Goal: Information Seeking & Learning: Compare options

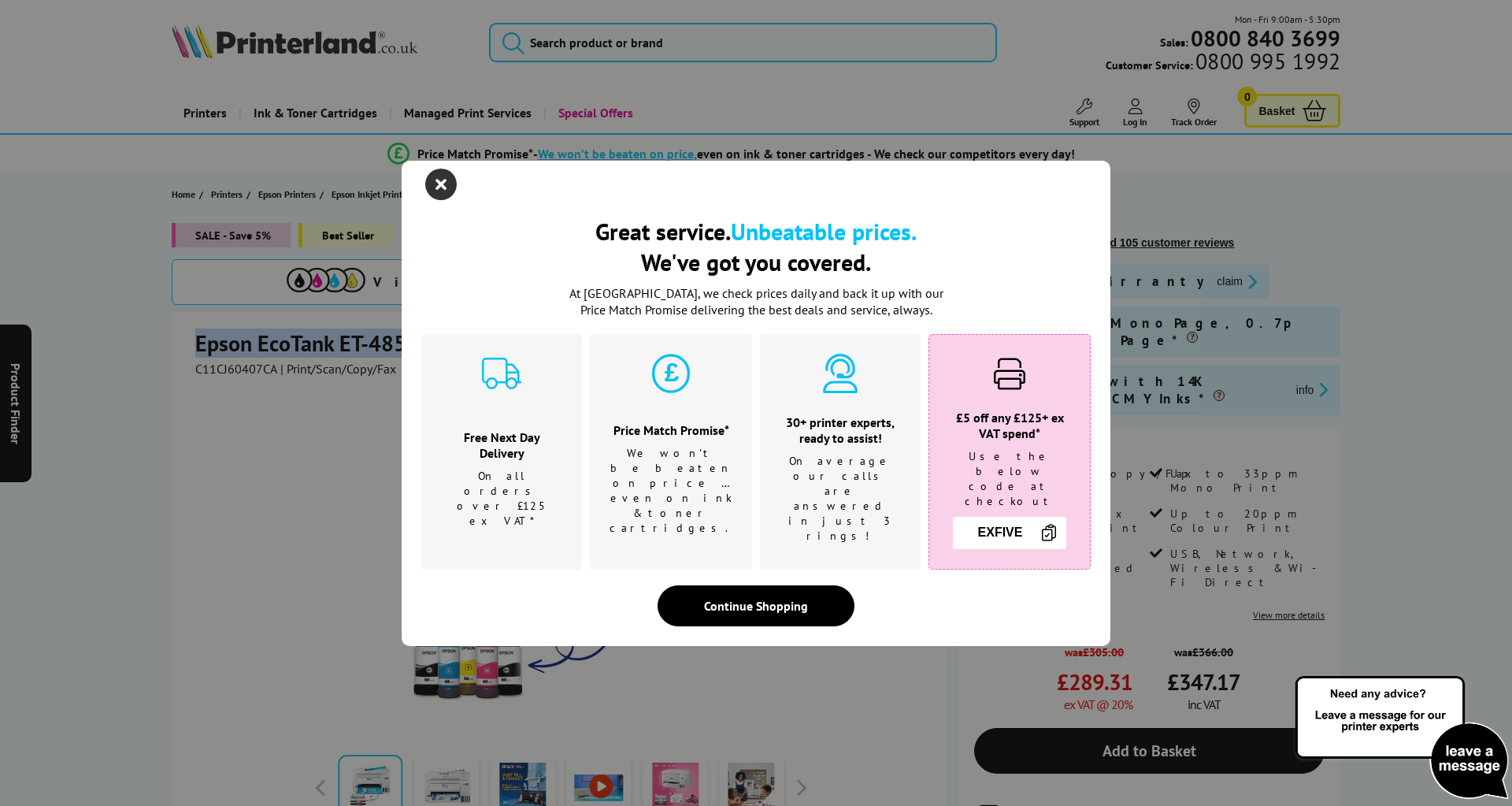
click at [438, 191] on icon "close modal" at bounding box center [441, 184] width 31 height 31
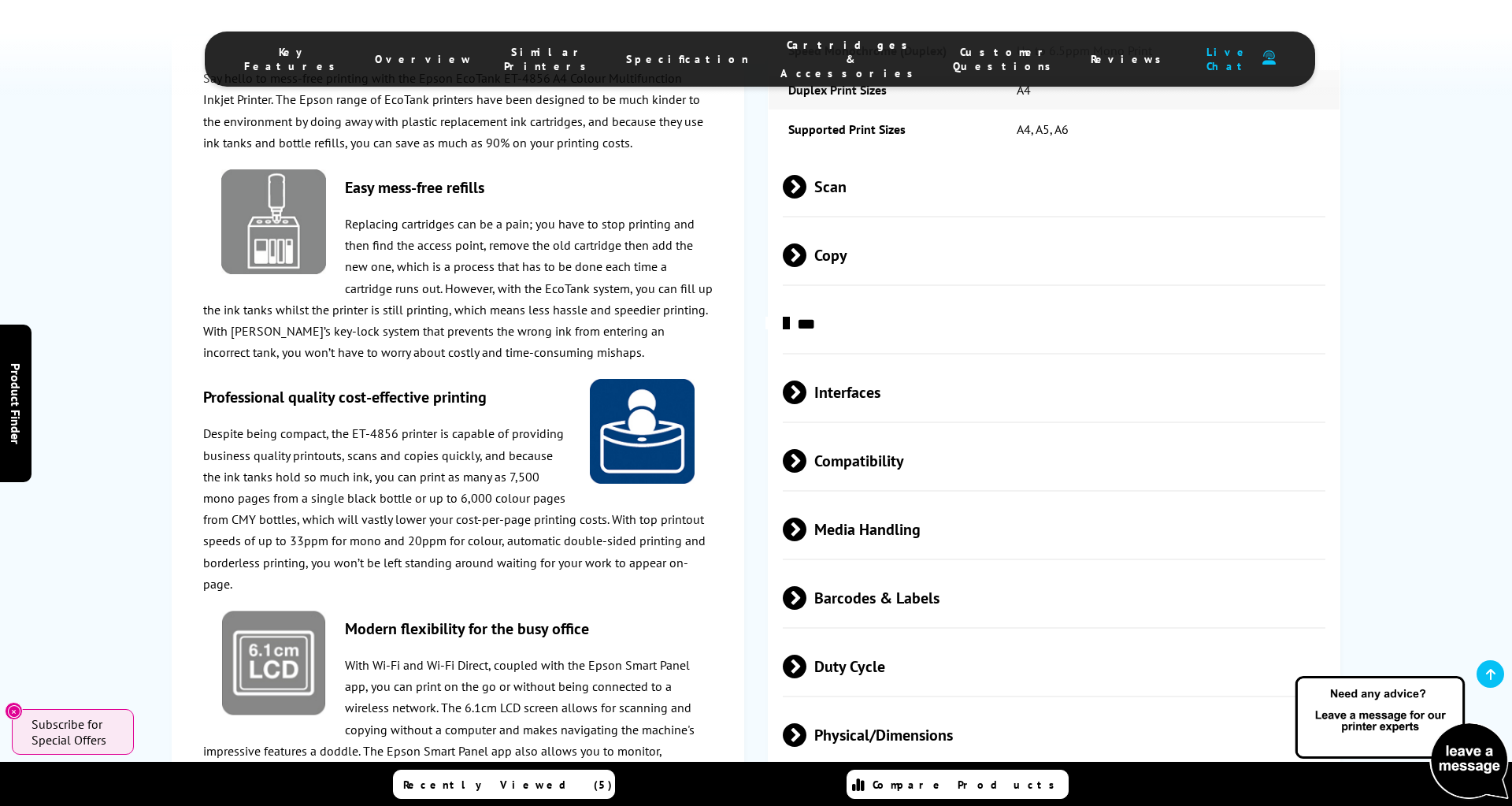
scroll to position [3153, 0]
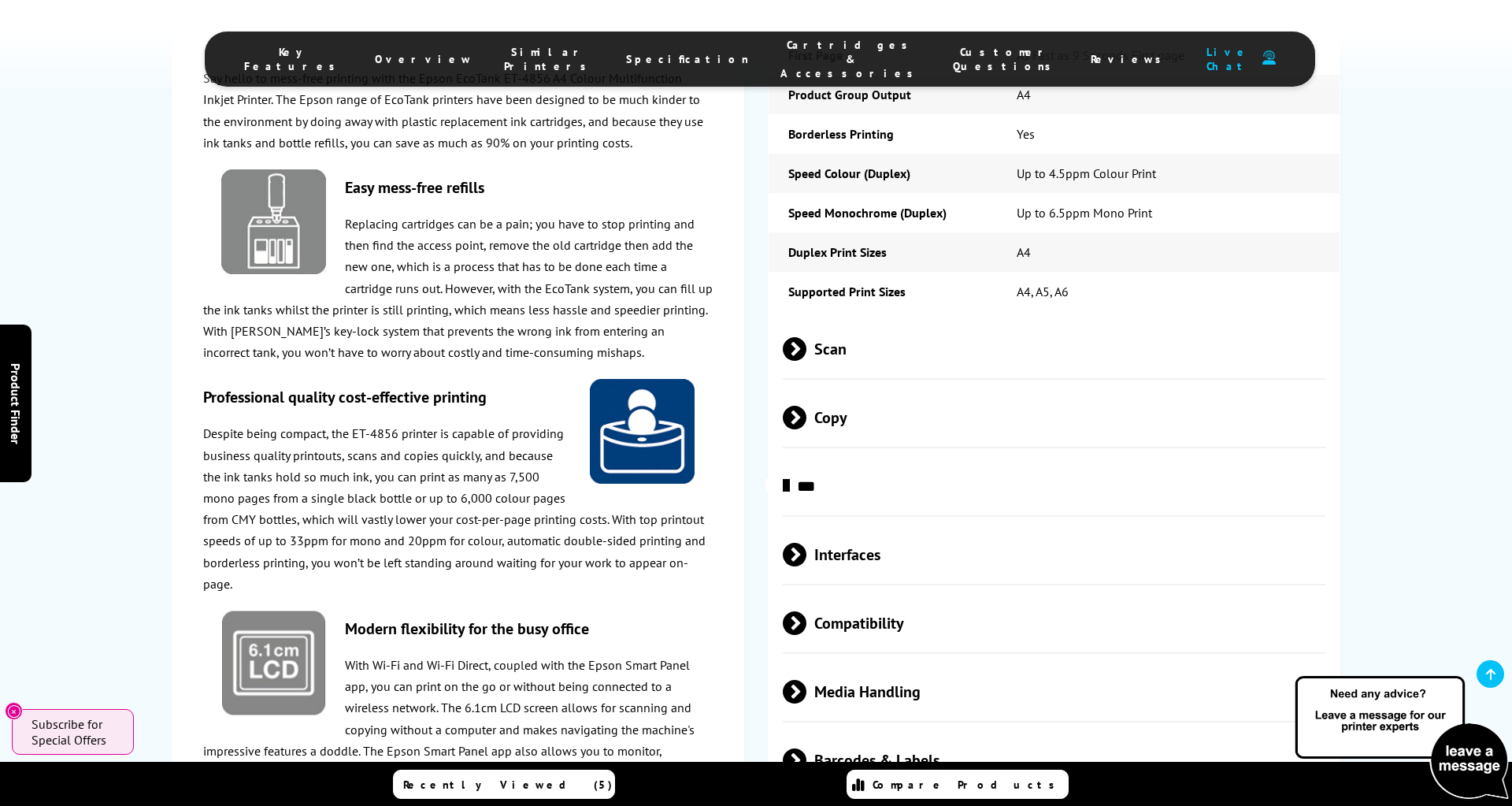
click at [807, 337] on span at bounding box center [807, 348] width 0 height 24
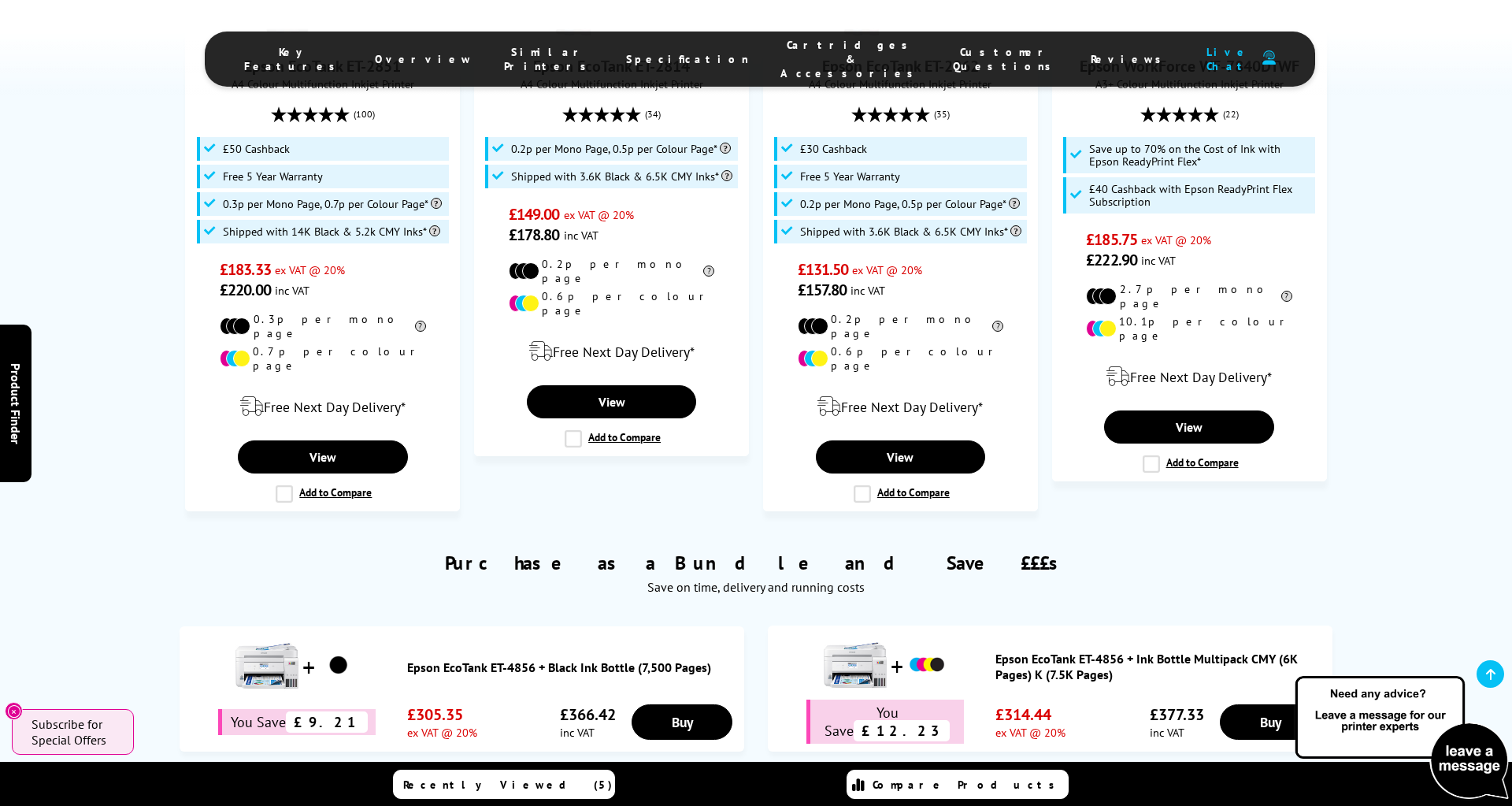
scroll to position [0, 0]
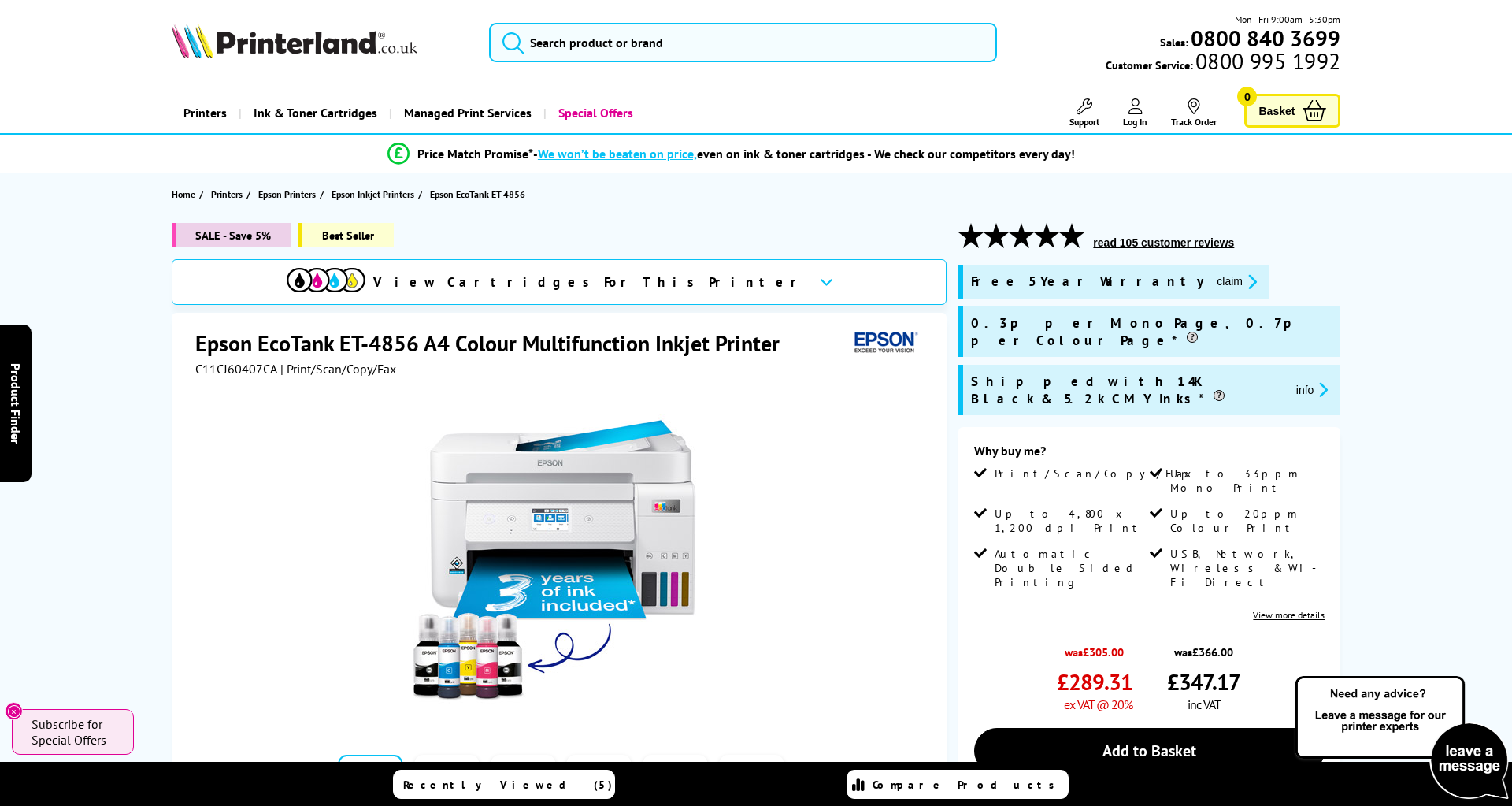
click at [219, 196] on span "Printers" at bounding box center [227, 194] width 31 height 17
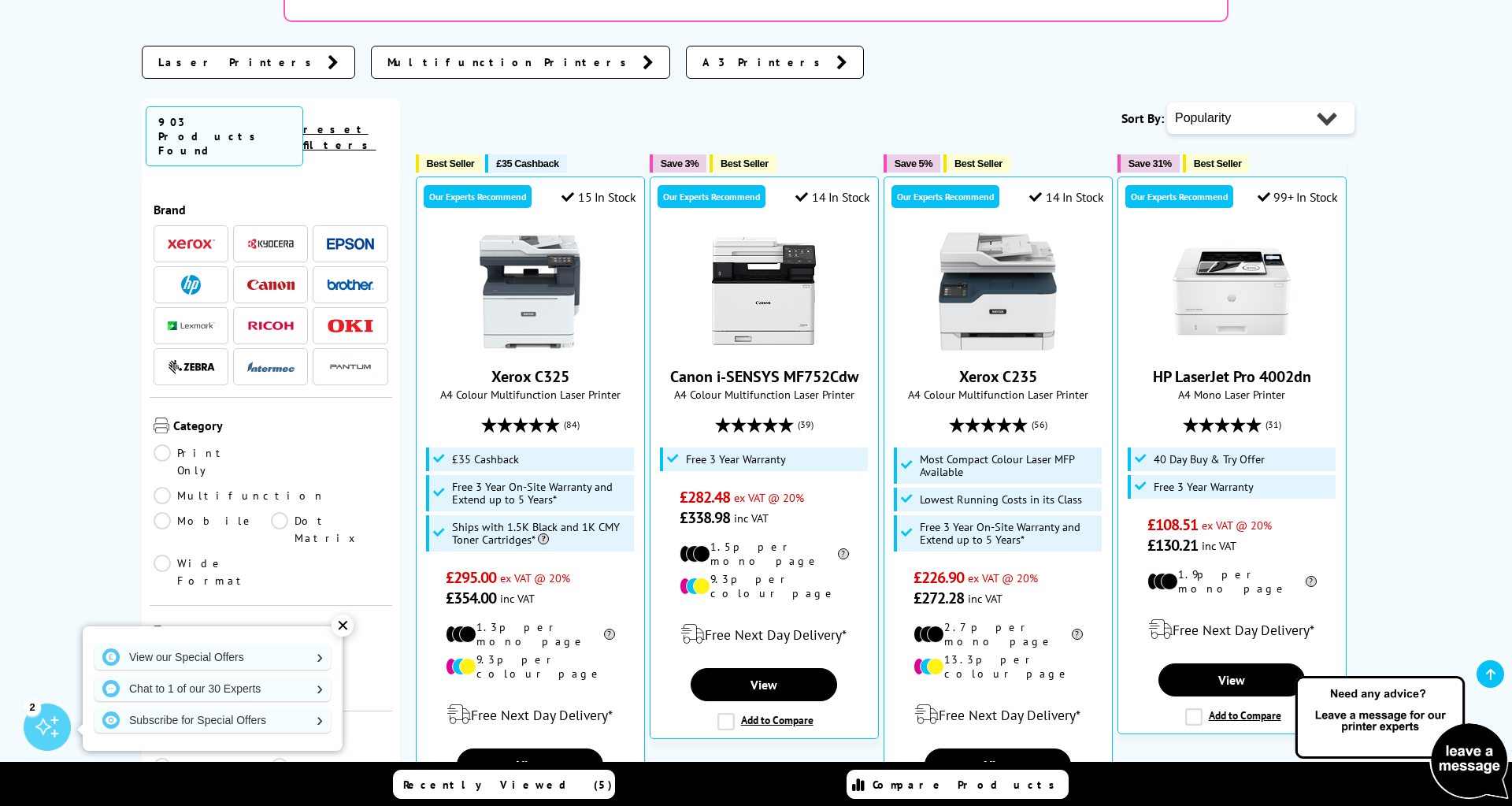
scroll to position [683, 0]
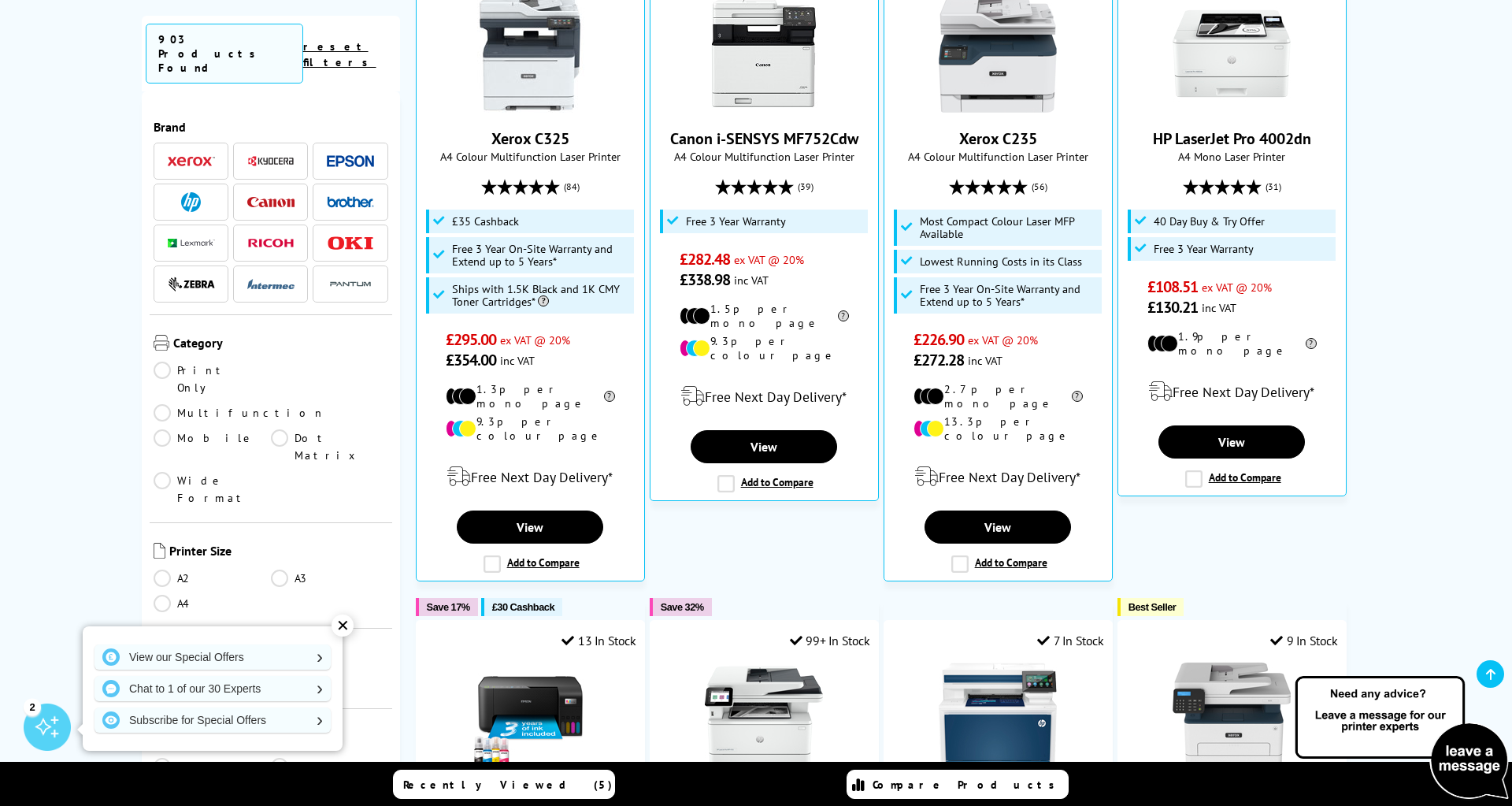
click at [174, 595] on link "A4" at bounding box center [212, 603] width 117 height 17
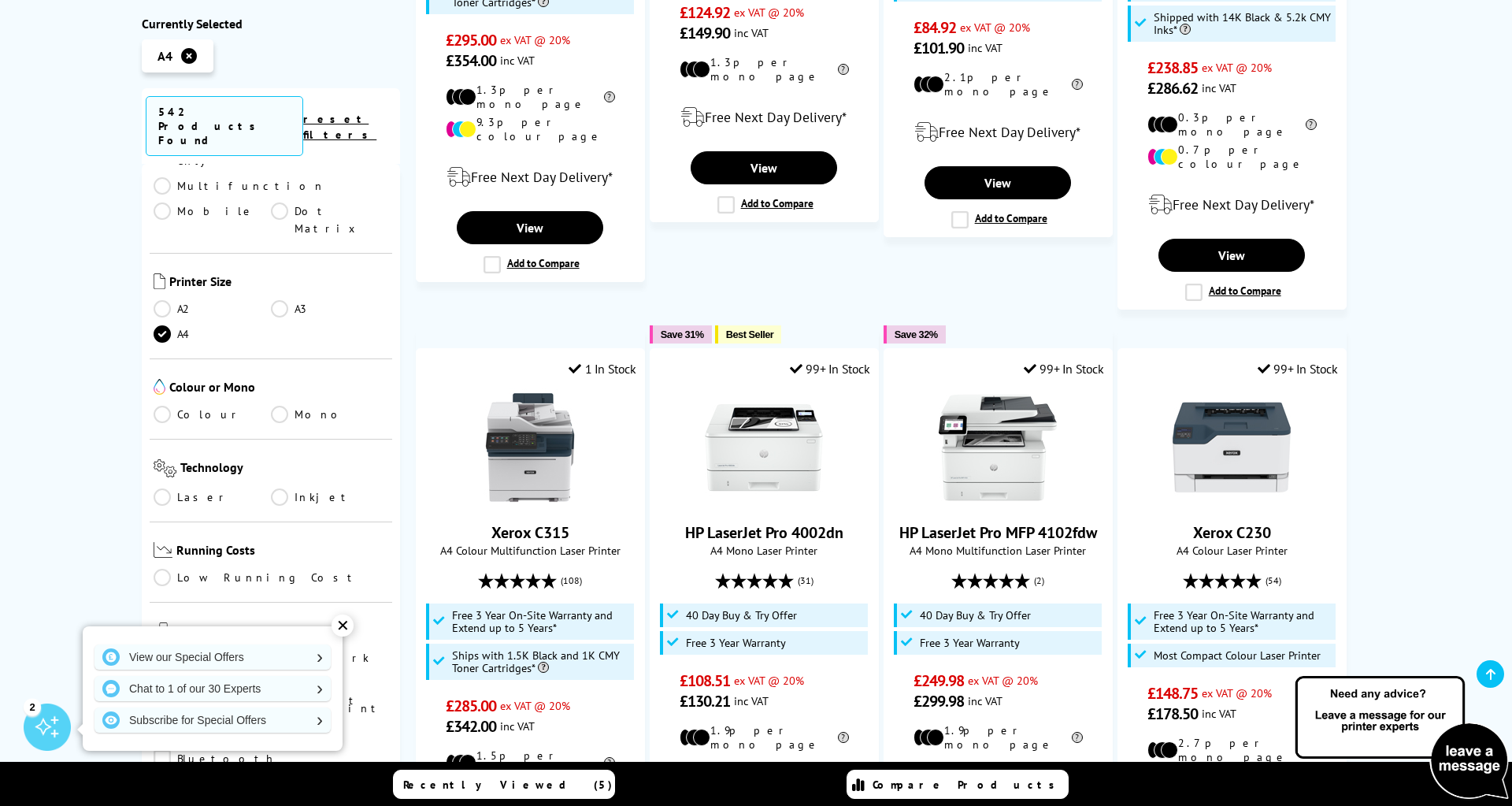
scroll to position [317, 0]
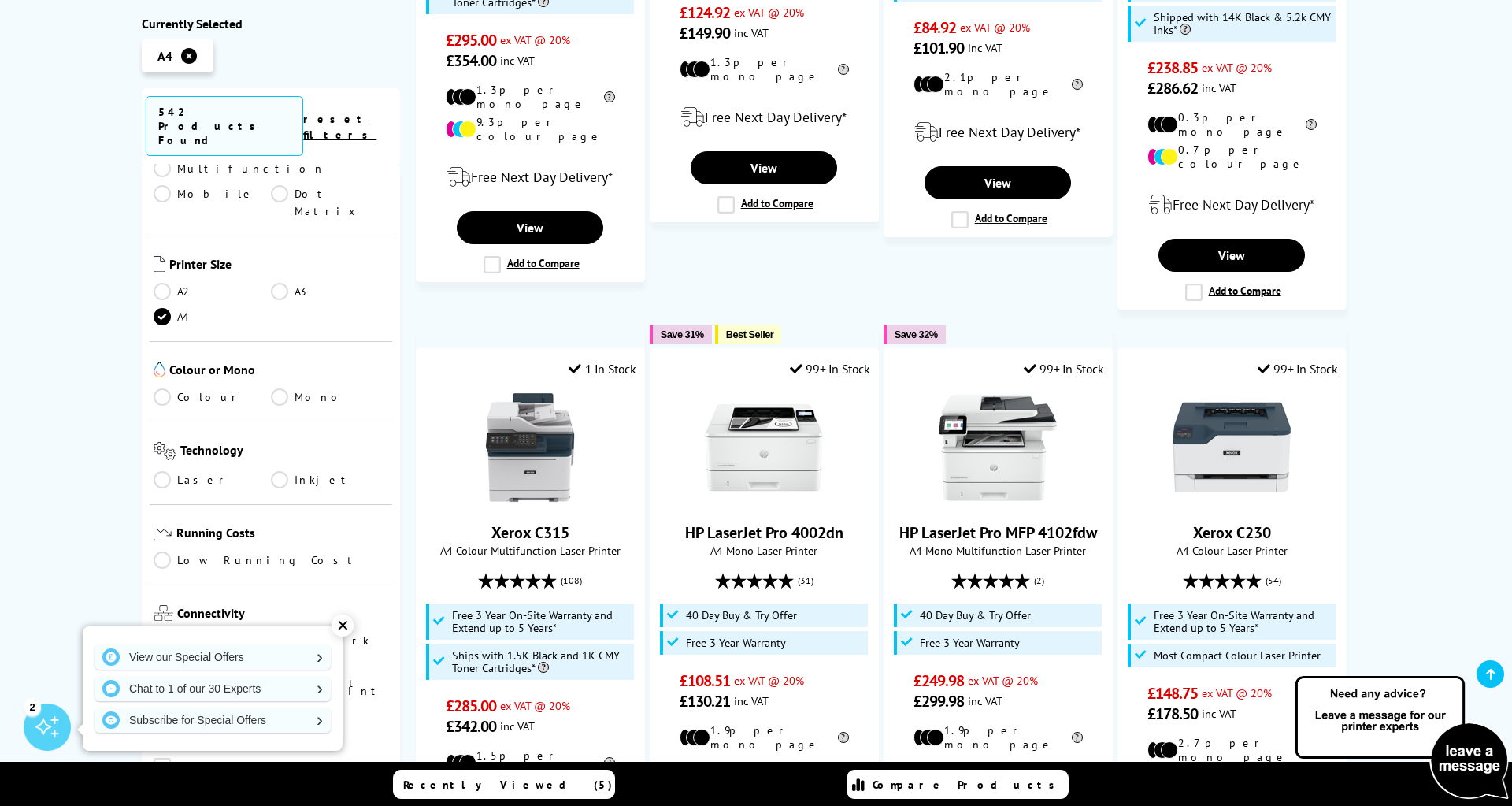
click at [341, 620] on div "✕" at bounding box center [342, 625] width 22 height 22
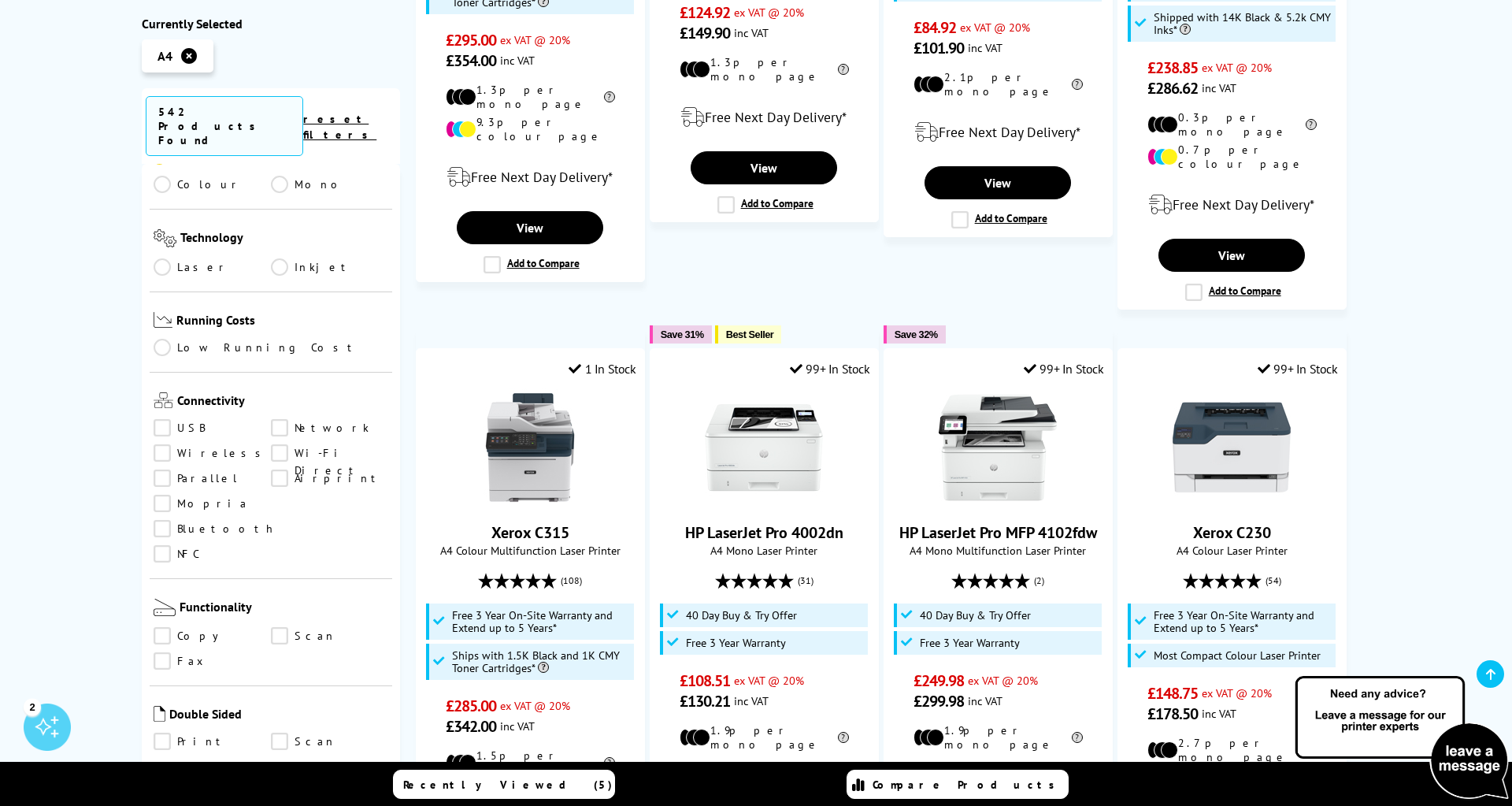
scroll to position [568, 0]
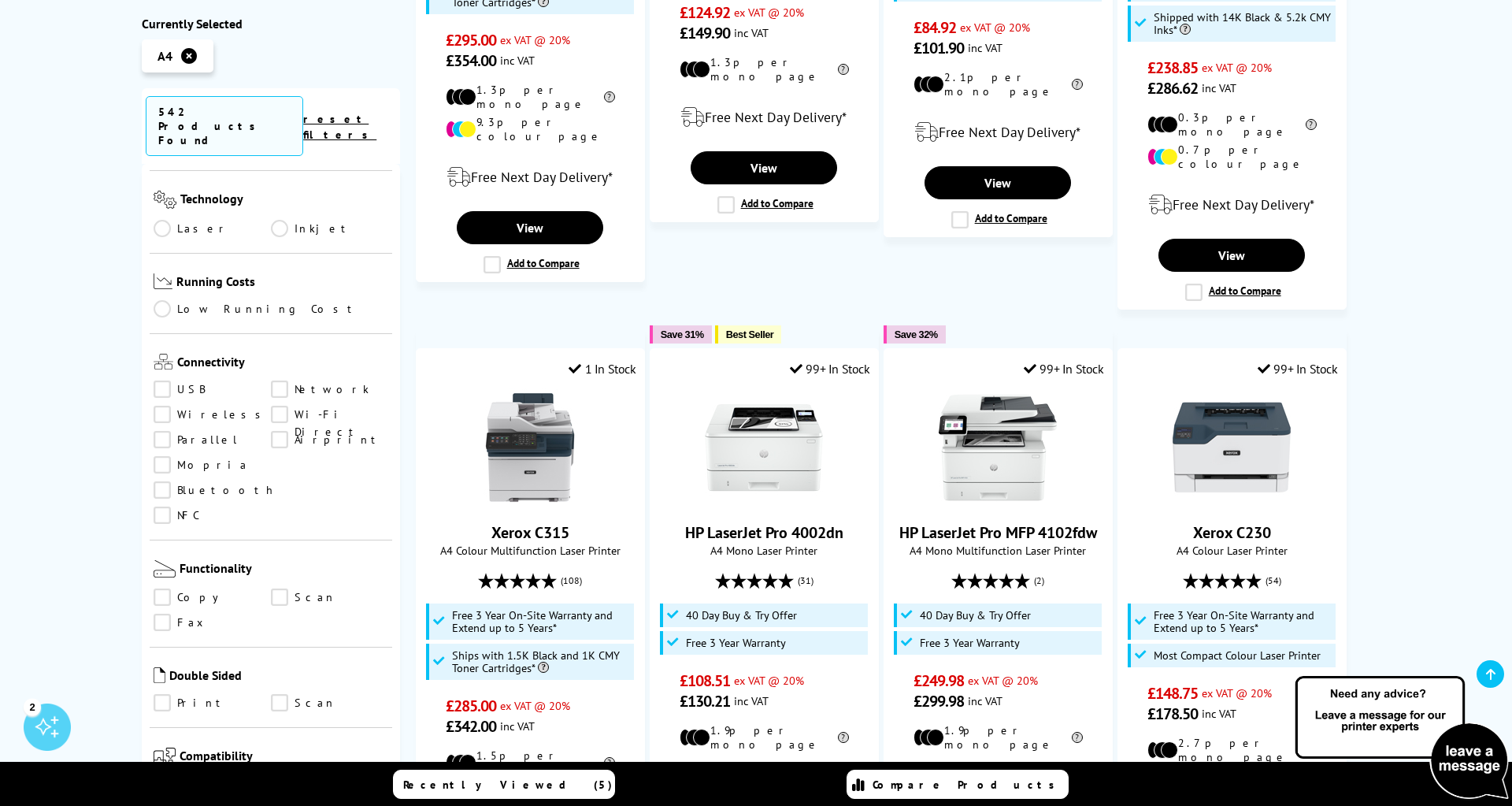
click at [271, 695] on link "Scan" at bounding box center [329, 704] width 117 height 17
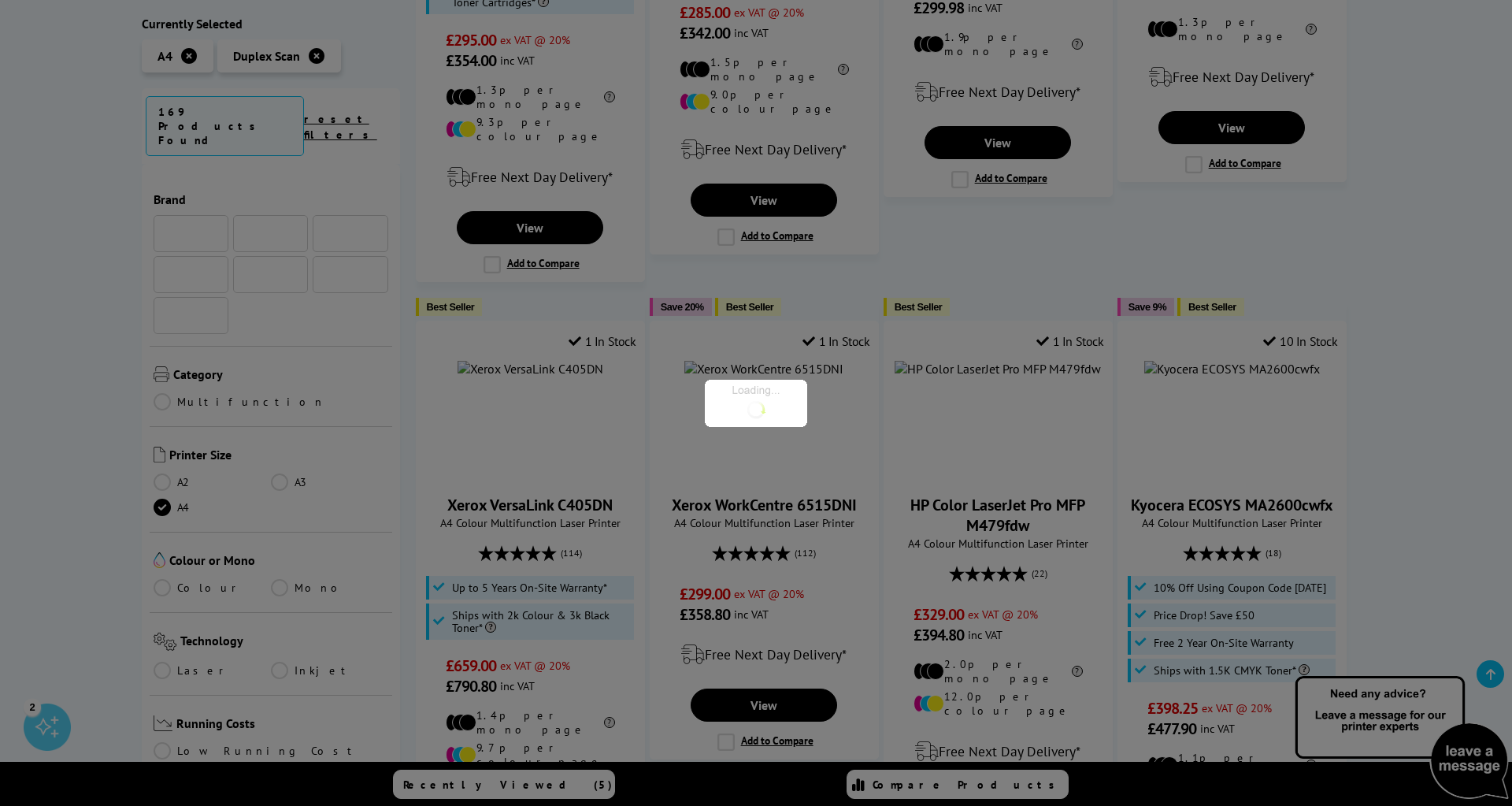
scroll to position [568, 0]
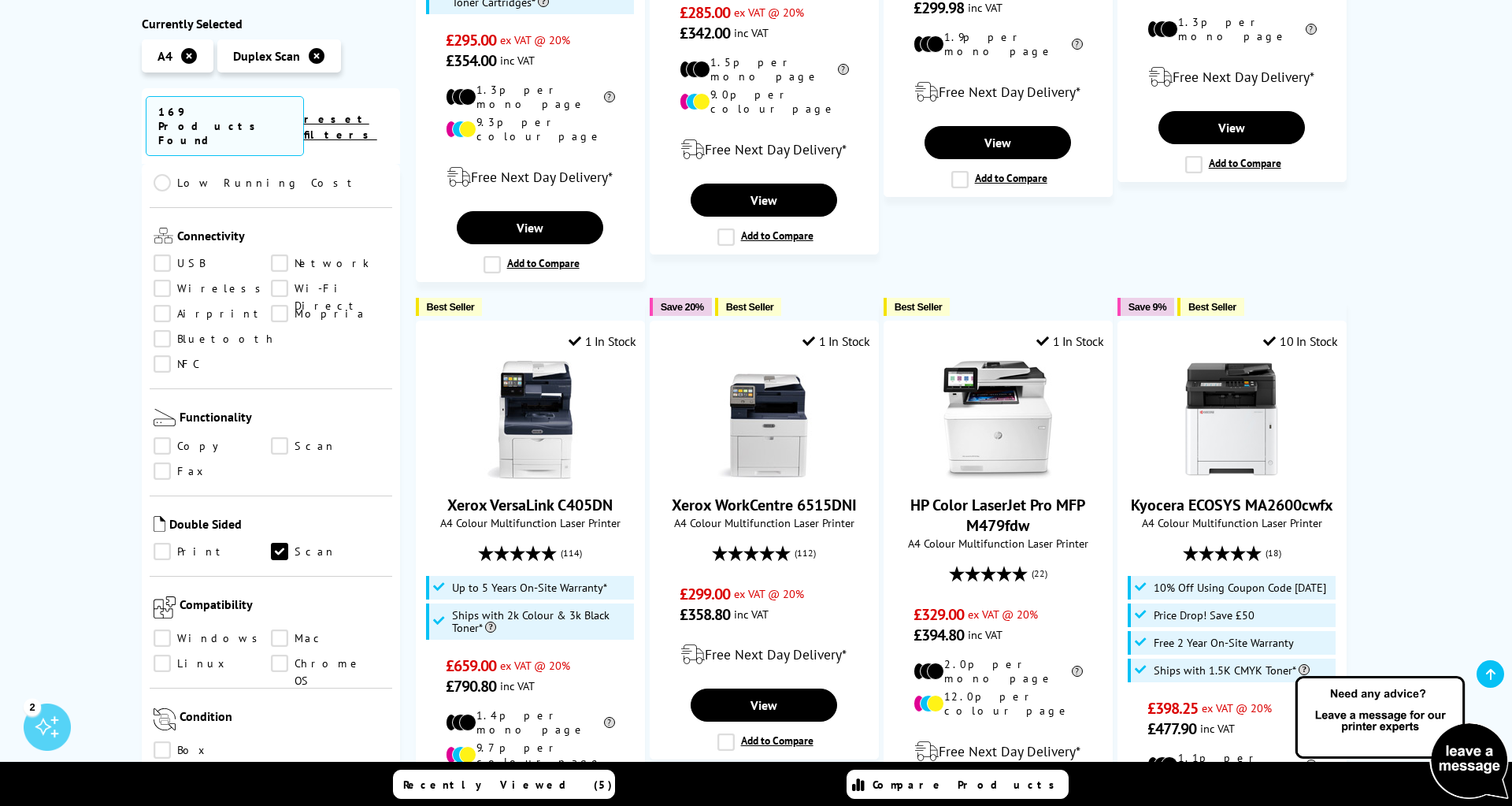
click at [162, 543] on link "Print" at bounding box center [212, 552] width 117 height 17
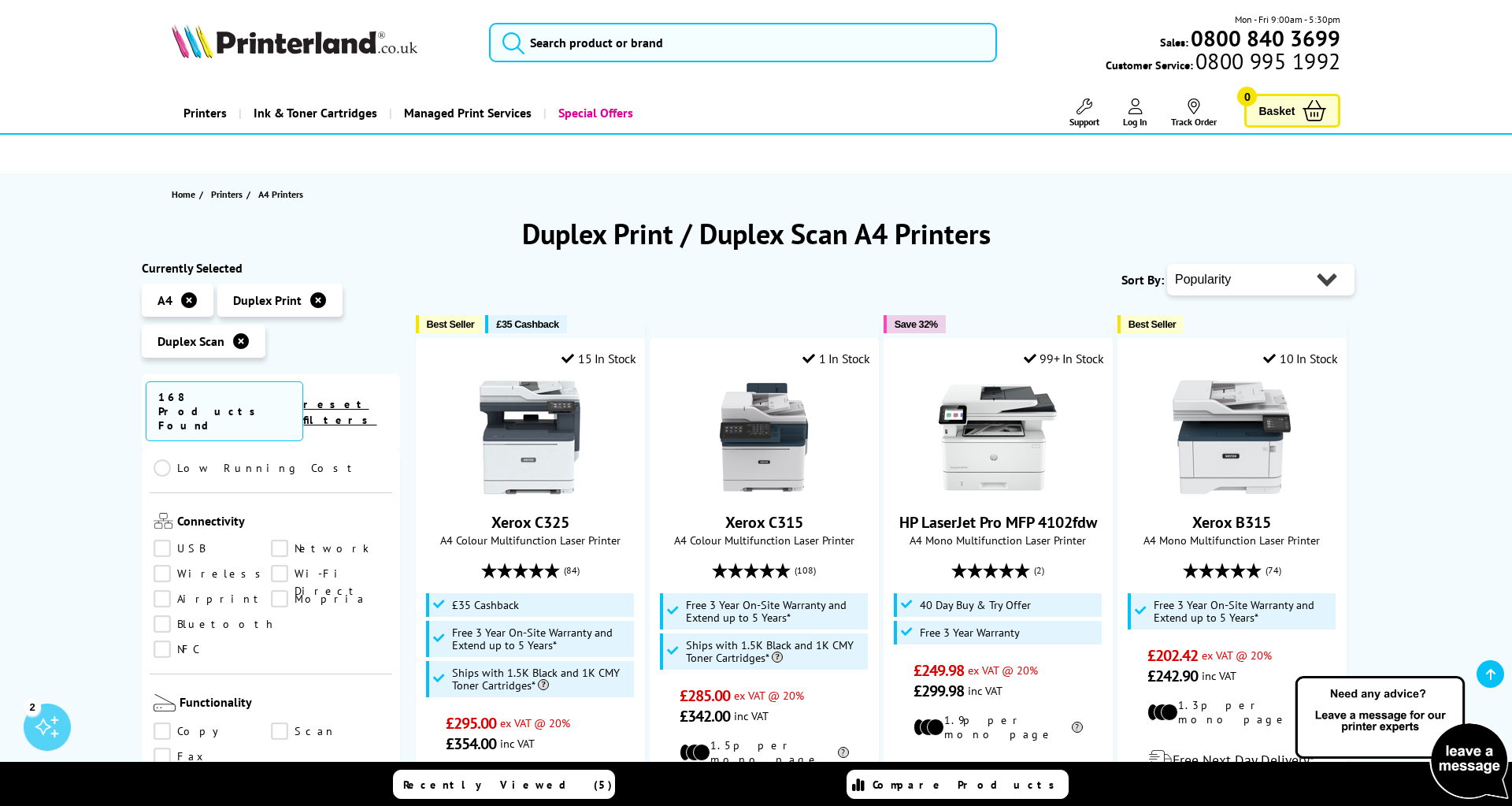
scroll to position [269, 0]
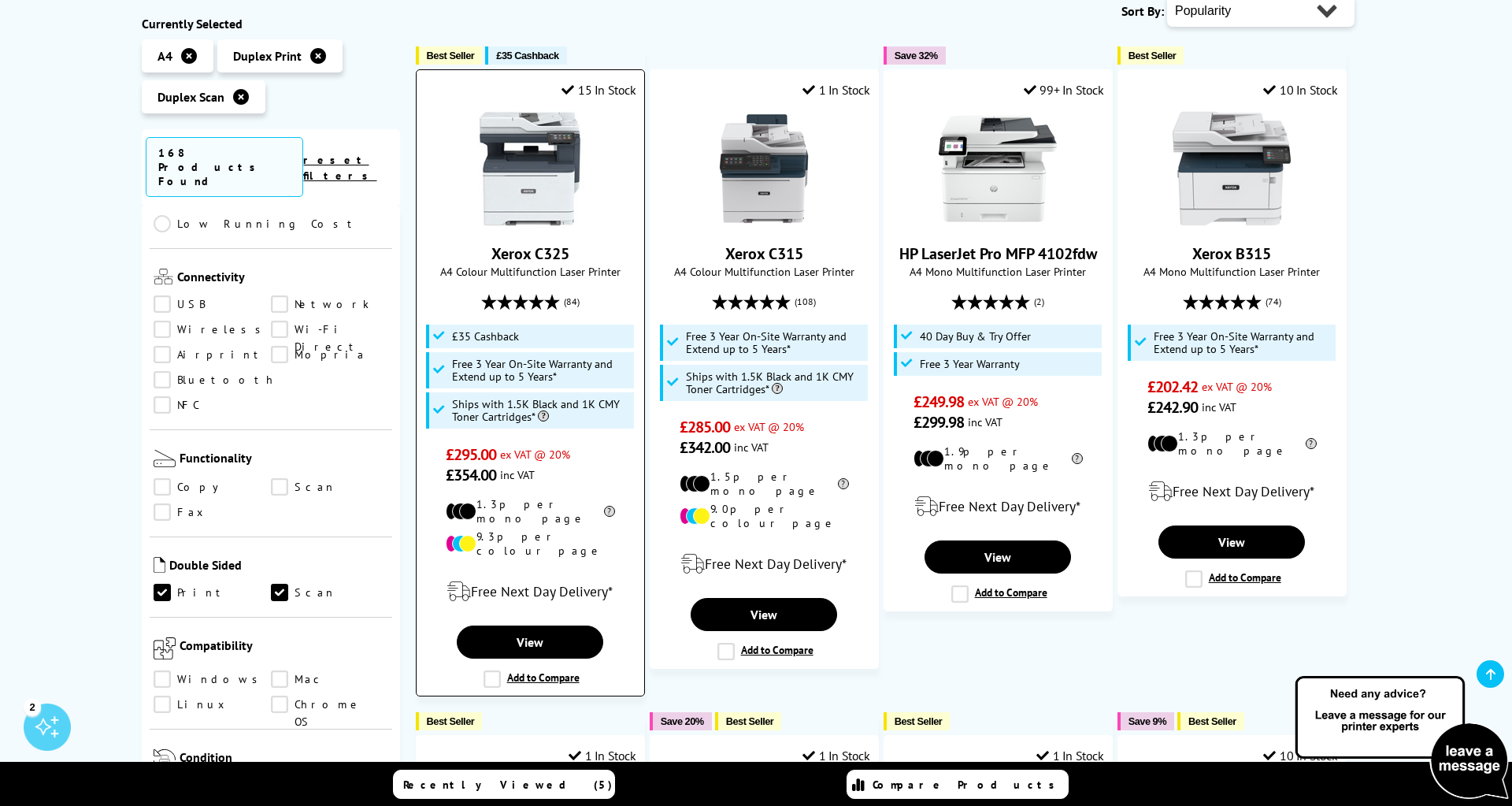
click at [540, 205] on img at bounding box center [529, 168] width 118 height 118
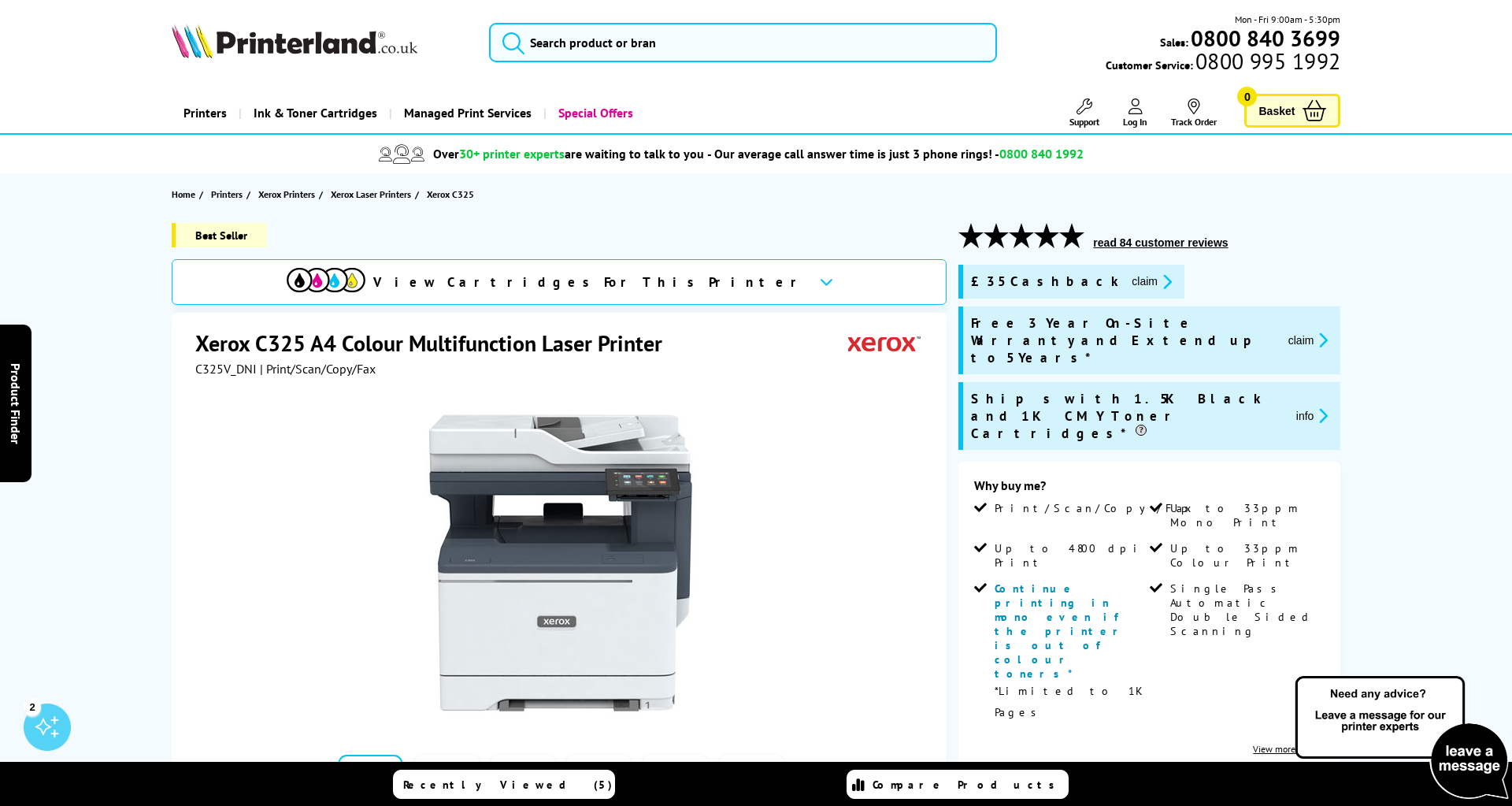
click at [616, 275] on span "View Cartridges For This Printer" at bounding box center [590, 282] width 433 height 17
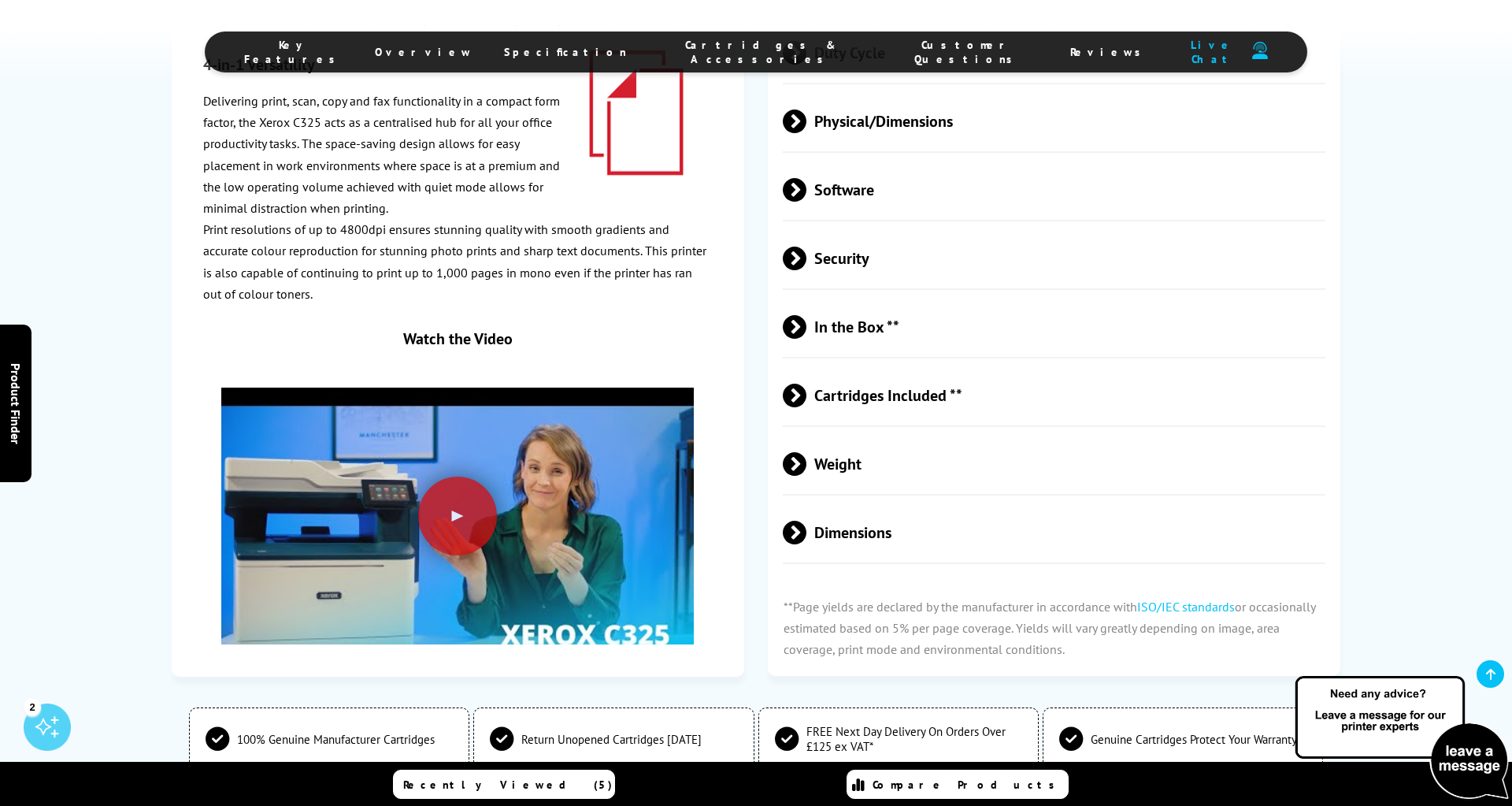
scroll to position [5271, 0]
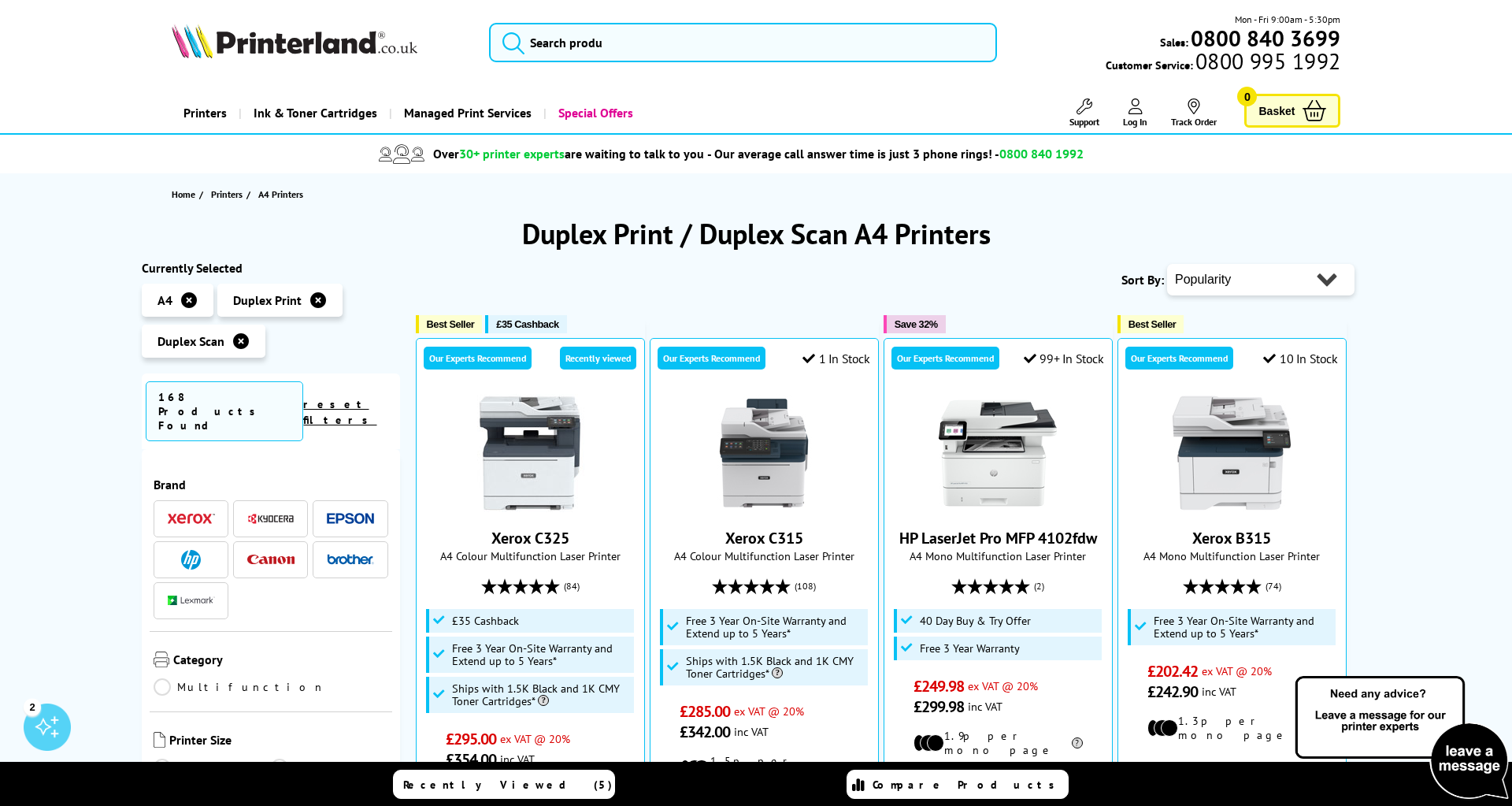
click at [1247, 261] on div "Popularity Rating Price - Low to High Price - High to Low Running Costs - Low t…" at bounding box center [1261, 279] width 188 height 39
click at [1246, 273] on select "Popularity Rating Price - Low to High Price - High to Low Running Costs - Low t…" at bounding box center [1261, 279] width 188 height 31
select select "Price Ascending"
click at [1167, 264] on select "Popularity Rating Price - Low to High Price - High to Low Running Costs - Low t…" at bounding box center [1261, 279] width 188 height 31
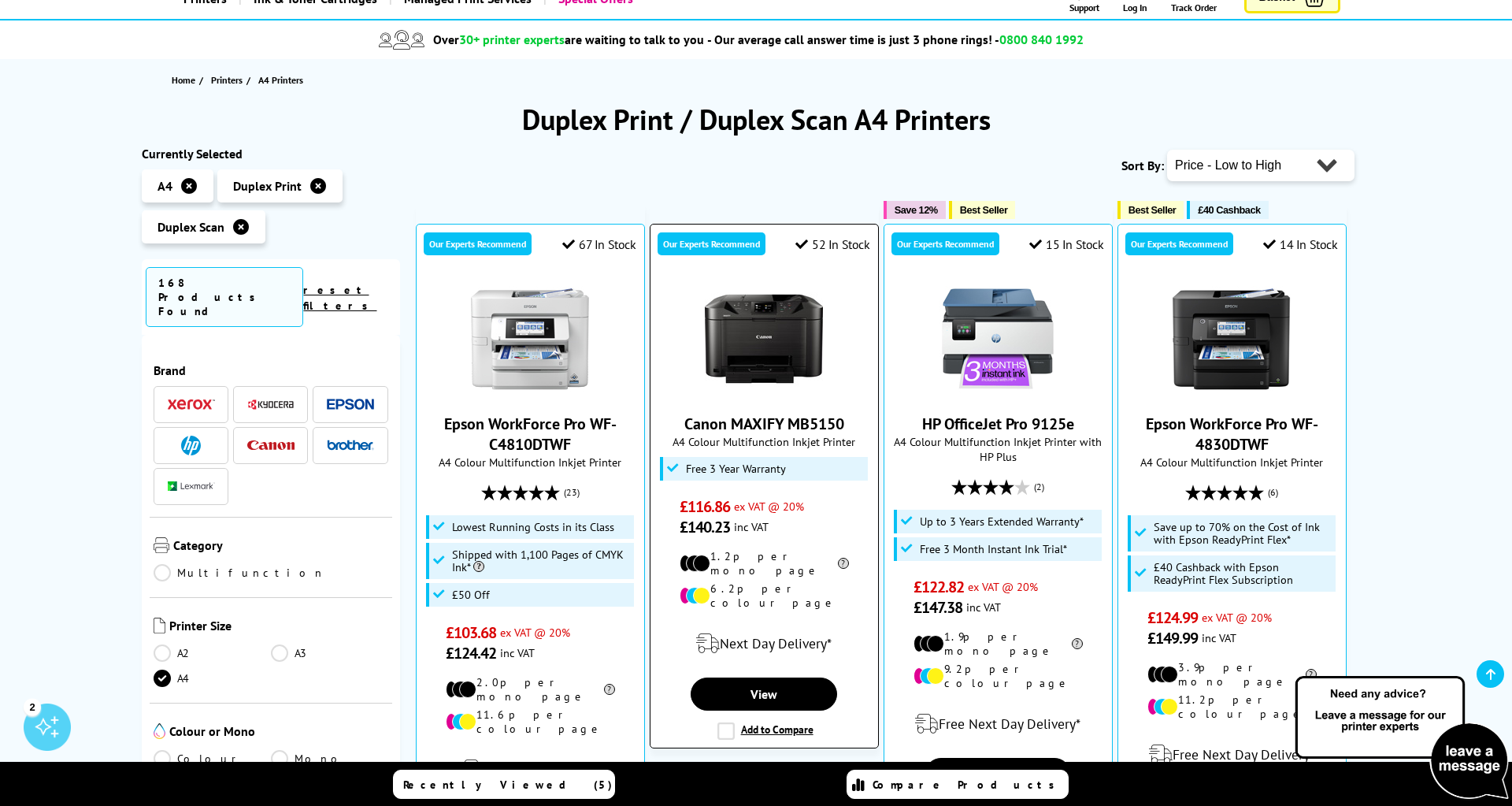
scroll to position [125, 0]
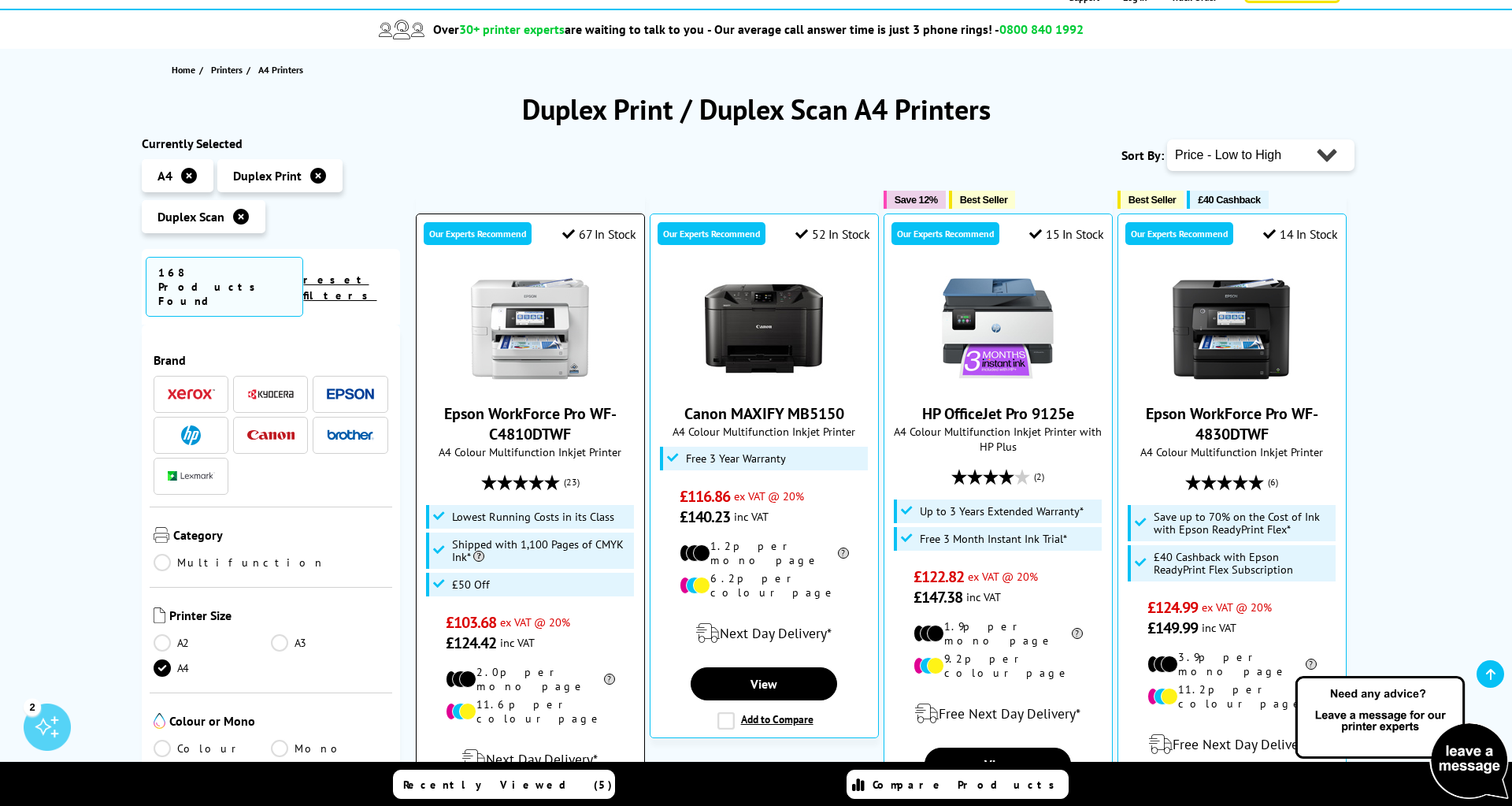
click at [529, 344] on img at bounding box center [529, 327] width 118 height 118
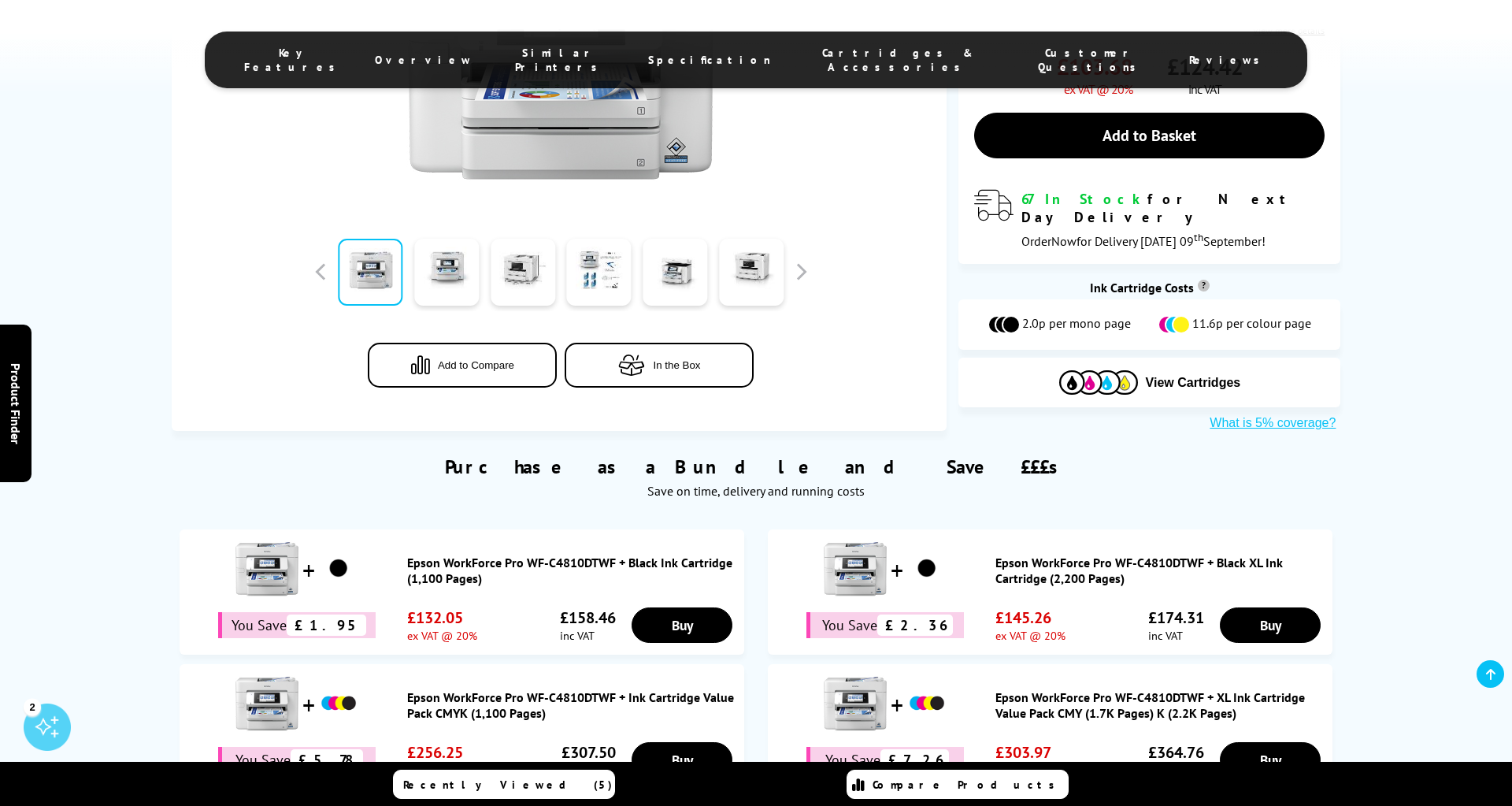
scroll to position [153, 0]
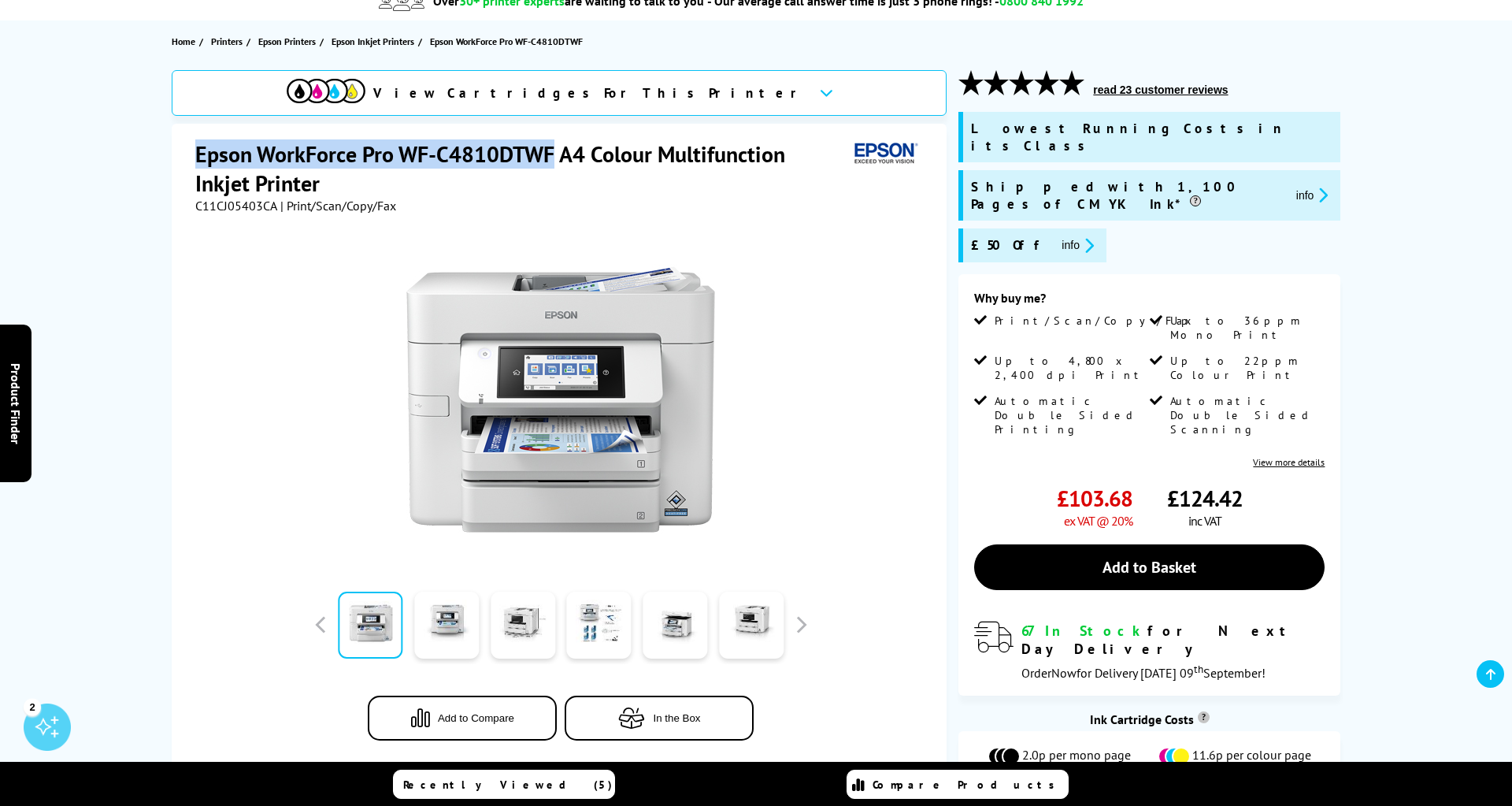
drag, startPoint x: 552, startPoint y: 148, endPoint x: 170, endPoint y: 156, distance: 382.1
click at [170, 156] on div "View Cartridges For This Printer Epson WorkForce Pro WF-C4810DTWF A4 Colour Mul…" at bounding box center [755, 466] width 1260 height 793
copy h1 "Epson WorkForce Pro WF-C4810DTWF"
click at [622, 91] on span "View Cartridges For This Printer" at bounding box center [590, 93] width 433 height 17
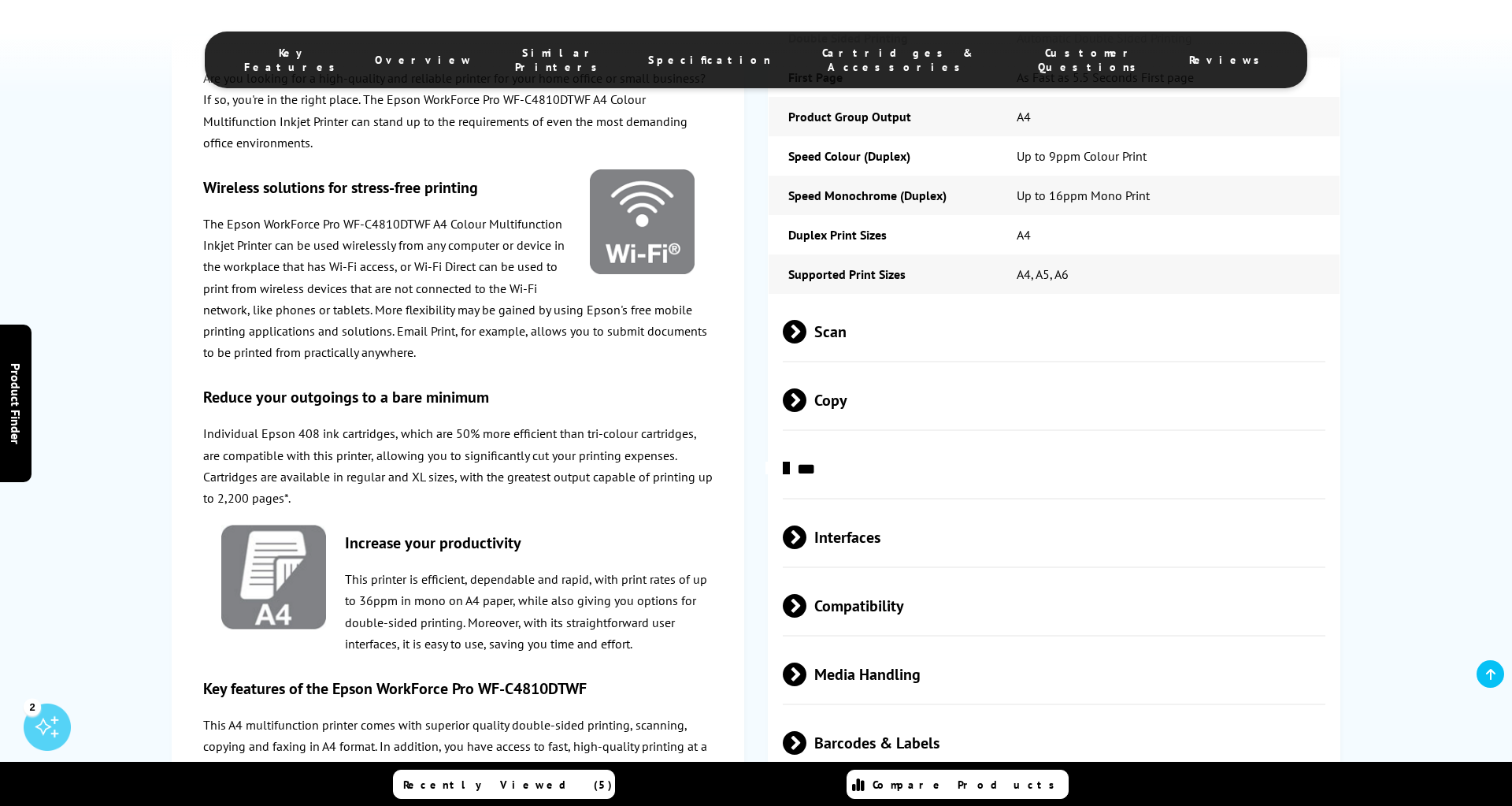
scroll to position [0, 0]
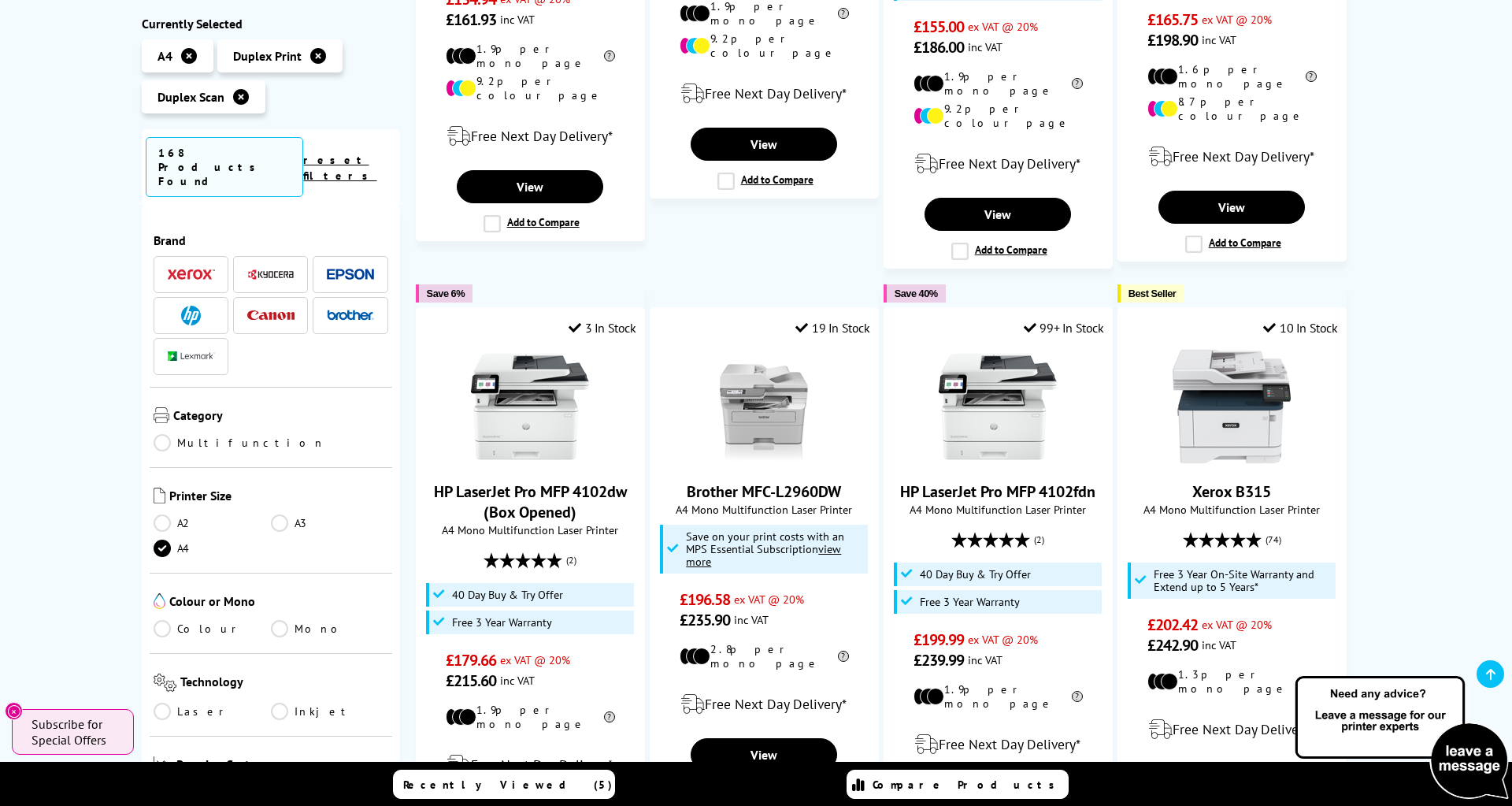
scroll to position [1418, 0]
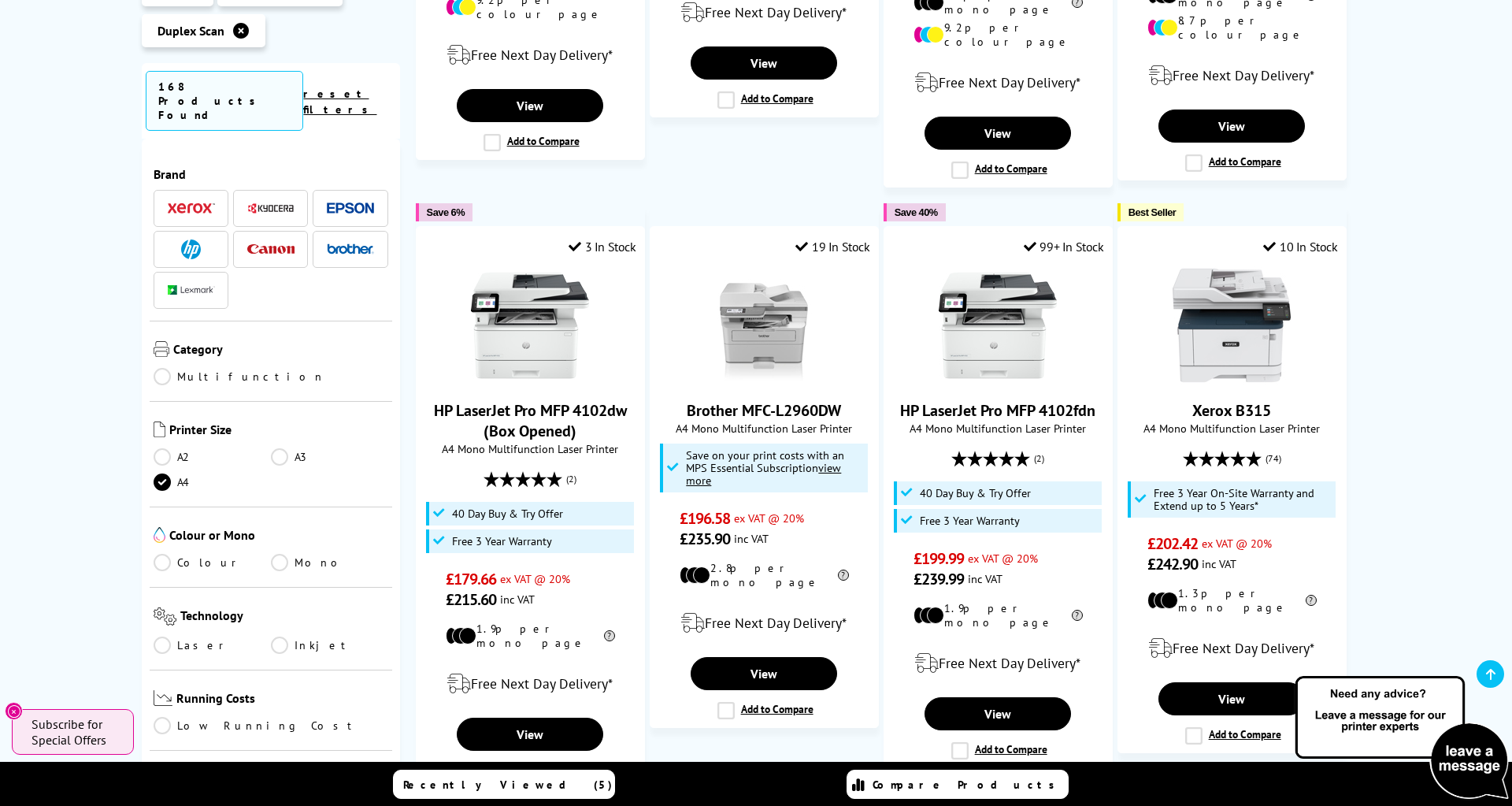
click at [203, 554] on link "Colour" at bounding box center [212, 562] width 117 height 17
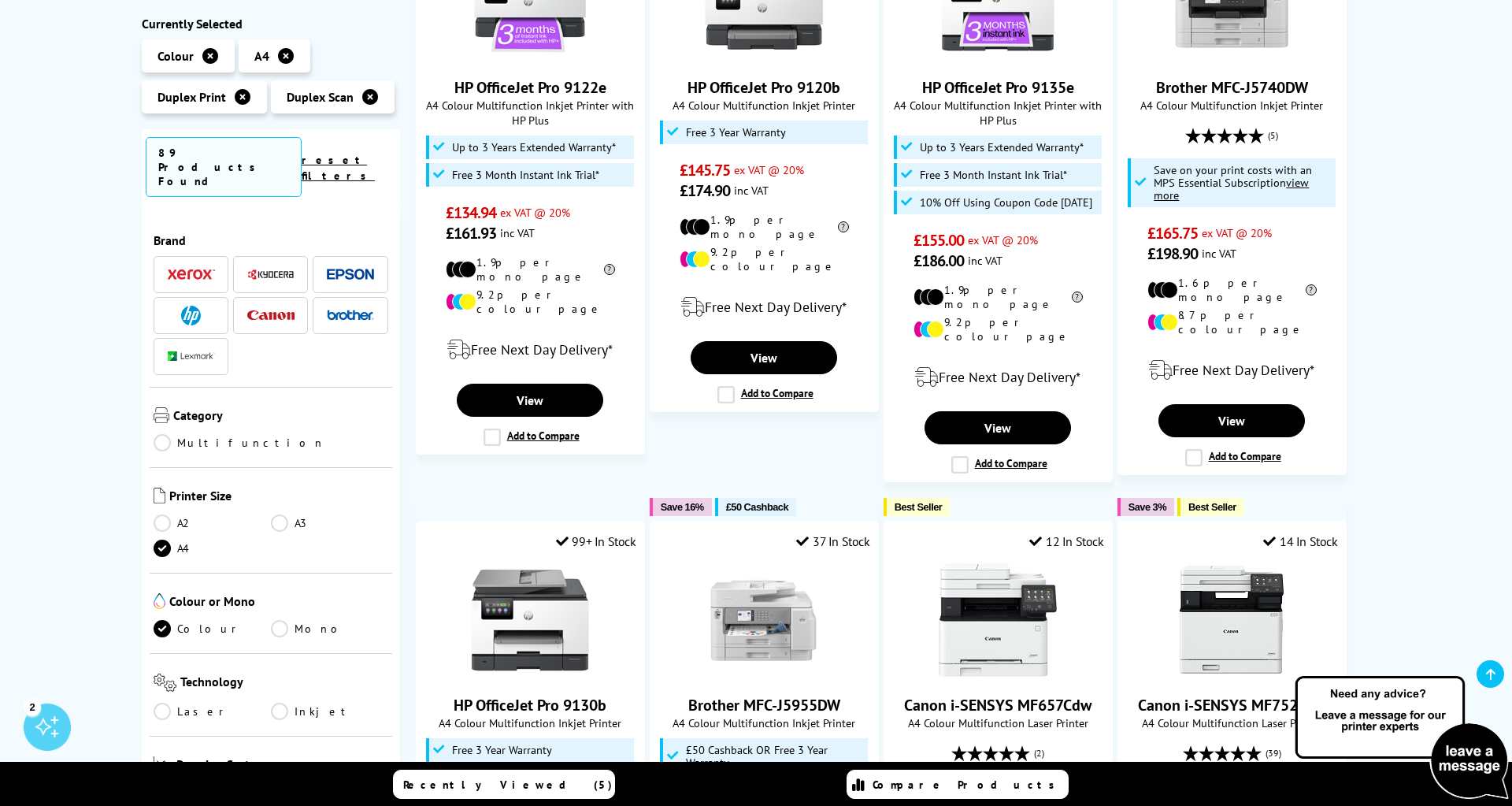
scroll to position [522, 0]
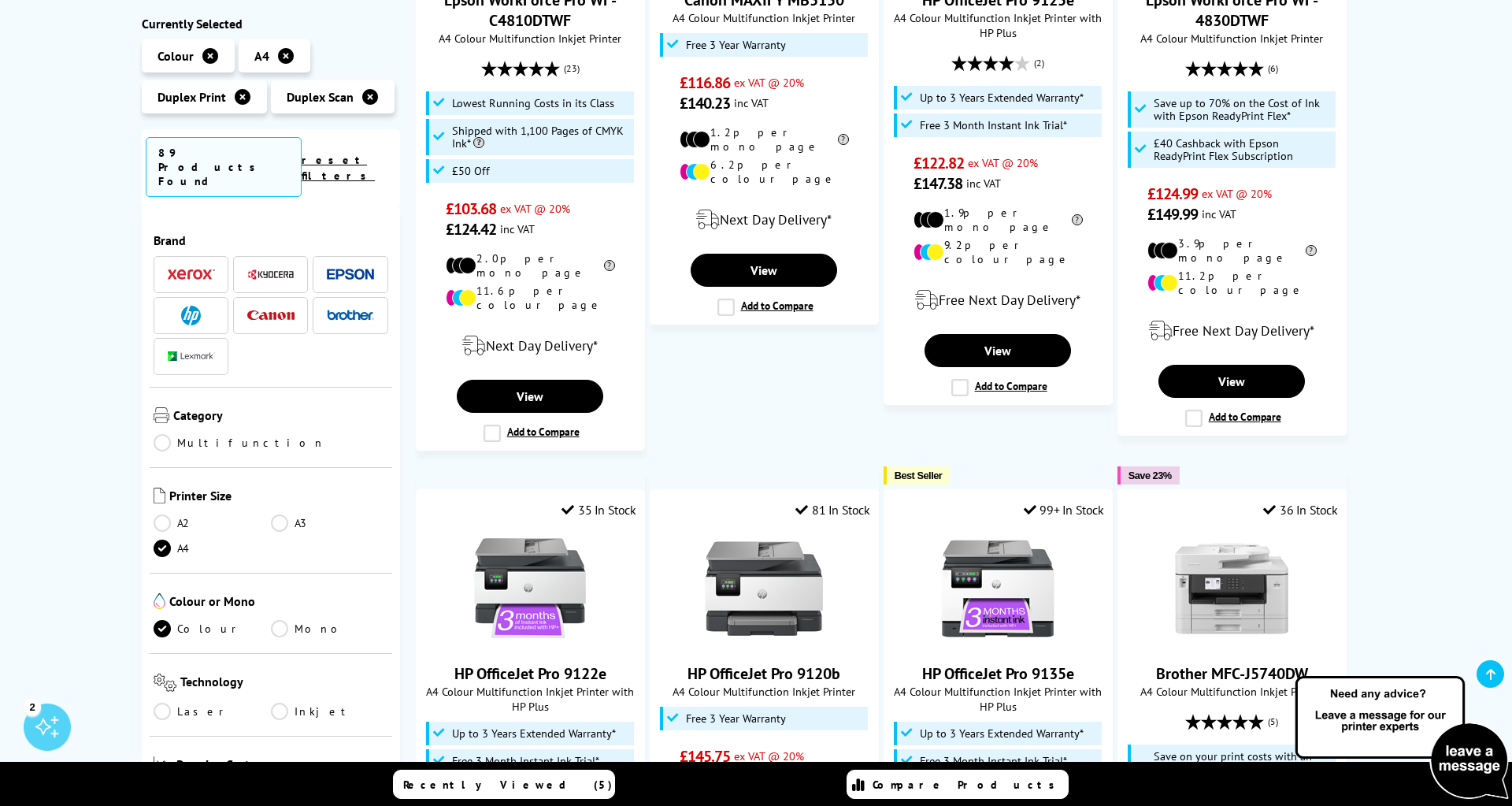
click at [184, 703] on link "Laser" at bounding box center [212, 712] width 117 height 17
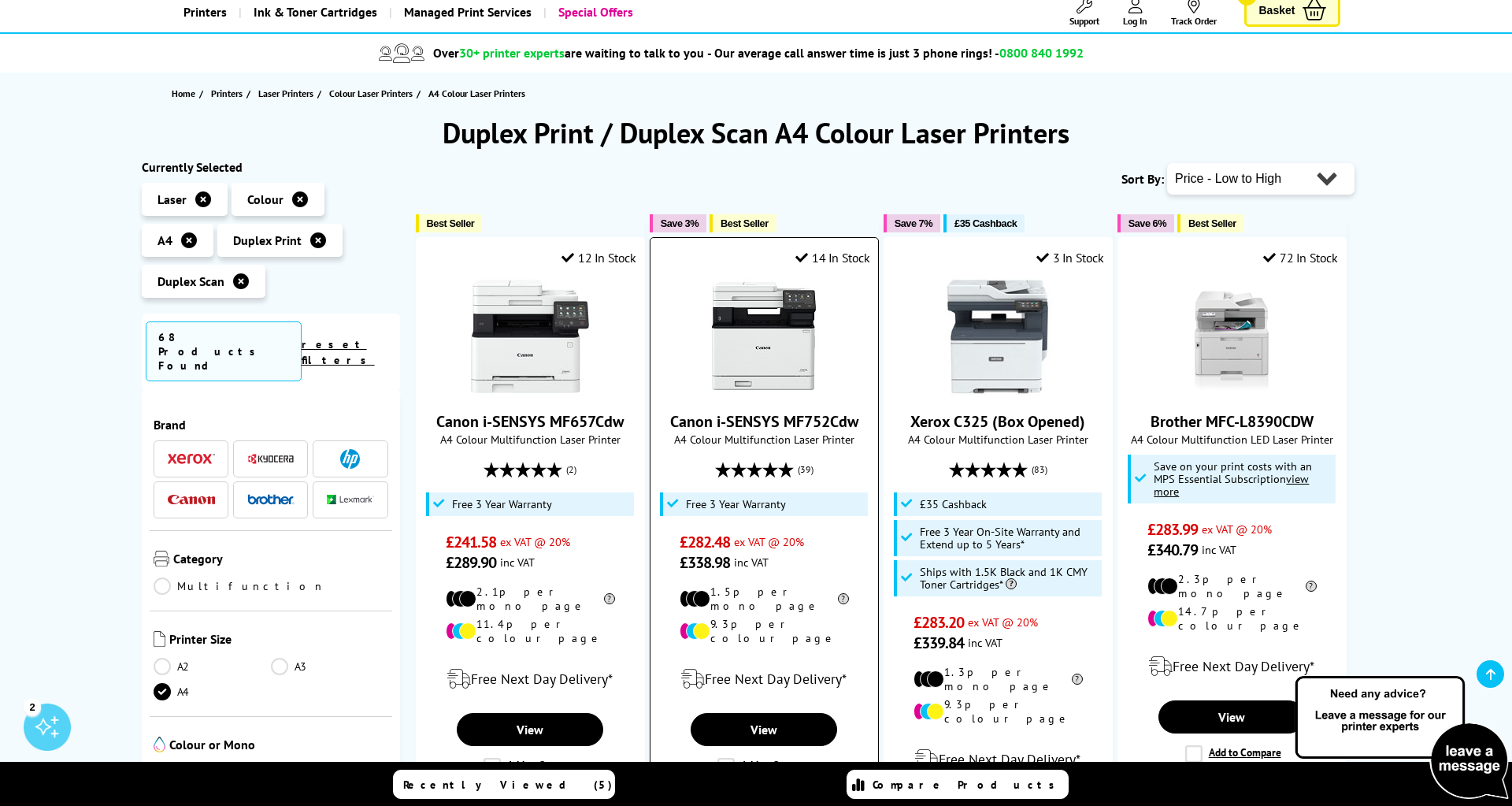
scroll to position [169, 0]
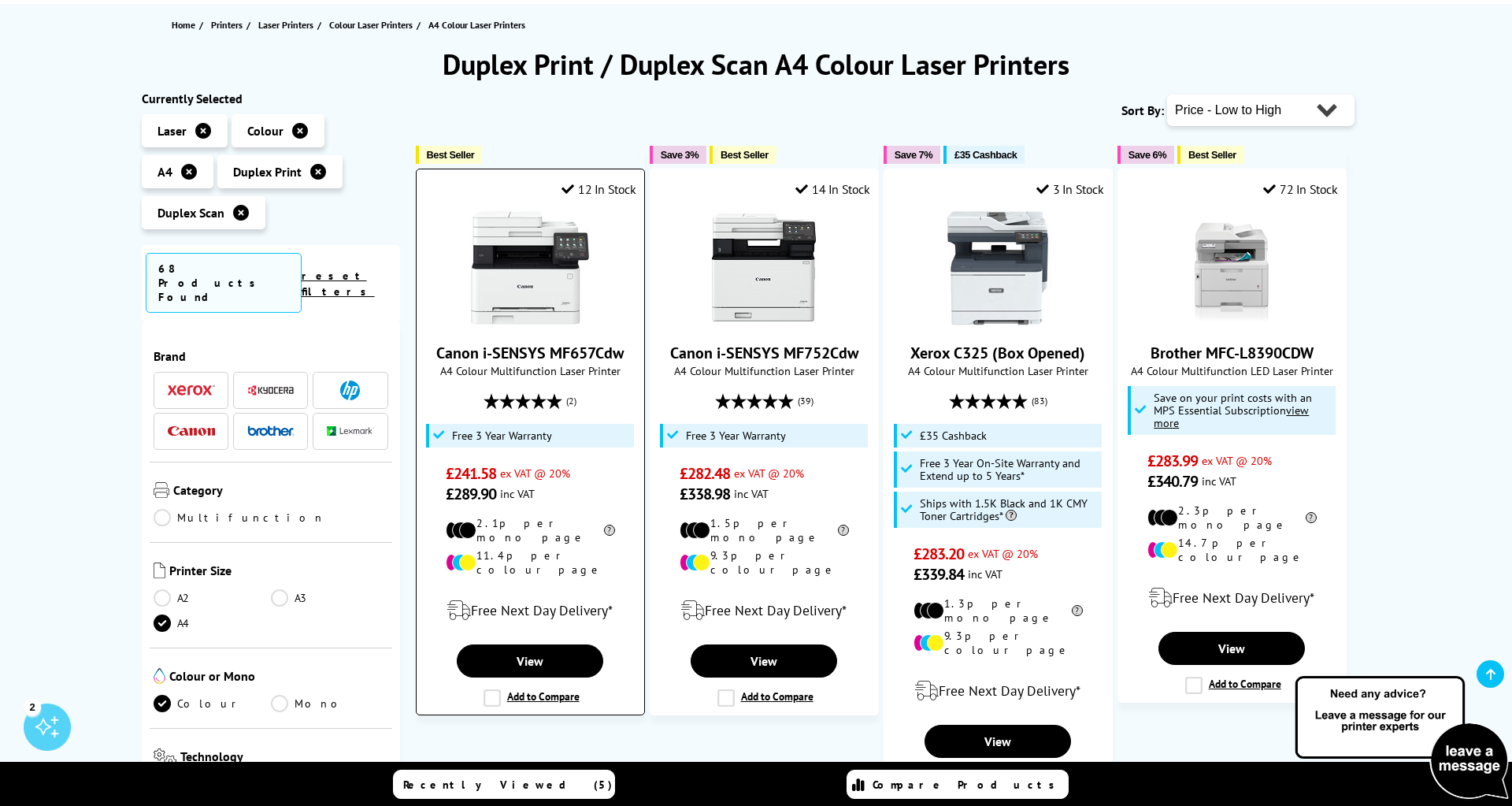
click at [496, 689] on label "Add to Compare" at bounding box center [532, 698] width 96 height 17
click at [0, 0] on input "Add to Compare" at bounding box center [0, 0] width 0 height 0
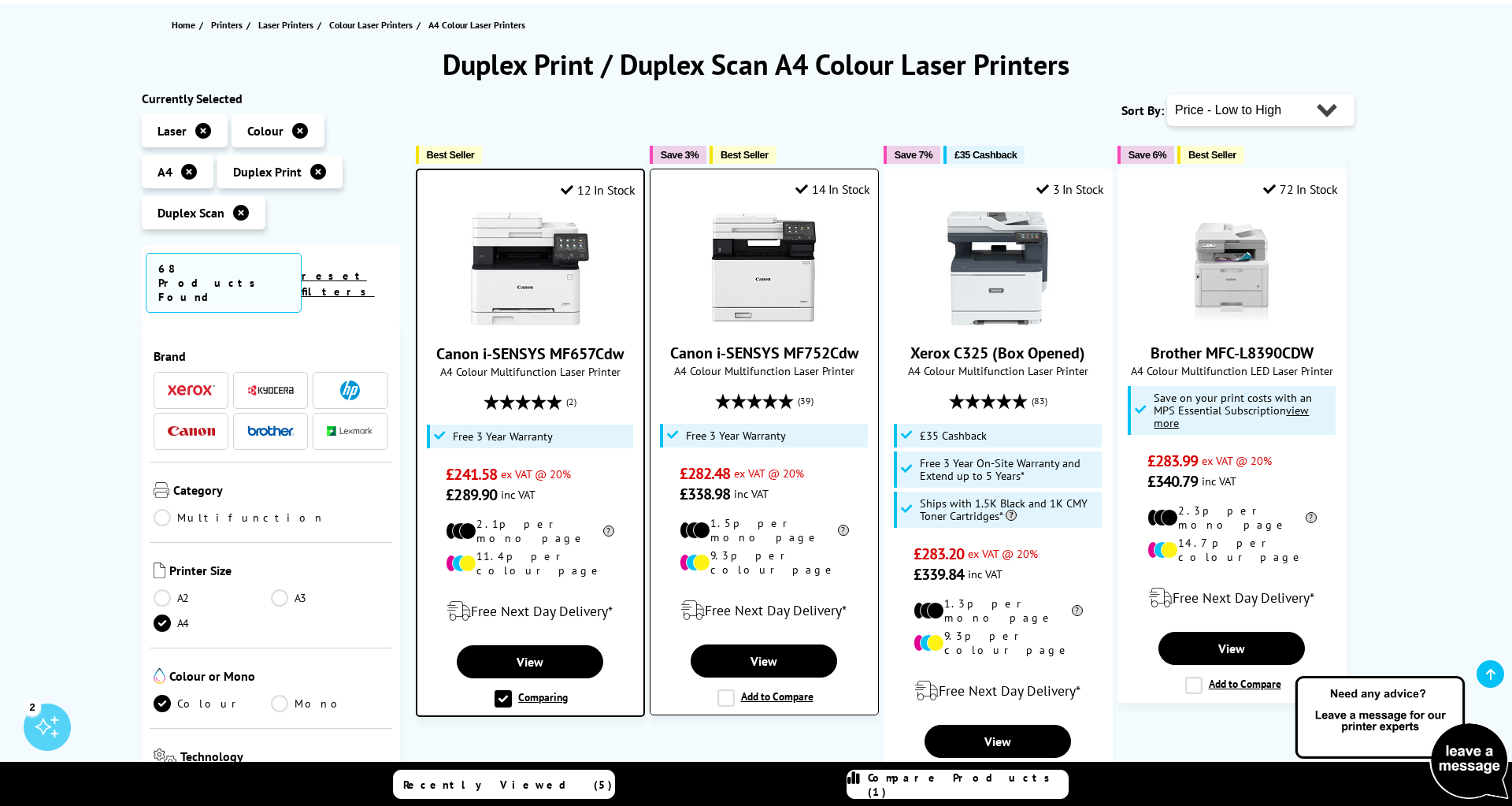
click at [722, 689] on label "Add to Compare" at bounding box center [766, 698] width 96 height 17
click at [0, 0] on input "Add to Compare" at bounding box center [0, 0] width 0 height 0
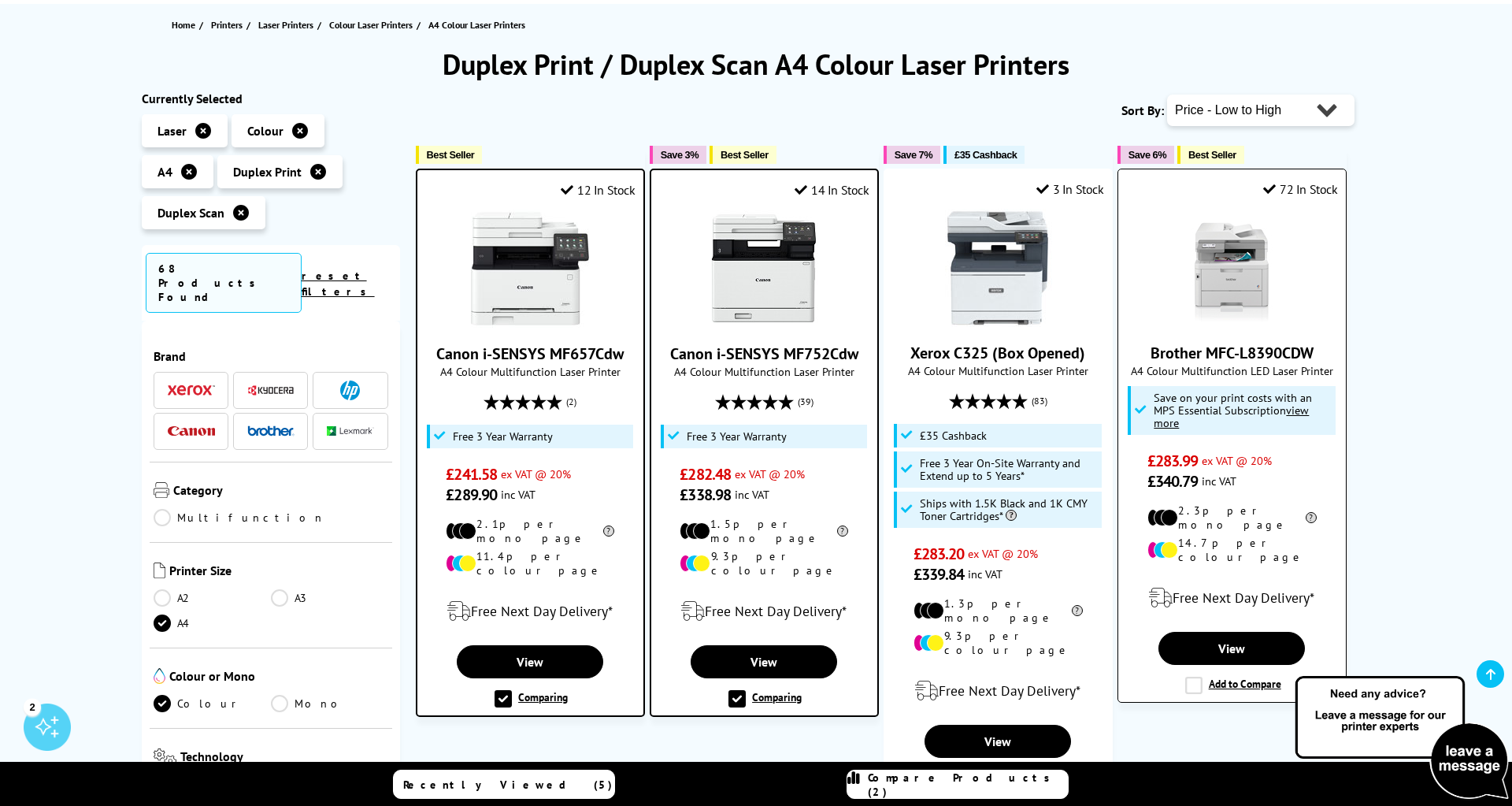
click at [1193, 677] on label "Add to Compare" at bounding box center [1233, 685] width 96 height 17
click at [0, 0] on input "Add to Compare" at bounding box center [0, 0] width 0 height 0
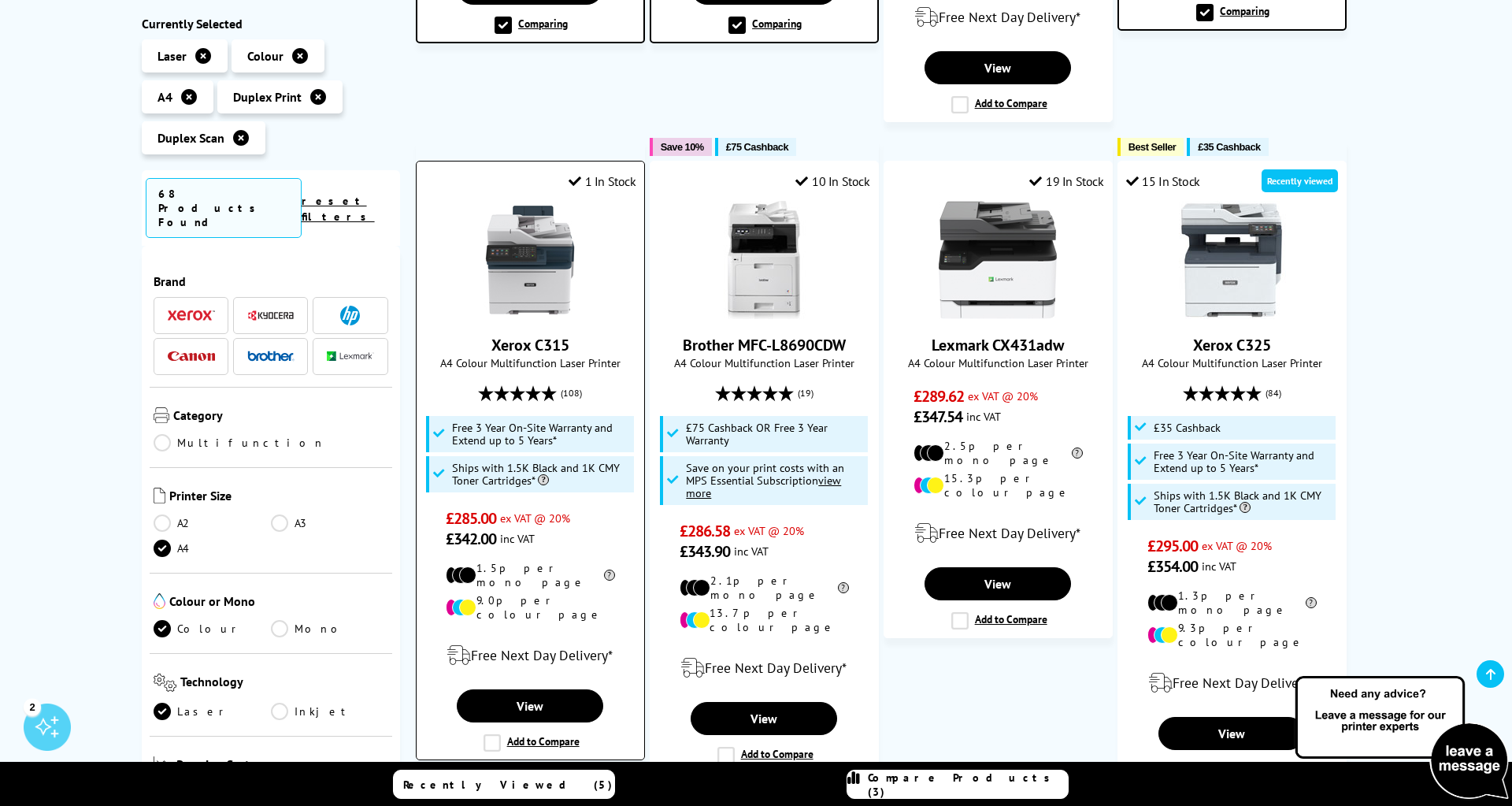
scroll to position [852, 0]
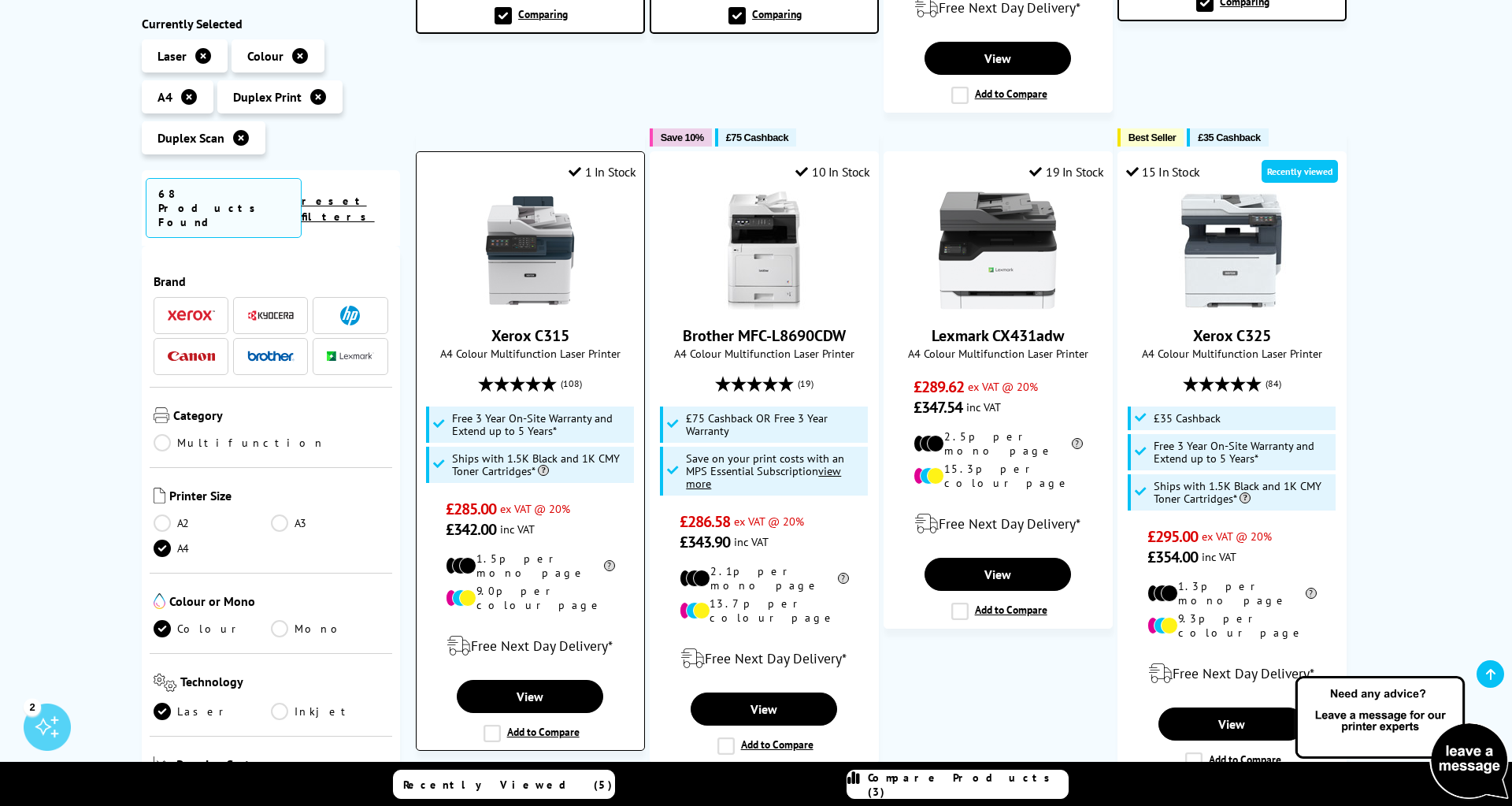
click at [494, 725] on label "Add to Compare" at bounding box center [532, 734] width 96 height 17
click at [0, 0] on input "Add to Compare" at bounding box center [0, 0] width 0 height 0
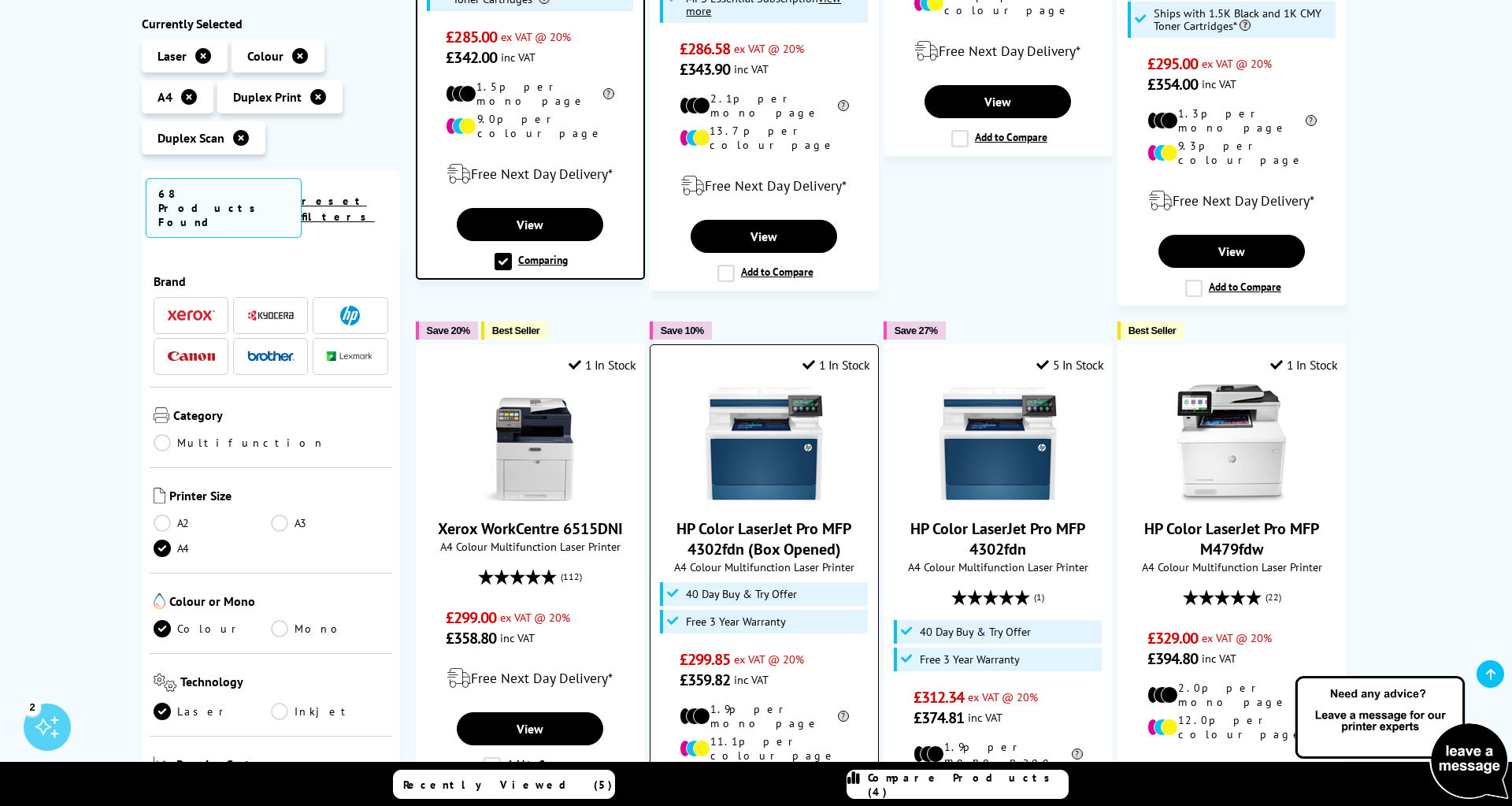
scroll to position [1491, 0]
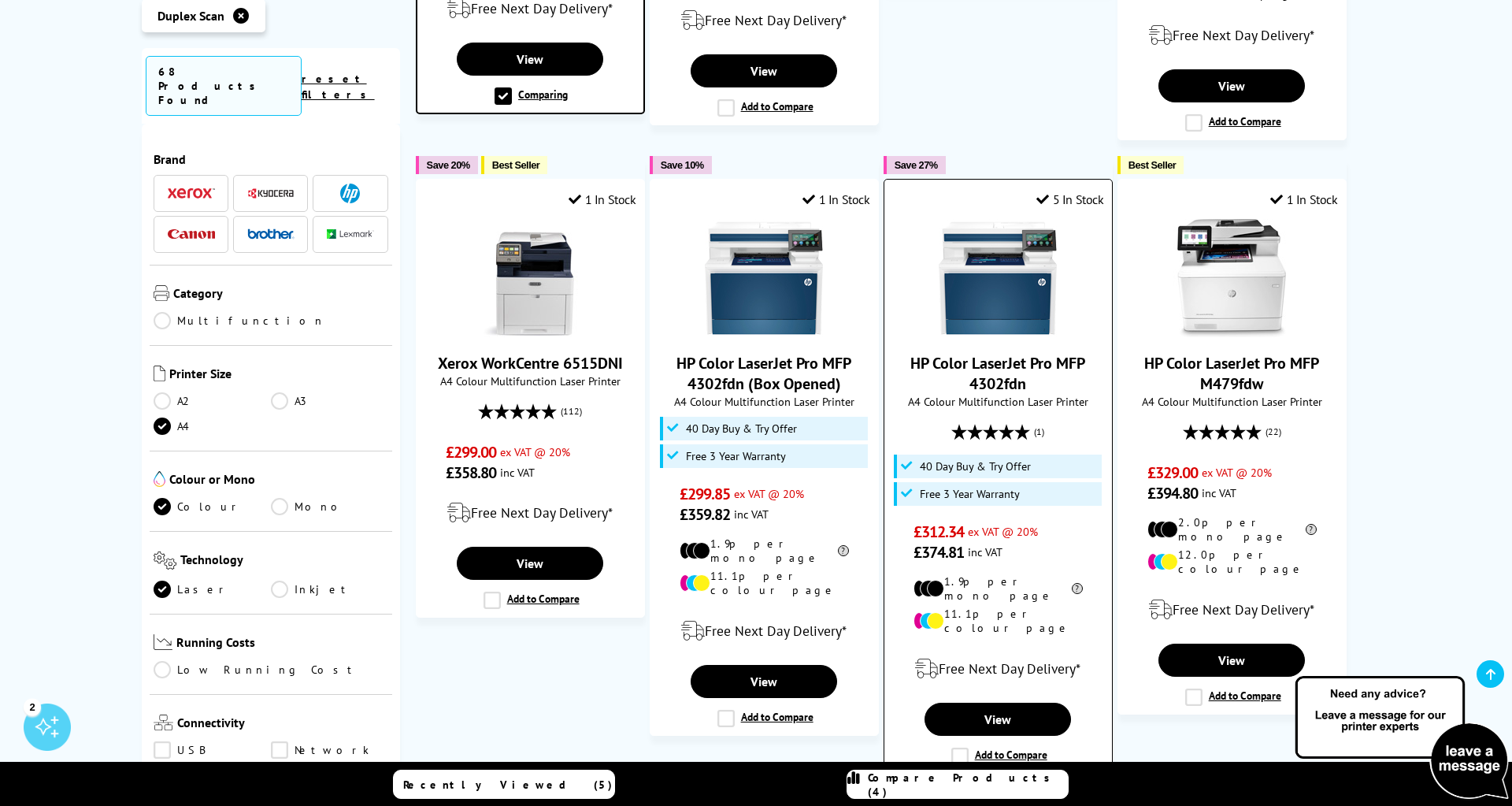
click at [966, 747] on label "Add to Compare" at bounding box center [1000, 756] width 96 height 17
click at [0, 0] on input "Add to Compare" at bounding box center [0, 0] width 0 height 0
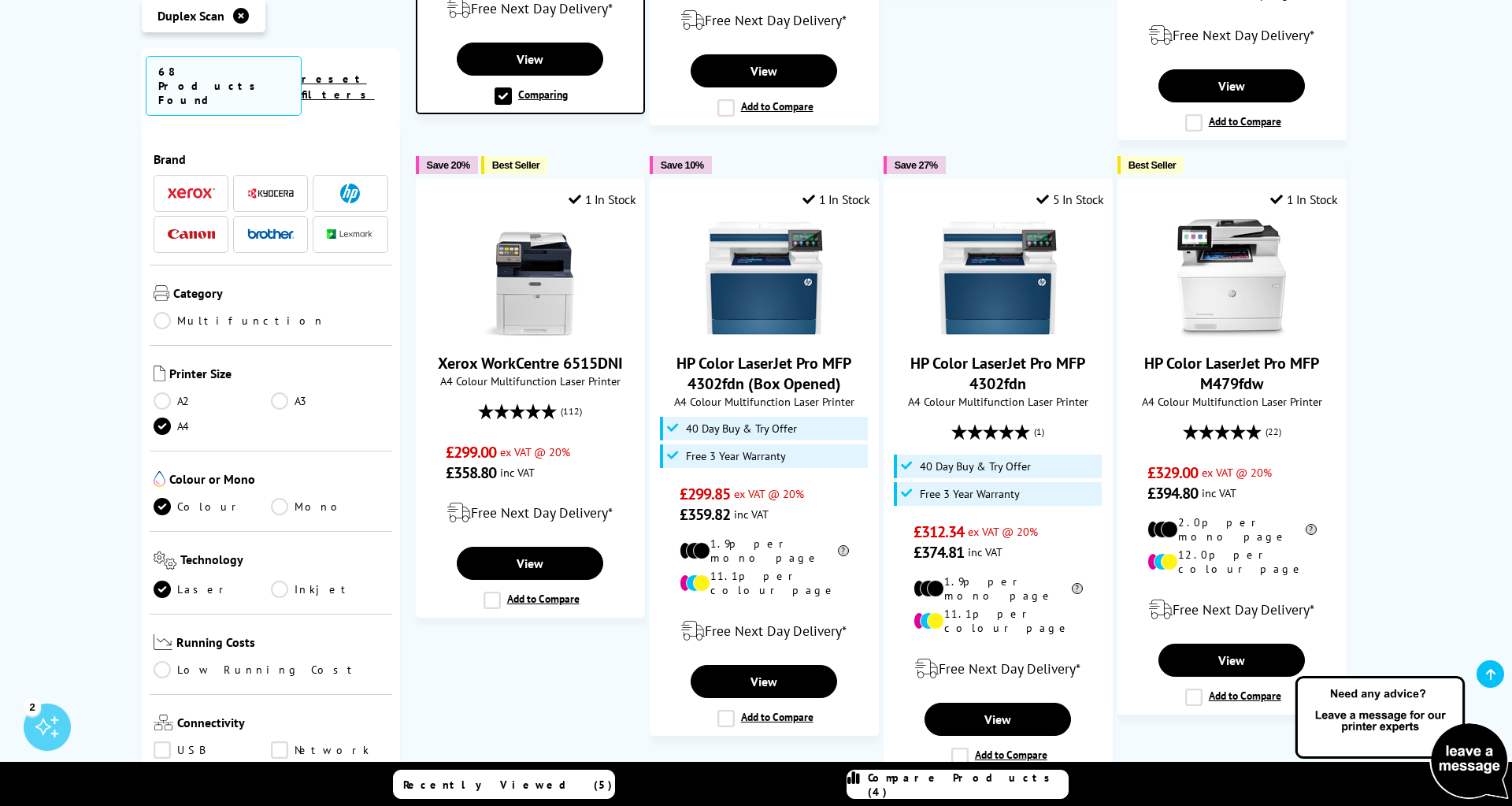
click at [947, 791] on link "Compare Products (4)" at bounding box center [958, 783] width 222 height 29
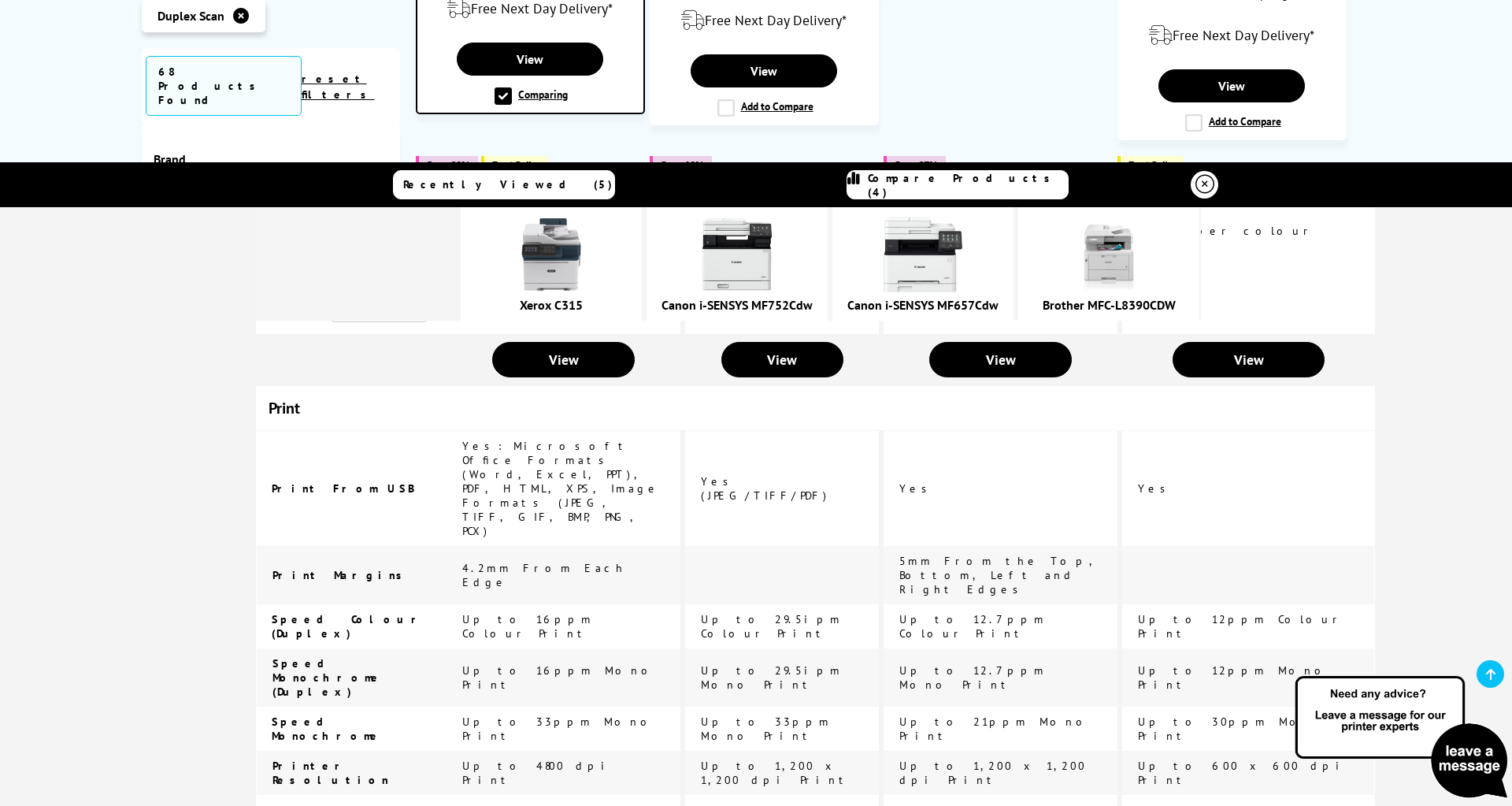
scroll to position [0, 0]
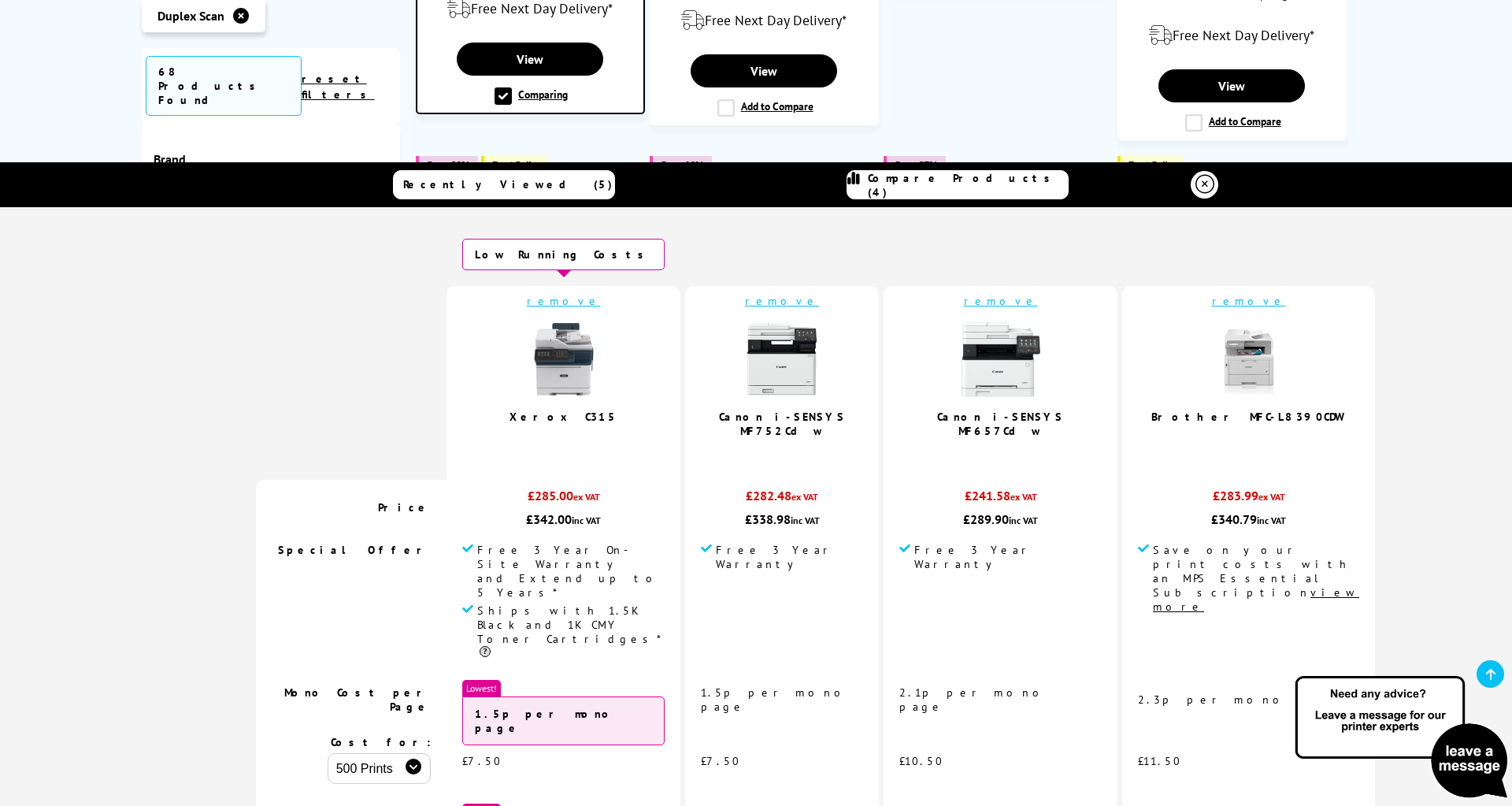
click at [964, 300] on link "remove" at bounding box center [1000, 300] width 74 height 14
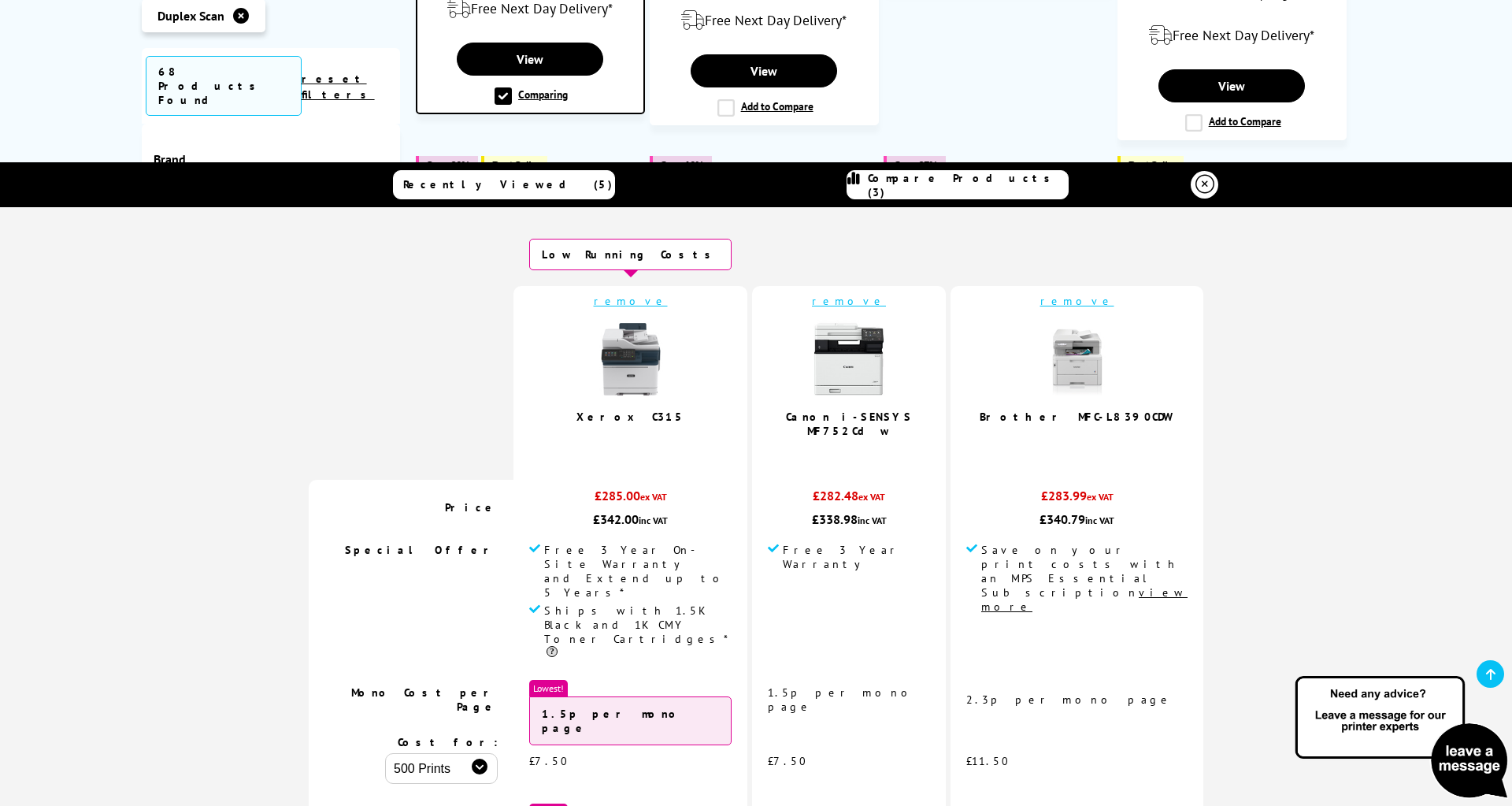
click at [1017, 180] on div "5 In Stock" at bounding box center [998, 196] width 228 height 31
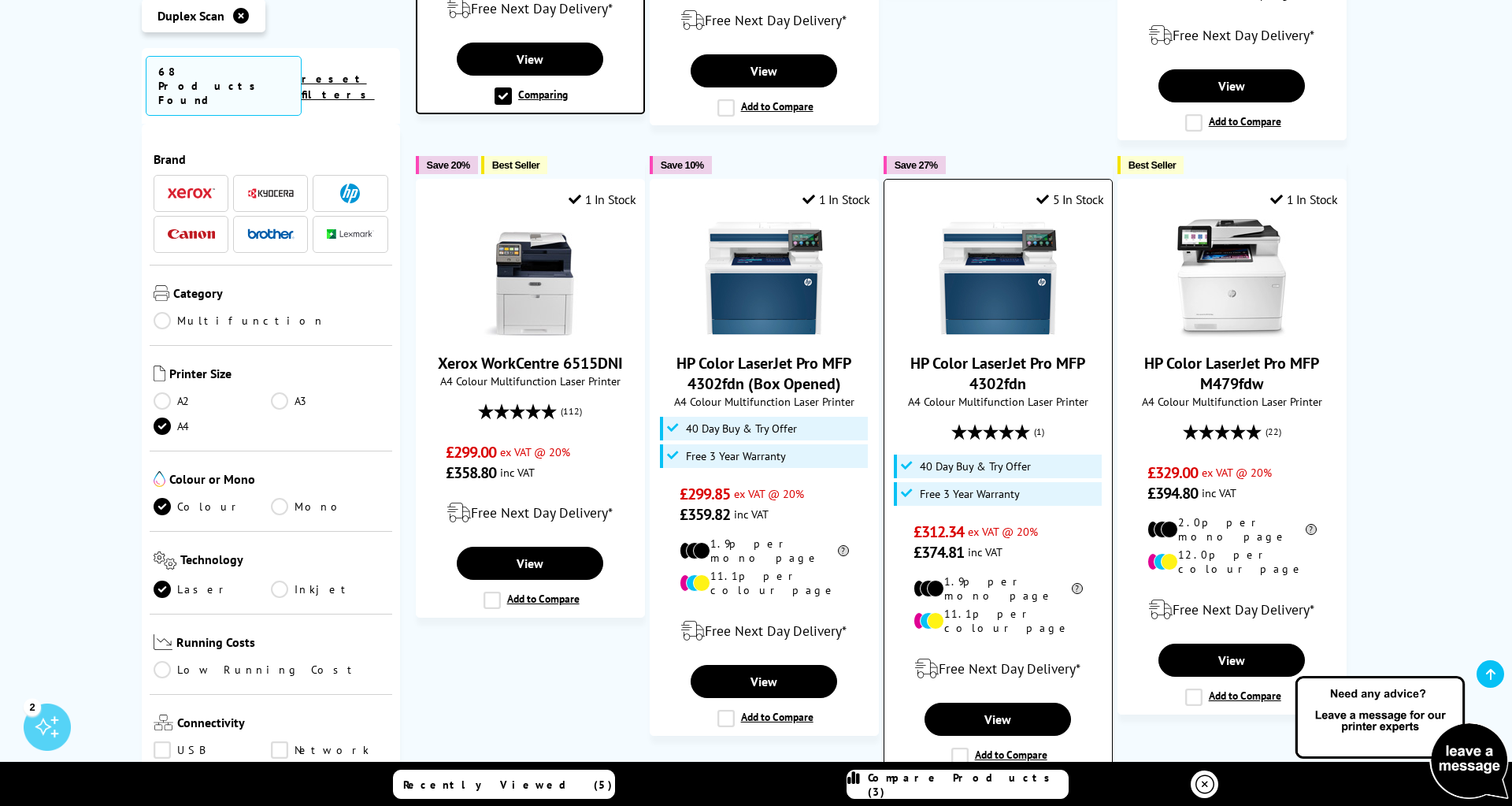
click at [949, 747] on div "Add to Compare" at bounding box center [998, 756] width 99 height 17
click at [964, 747] on label "Add to Compare" at bounding box center [1000, 756] width 96 height 17
click at [0, 0] on input "Add to Compare" at bounding box center [0, 0] width 0 height 0
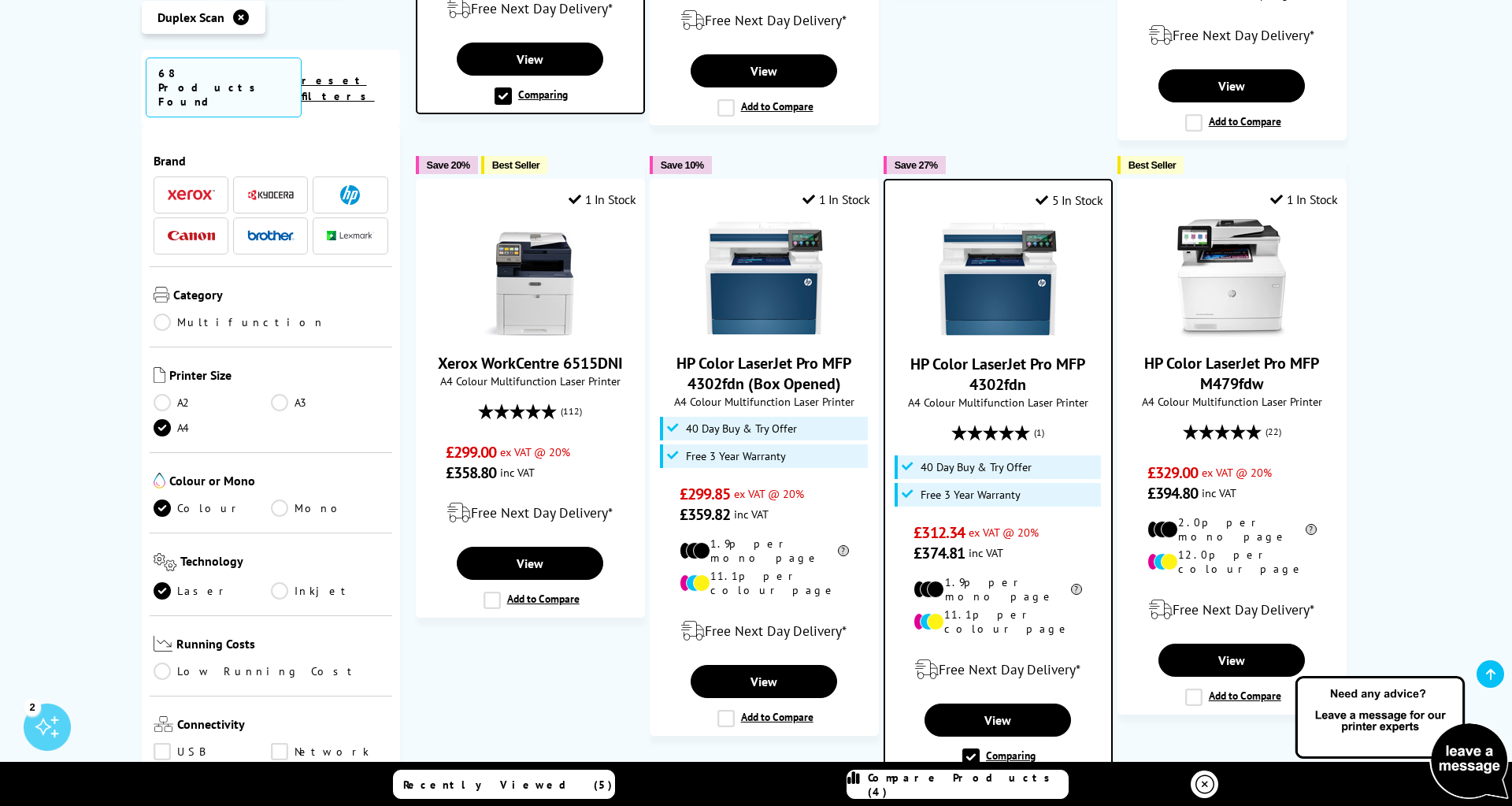
click at [1017, 779] on span "Compare Products (4)" at bounding box center [967, 784] width 200 height 28
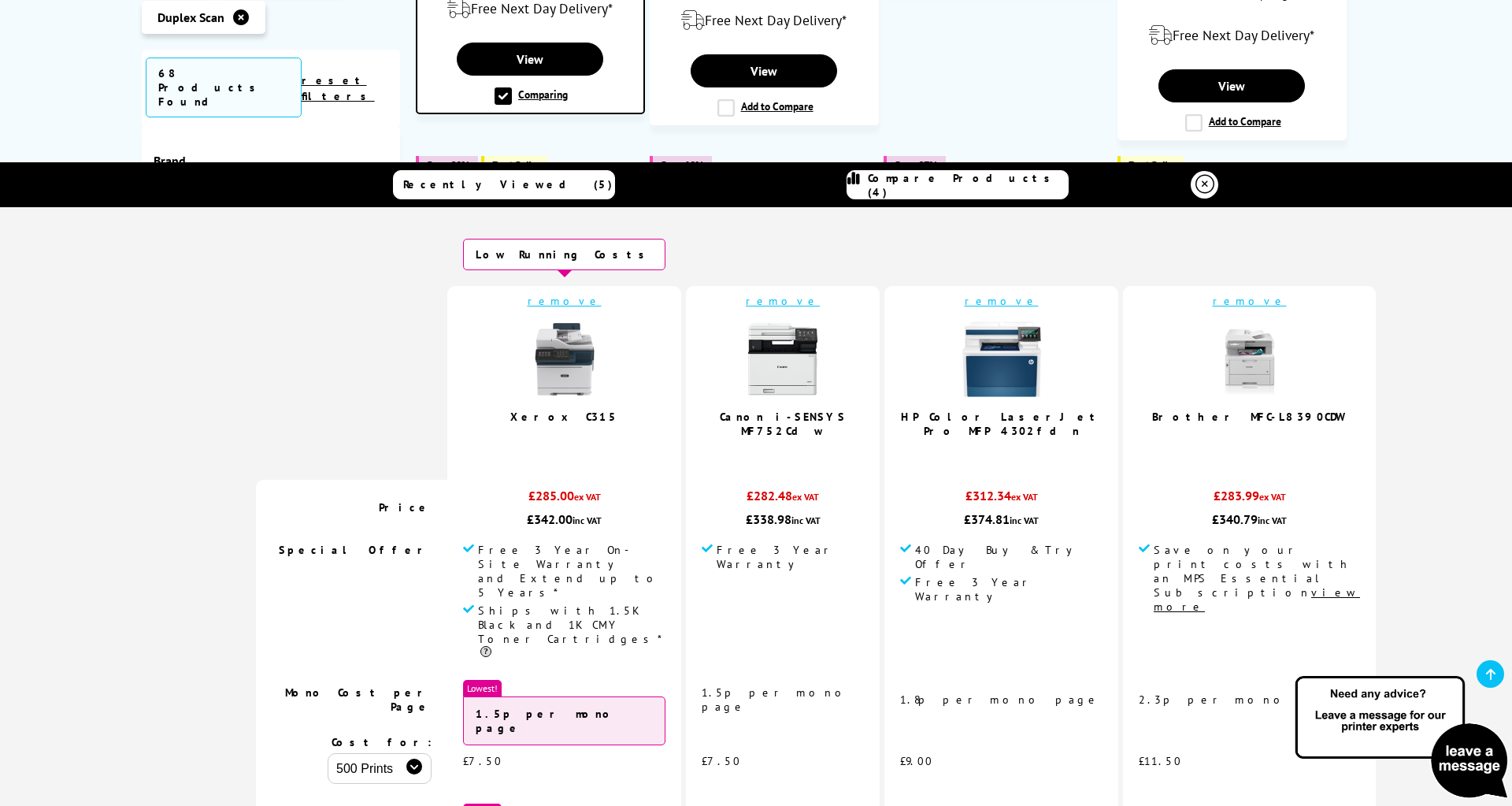
click at [764, 369] on img at bounding box center [782, 359] width 79 height 79
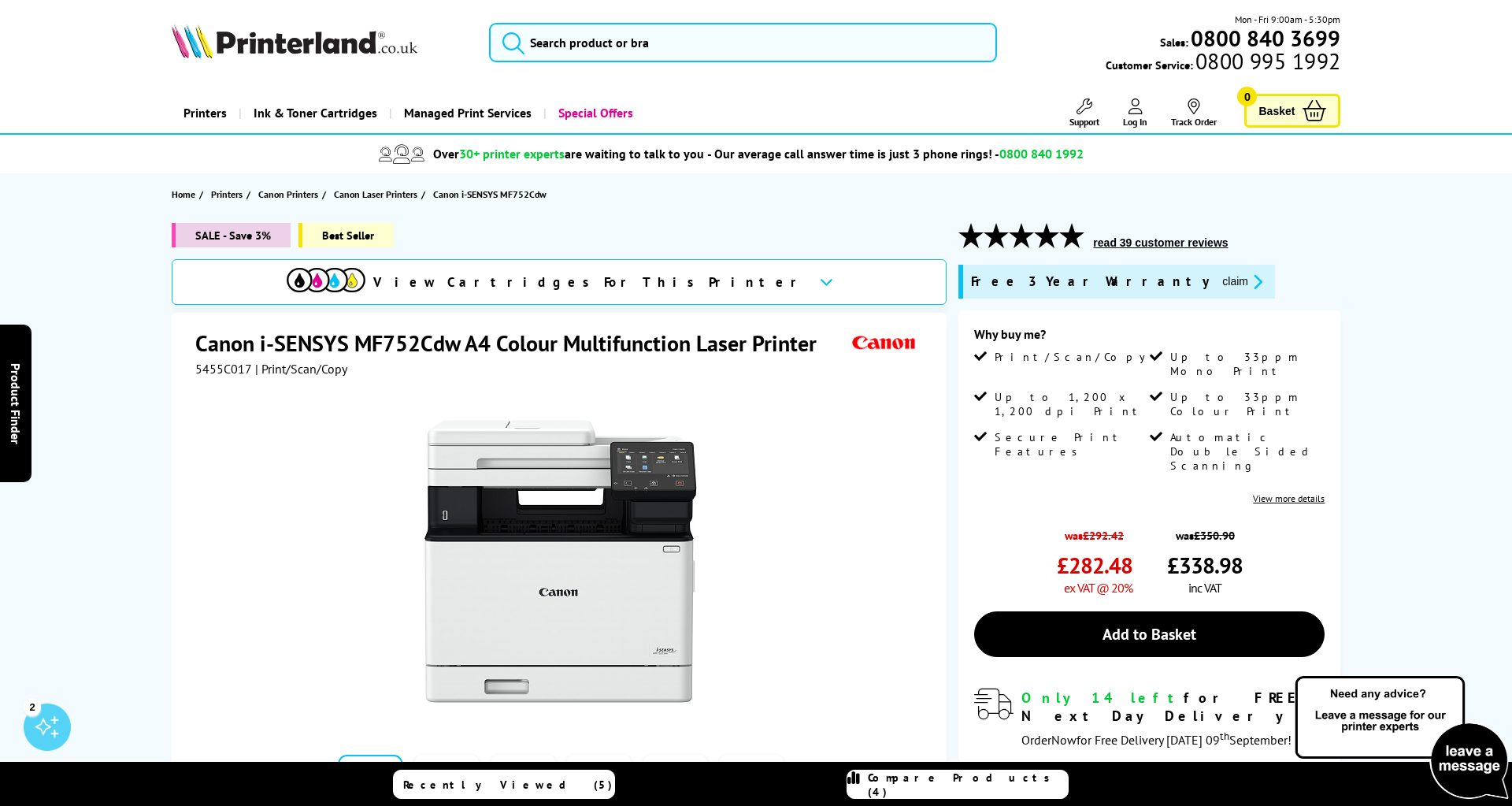
scroll to position [145, 0]
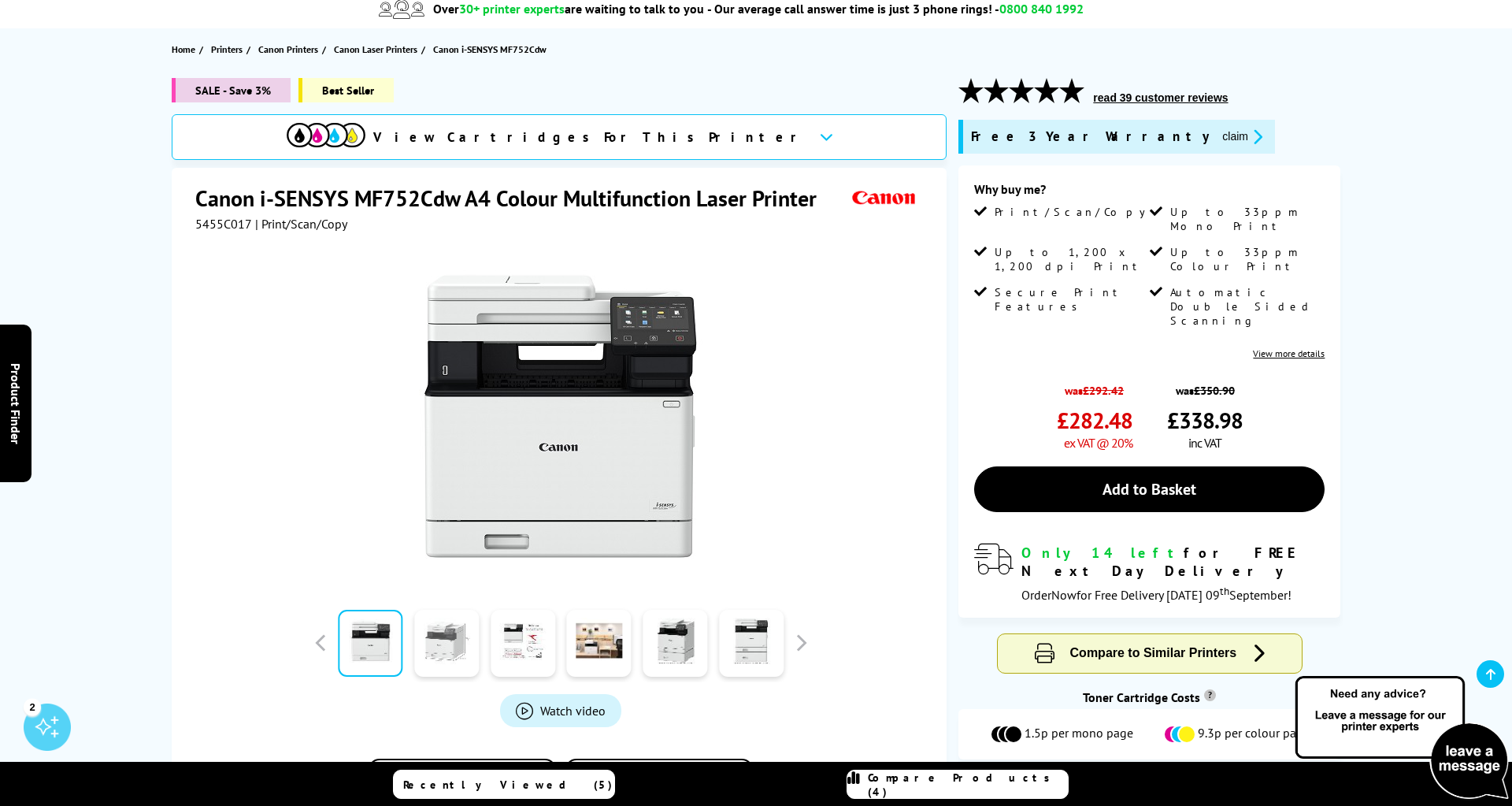
click at [468, 660] on link at bounding box center [446, 643] width 65 height 67
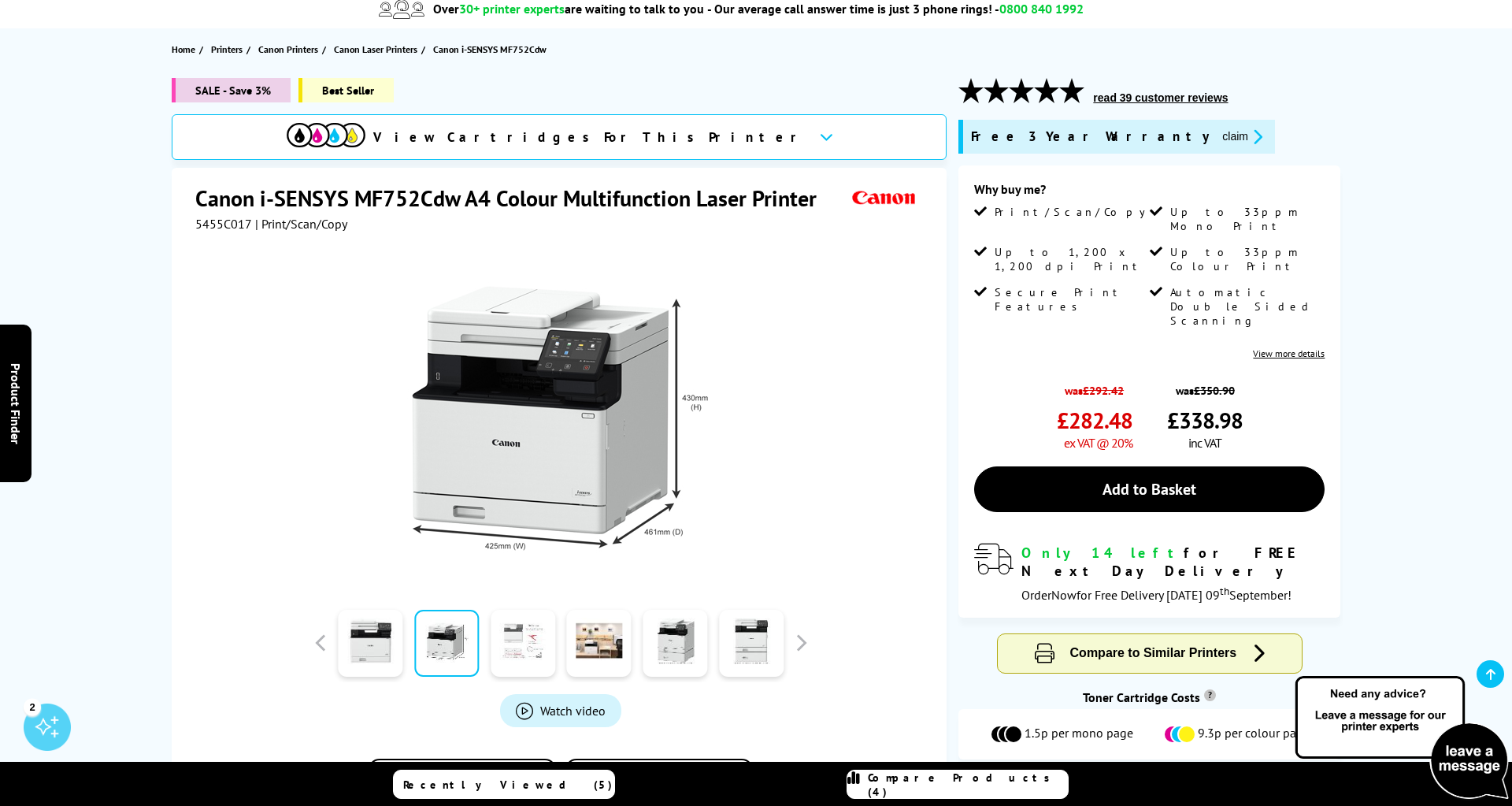
click at [526, 644] on link at bounding box center [523, 643] width 65 height 67
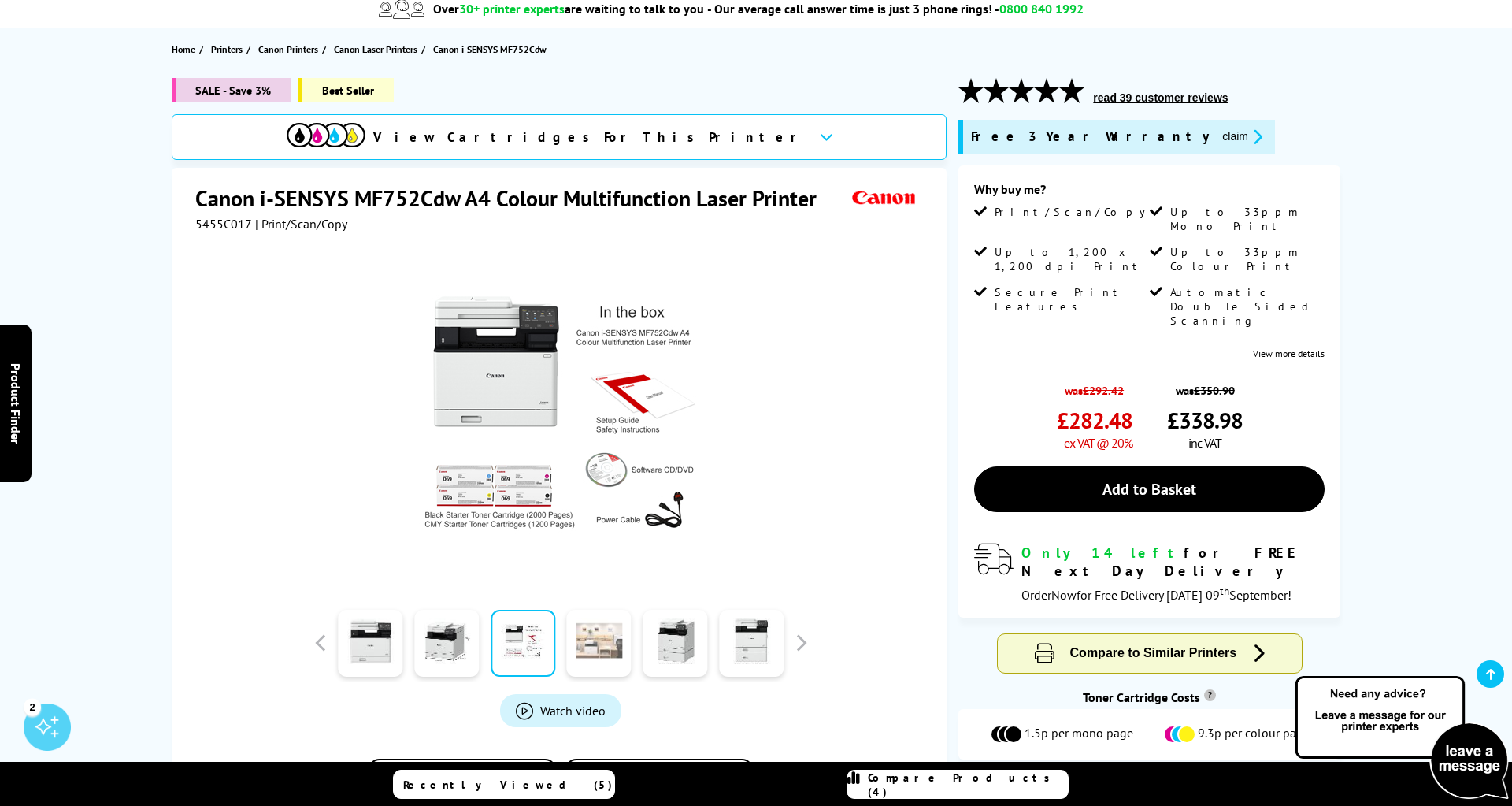
click at [585, 641] on link at bounding box center [599, 643] width 65 height 67
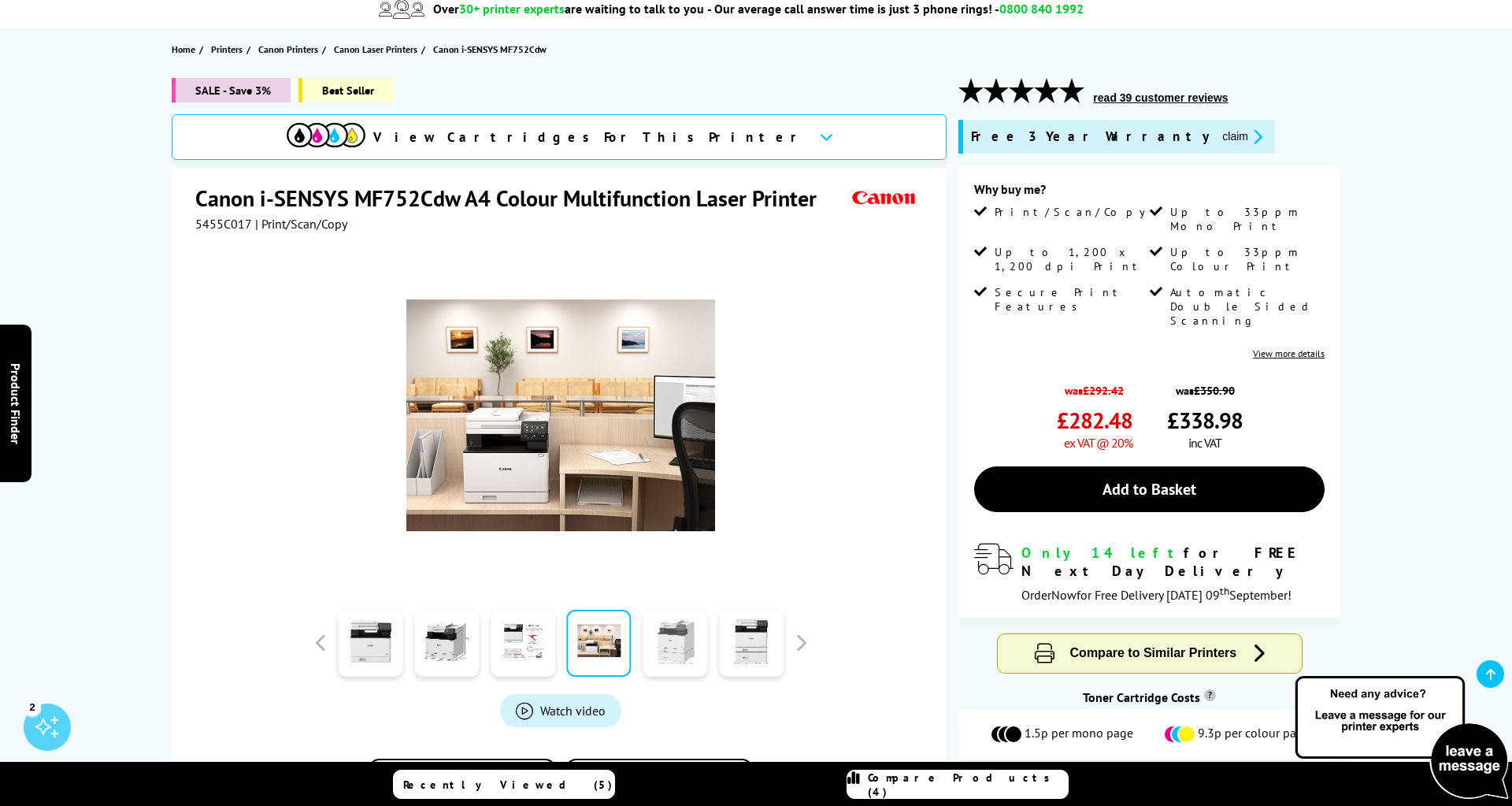
click at [668, 654] on link at bounding box center [675, 643] width 65 height 67
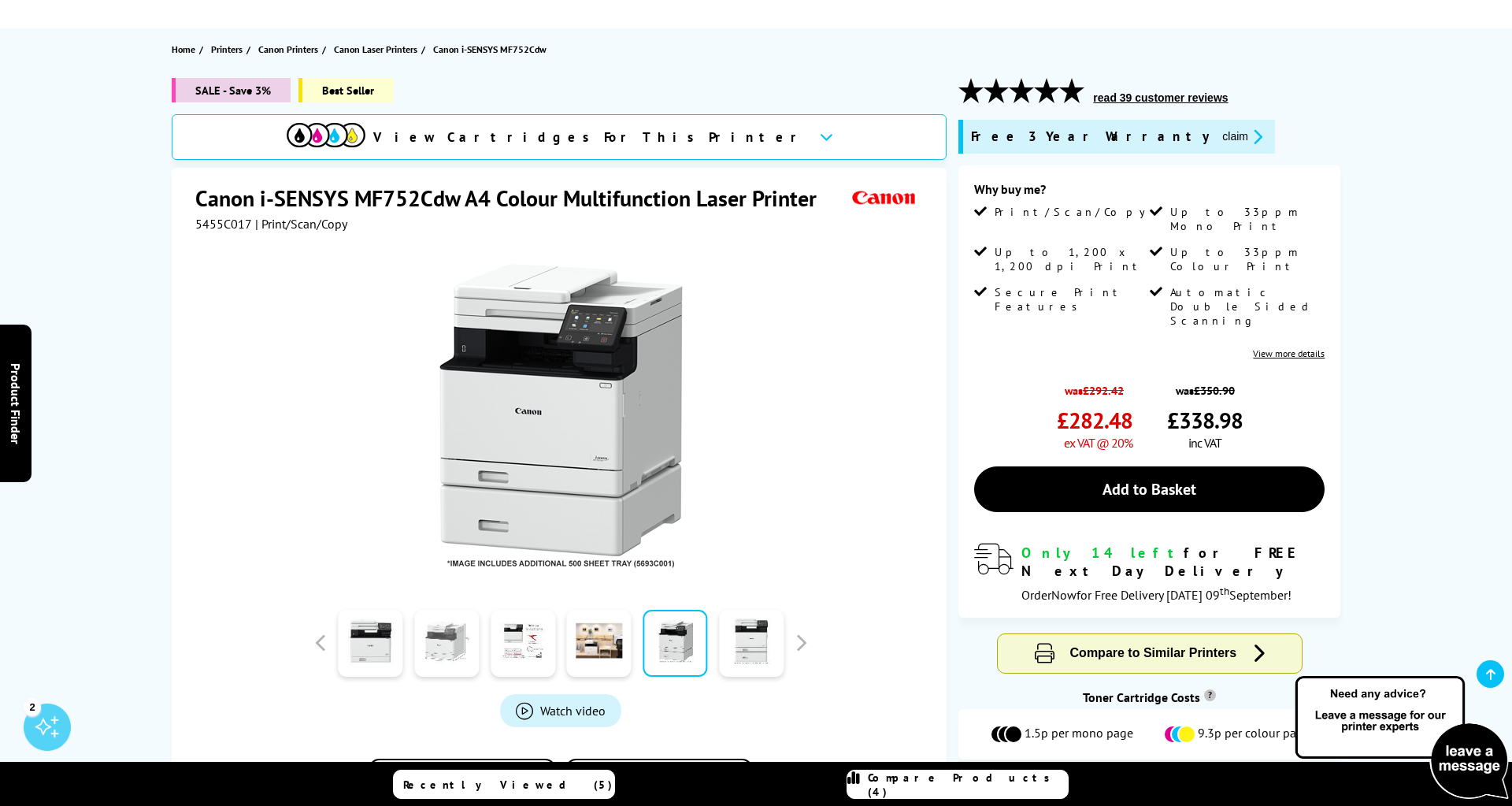
click at [457, 651] on link at bounding box center [446, 643] width 65 height 67
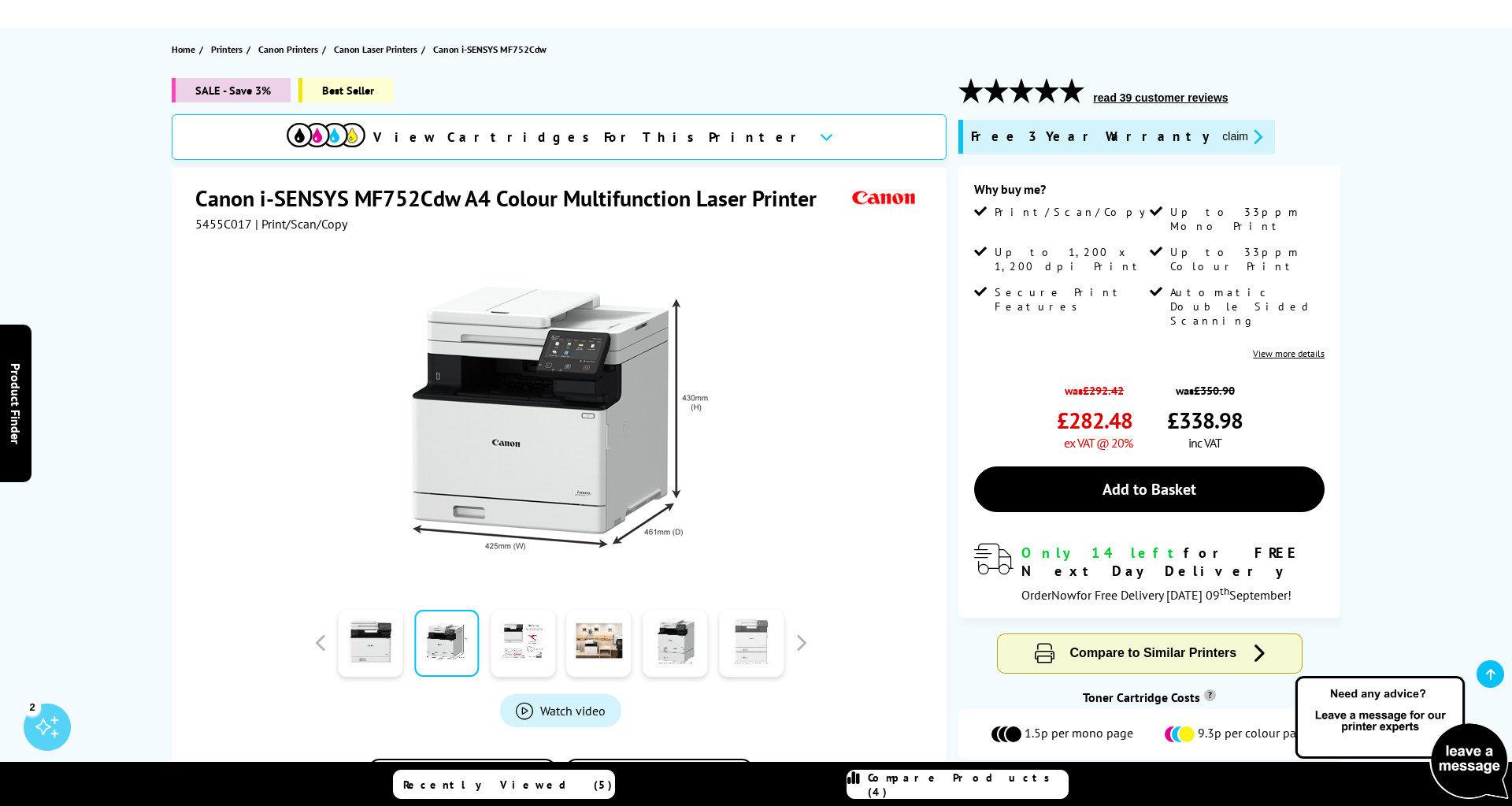
click at [745, 658] on link at bounding box center [751, 643] width 65 height 67
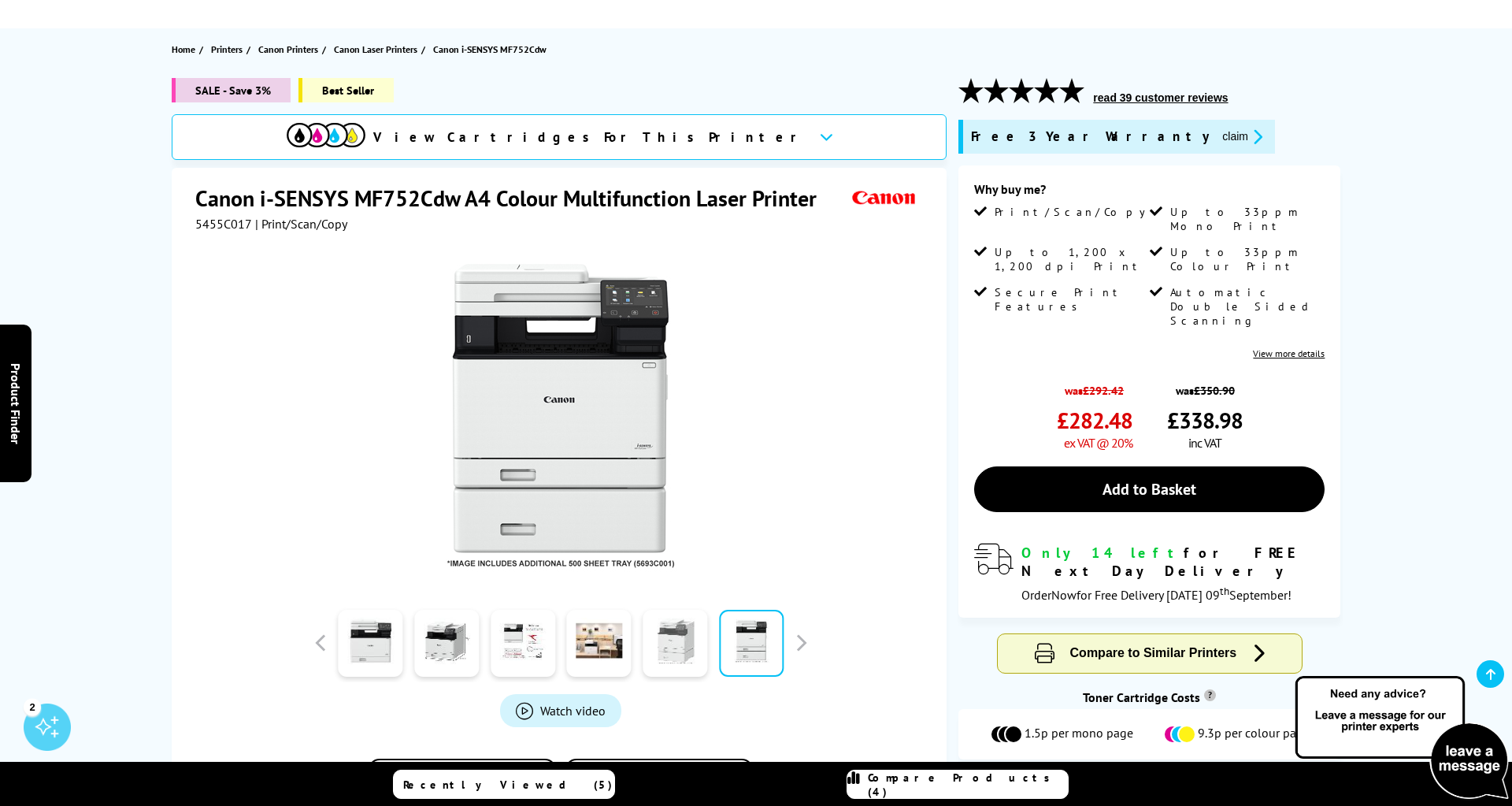
click at [654, 646] on link at bounding box center [675, 643] width 65 height 67
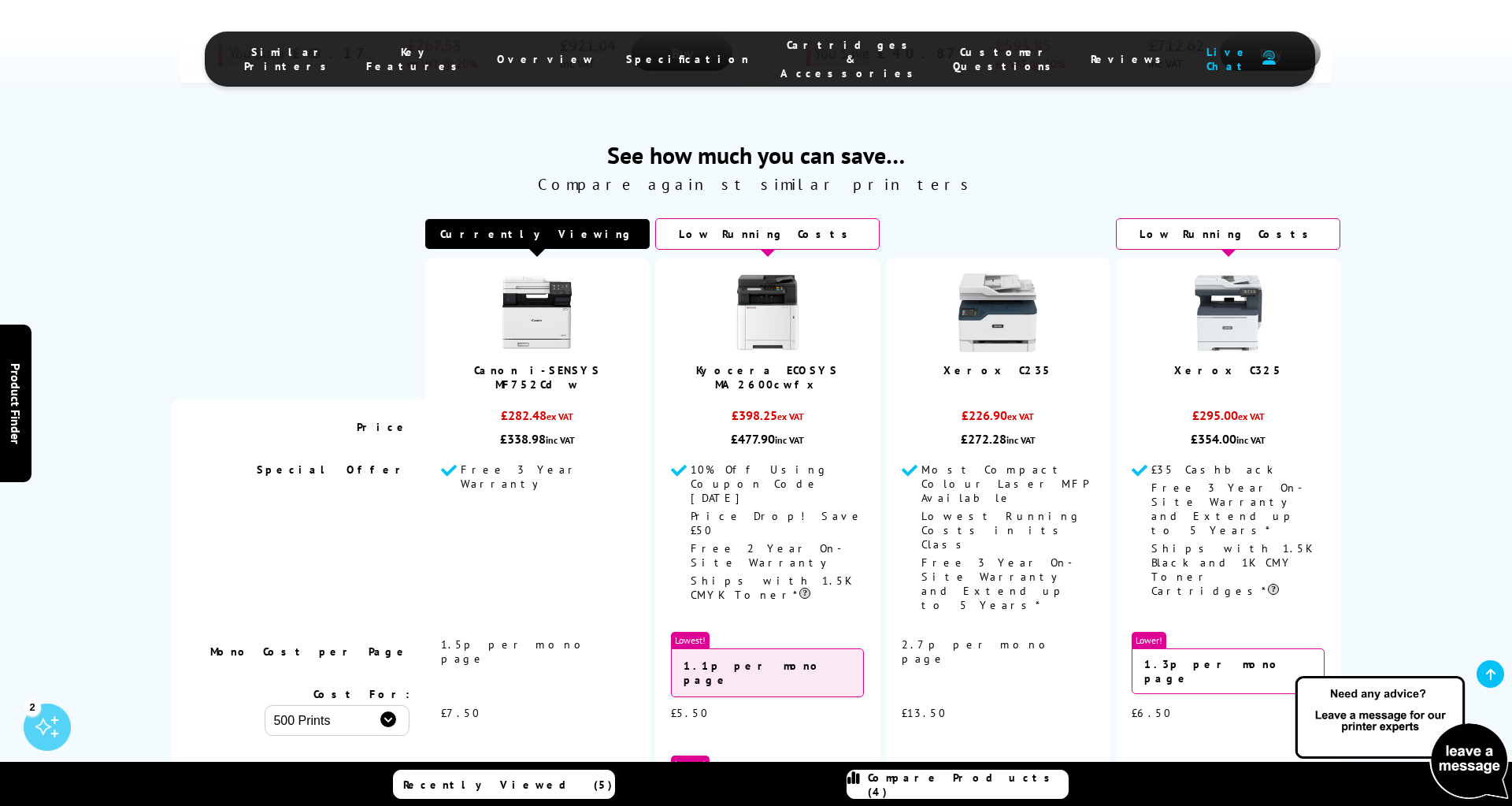
scroll to position [1319, 0]
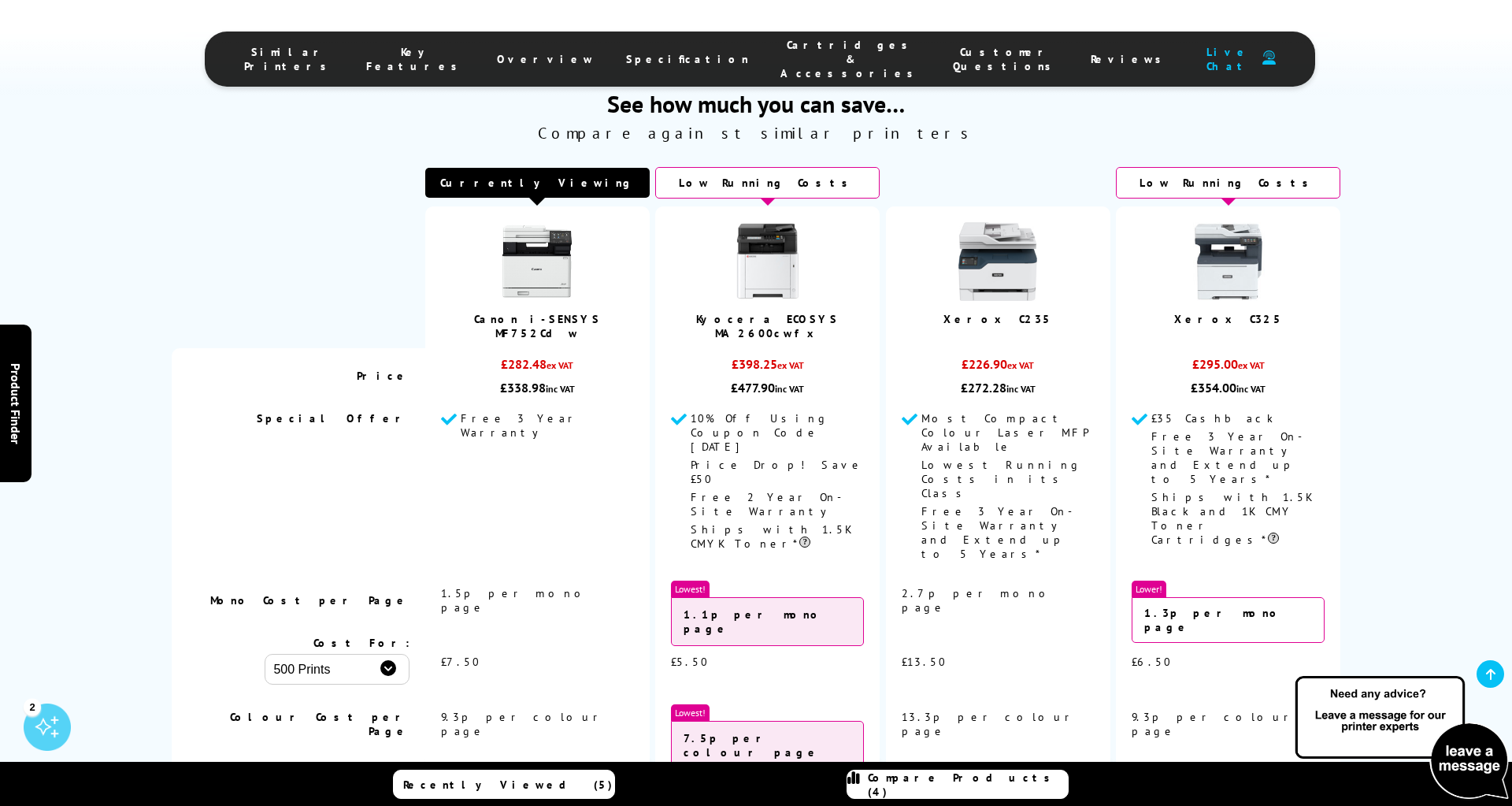
click at [765, 317] on link "Kyocera ECOSYS MA2600cwfx" at bounding box center [766, 326] width 142 height 28
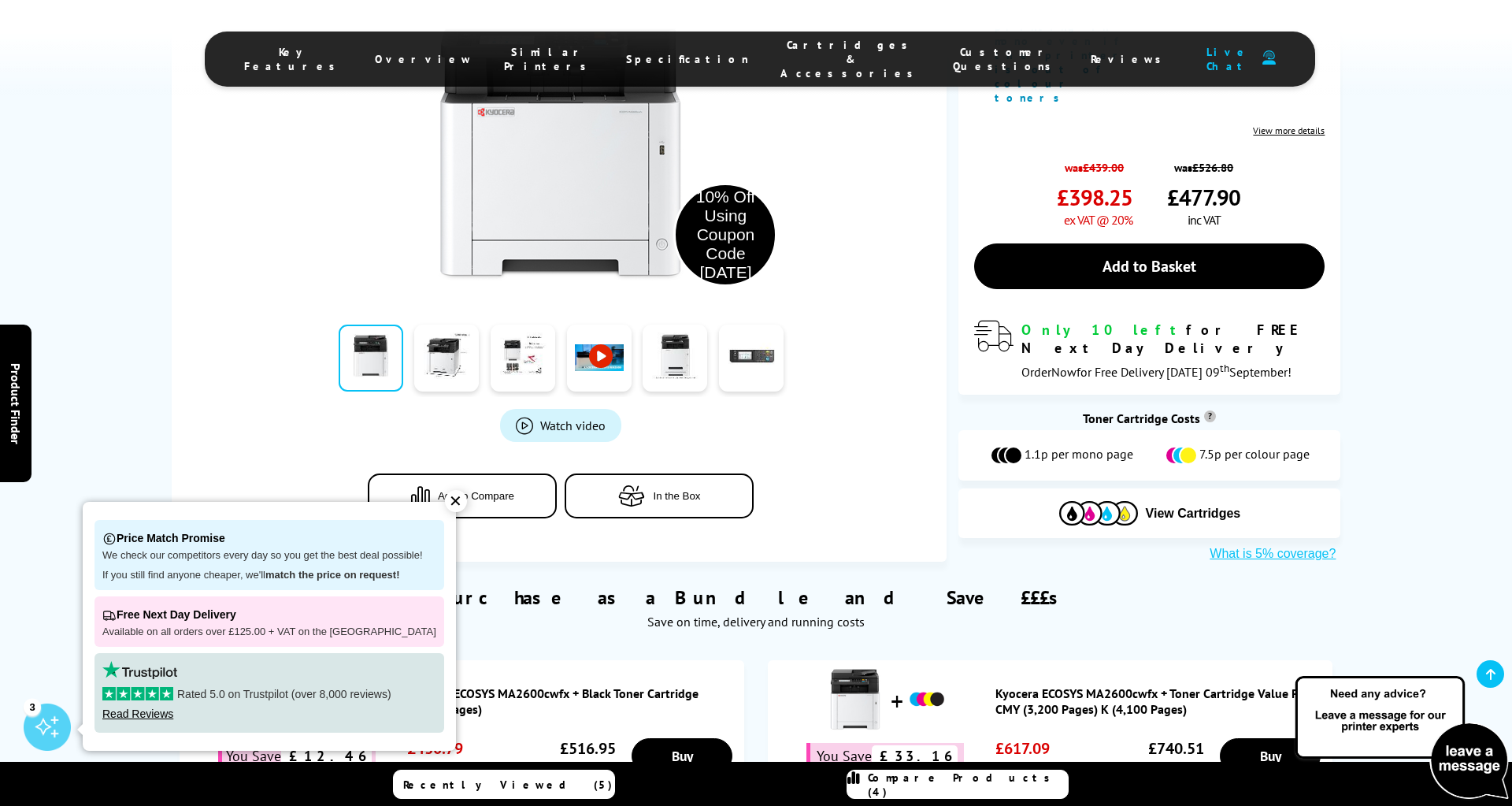
scroll to position [1154, 0]
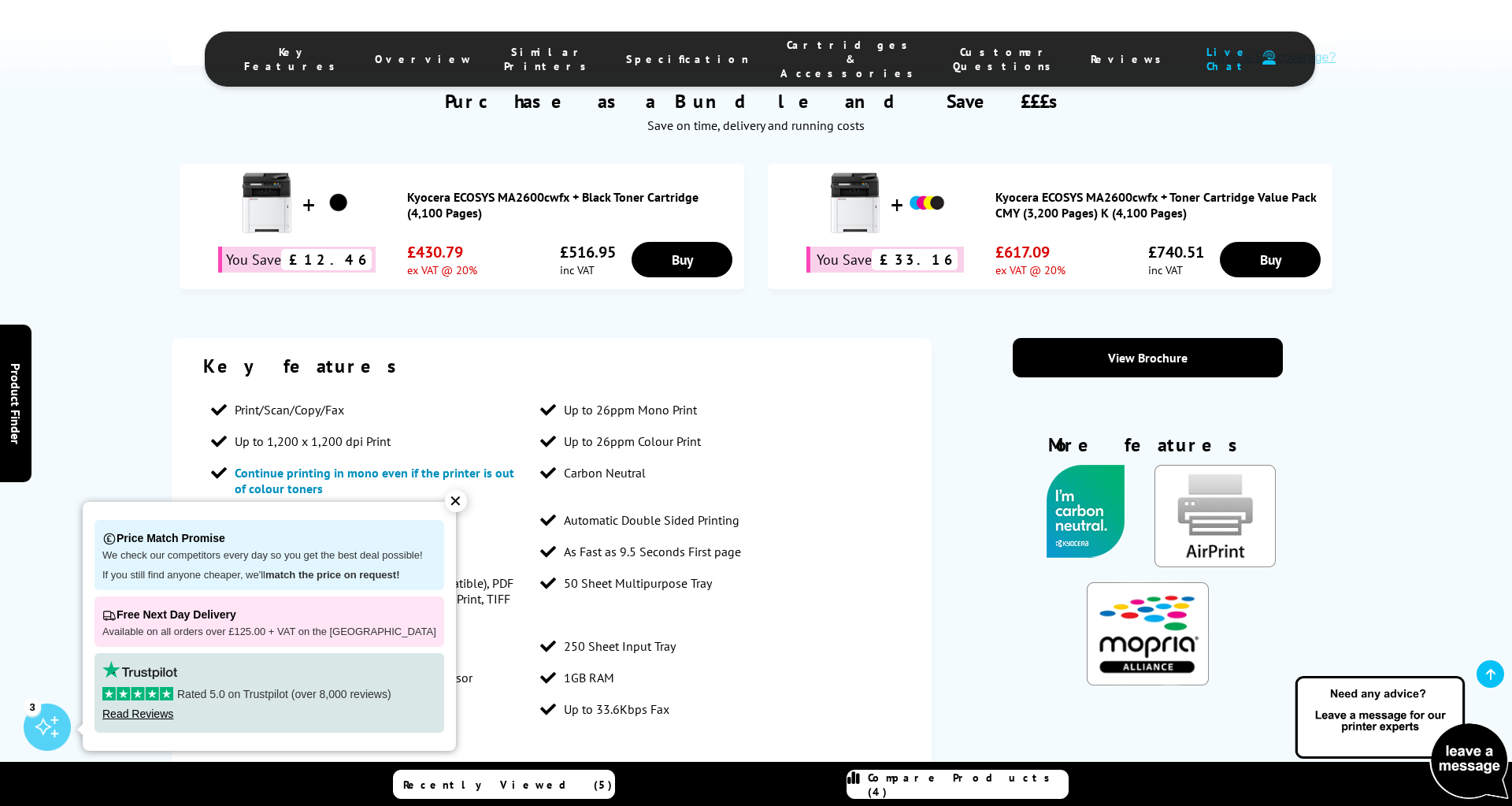
click at [445, 504] on div "✕" at bounding box center [456, 500] width 22 height 22
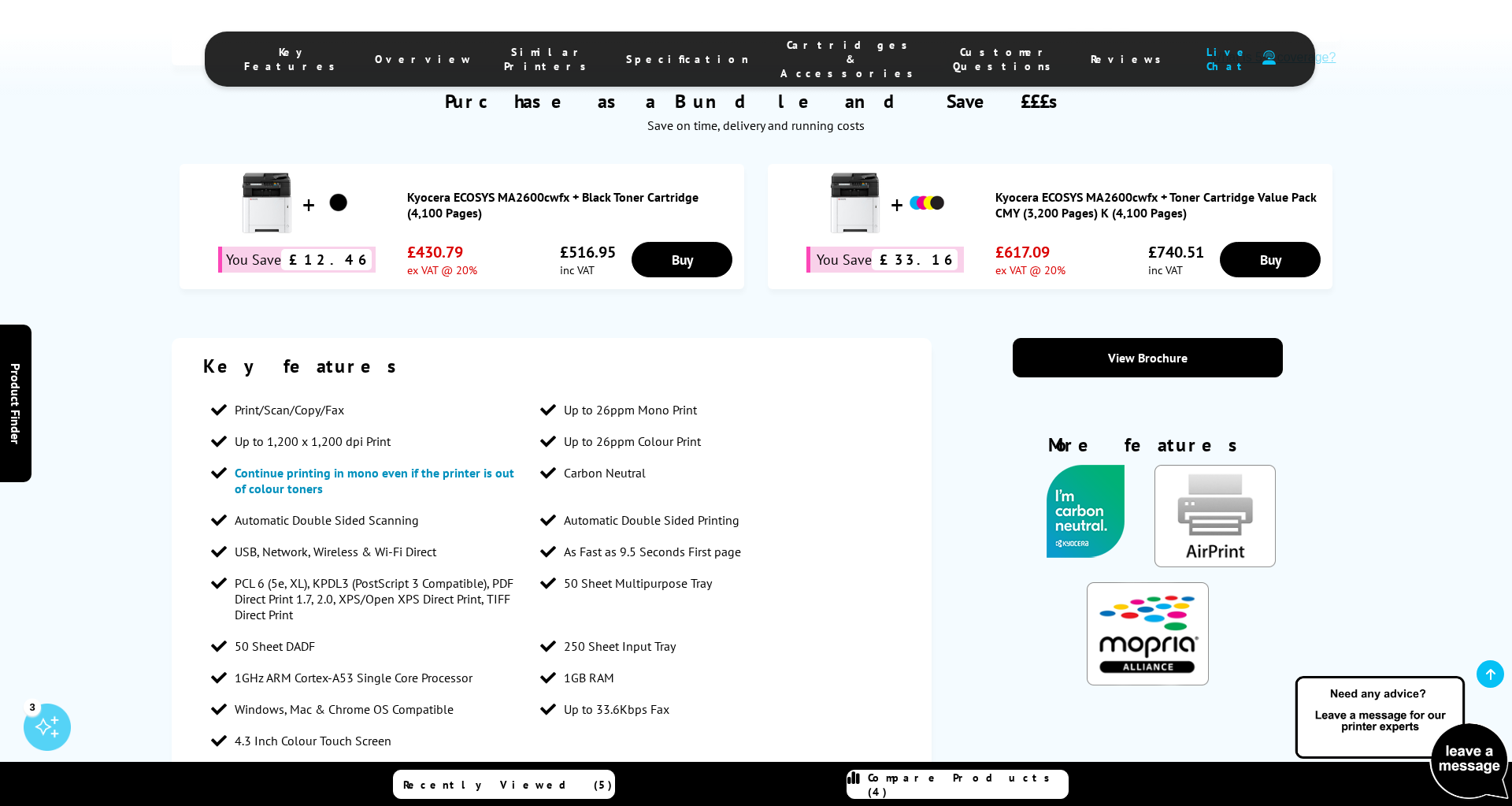
scroll to position [0, 0]
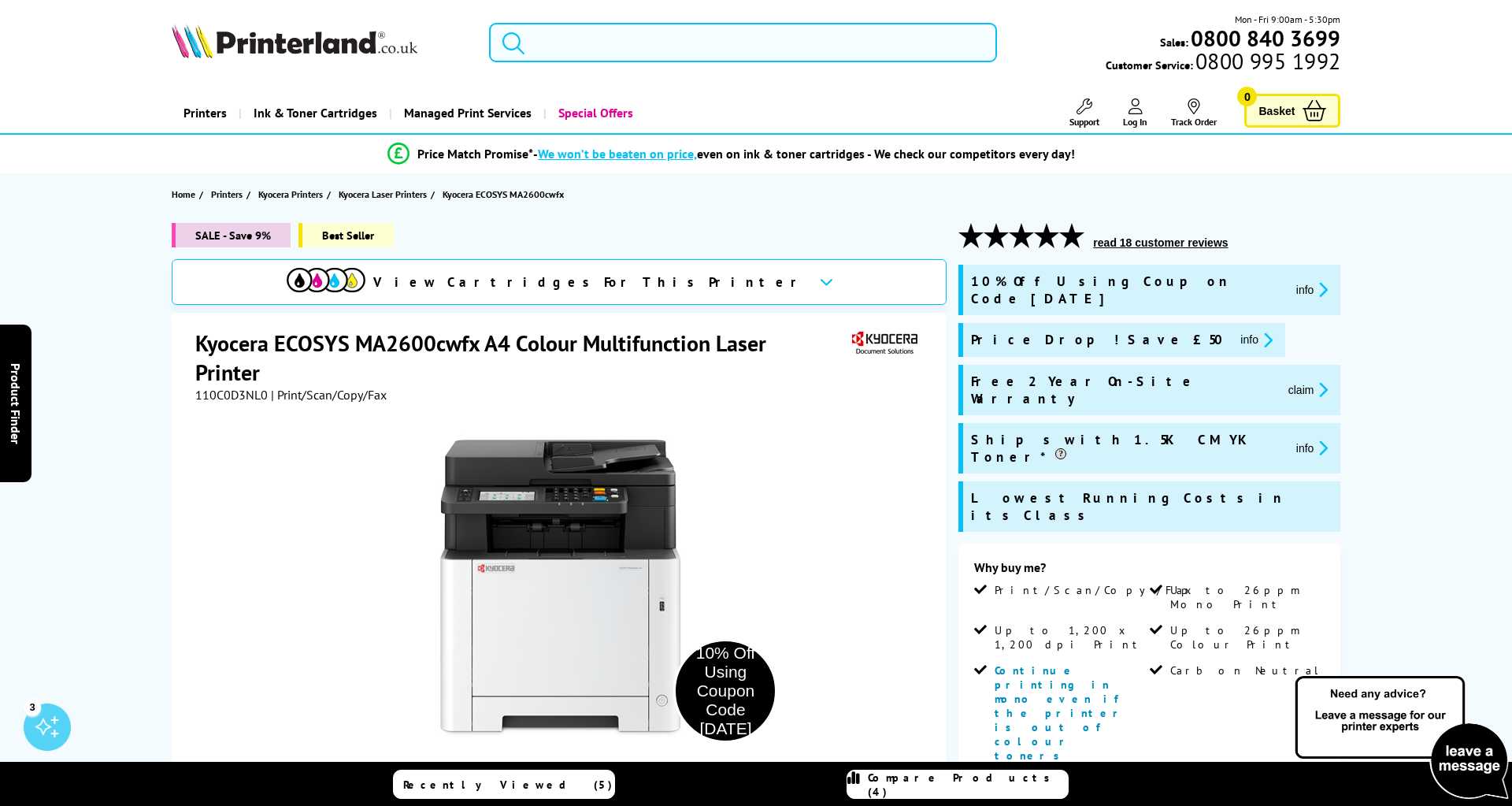
click at [648, 274] on span "View Cartridges For This Printer" at bounding box center [590, 282] width 433 height 17
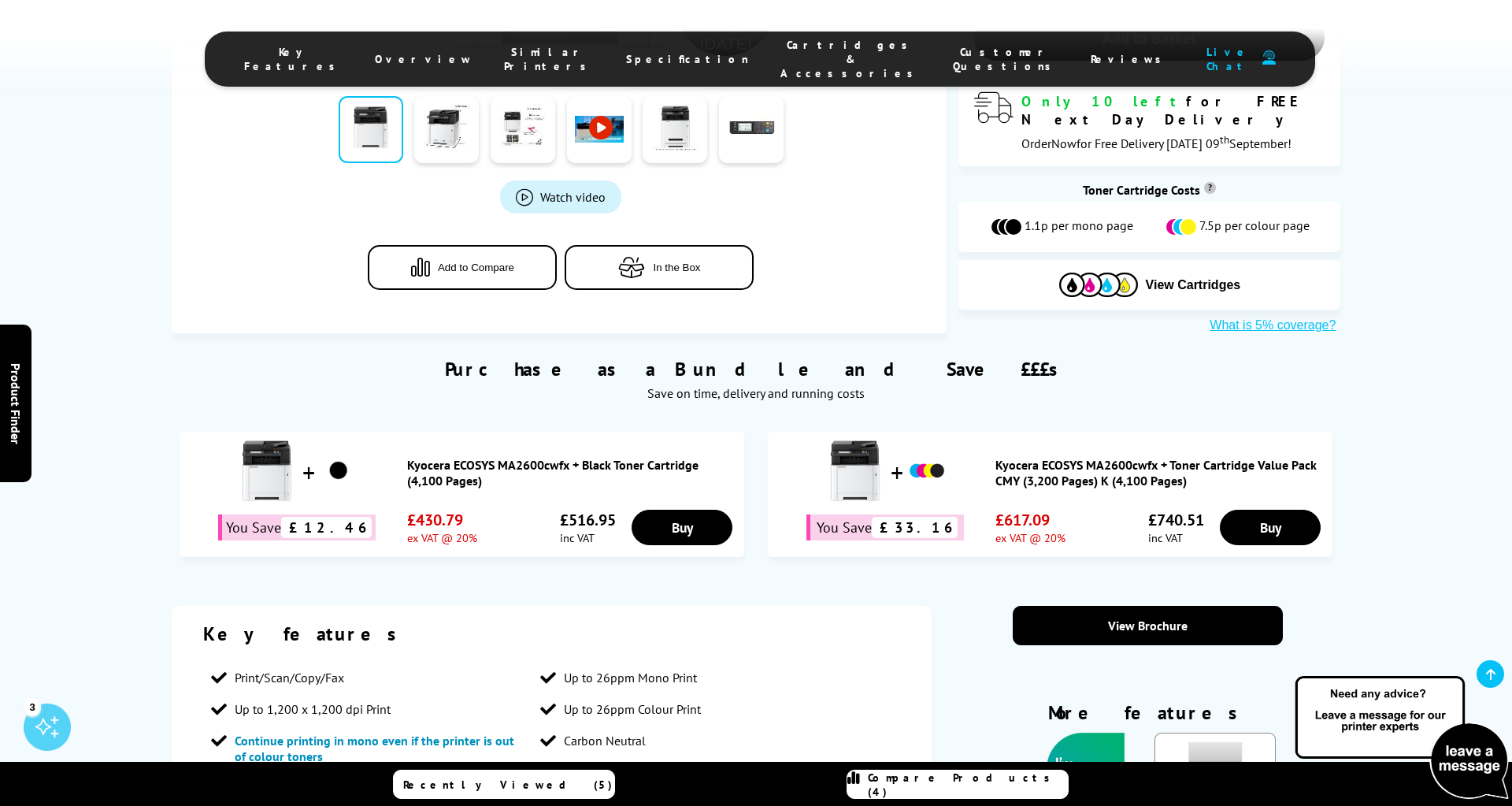
scroll to position [644, 0]
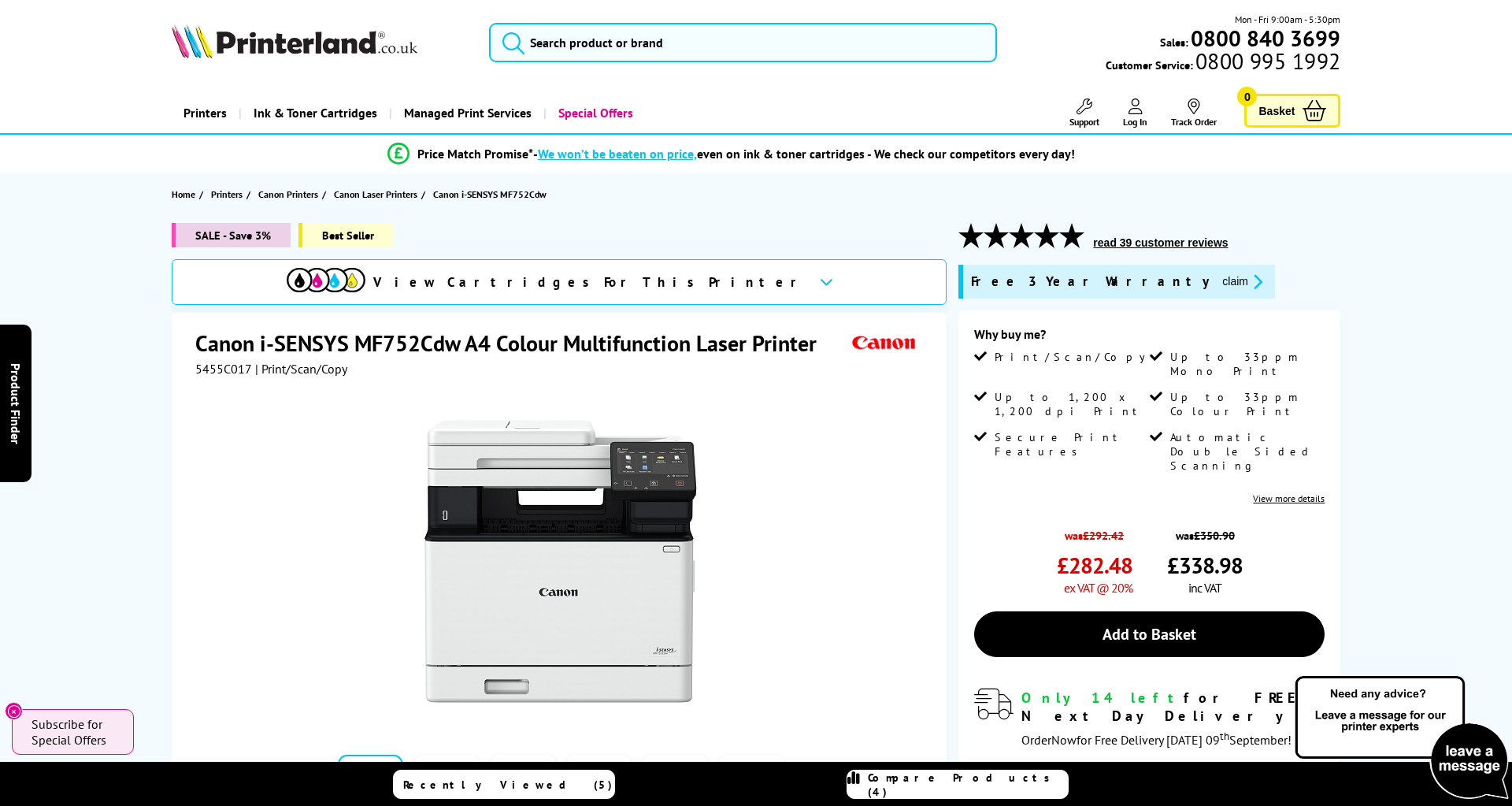
click at [720, 288] on div "View Cartridges For This Printer" at bounding box center [560, 282] width 775 height 45
drag, startPoint x: 198, startPoint y: 343, endPoint x: 422, endPoint y: 335, distance: 224.1
click at [422, 335] on h1 "Canon i-SENSYS MF752Cdw A4 Colour Multifunction Laser Printer" at bounding box center [514, 342] width 637 height 29
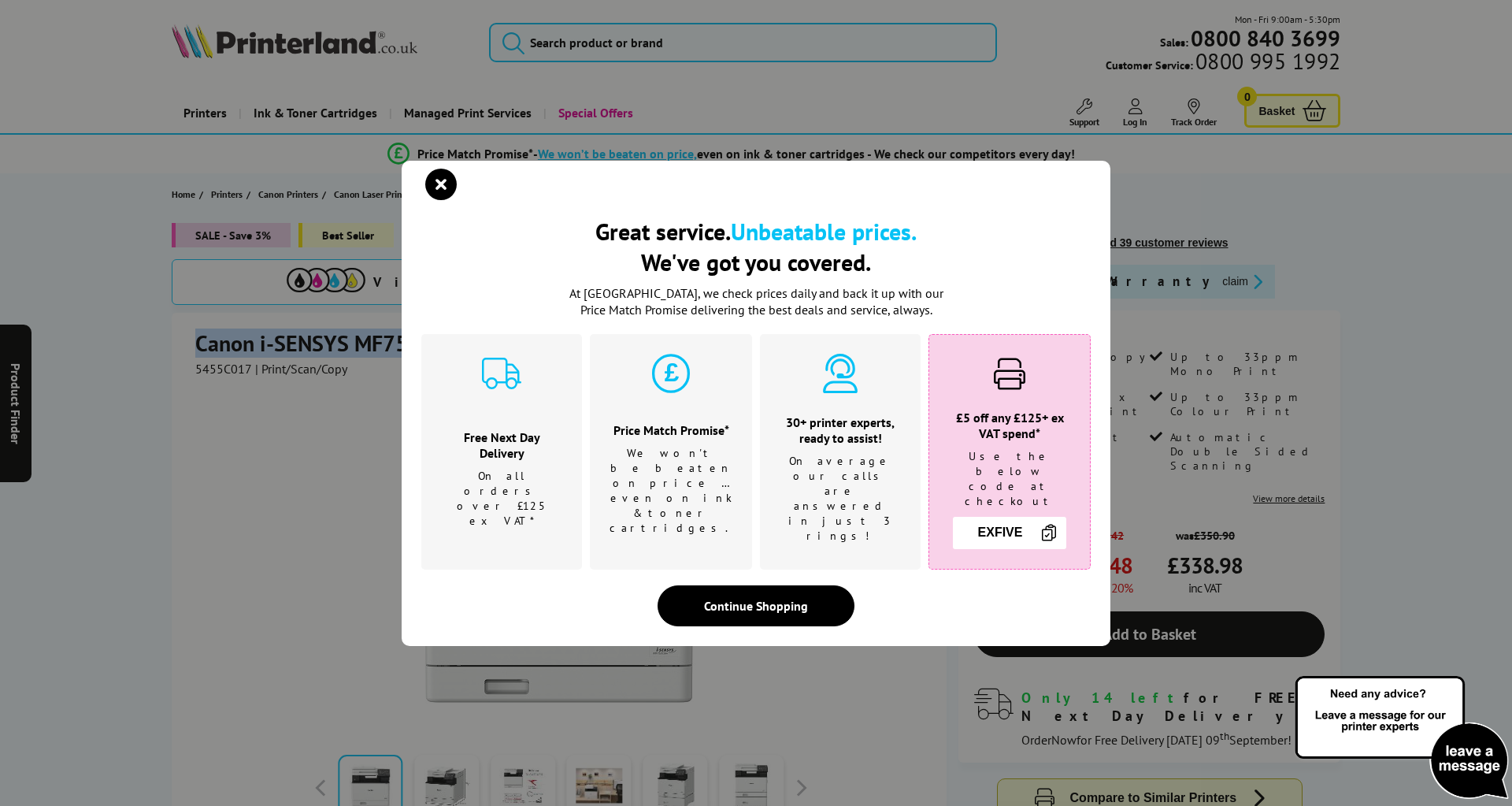
copy h1 "Canon i-SENSYS MF752"
click at [445, 190] on icon "close modal" at bounding box center [441, 184] width 31 height 31
